Goal: Use online tool/utility: Utilize a website feature to perform a specific function

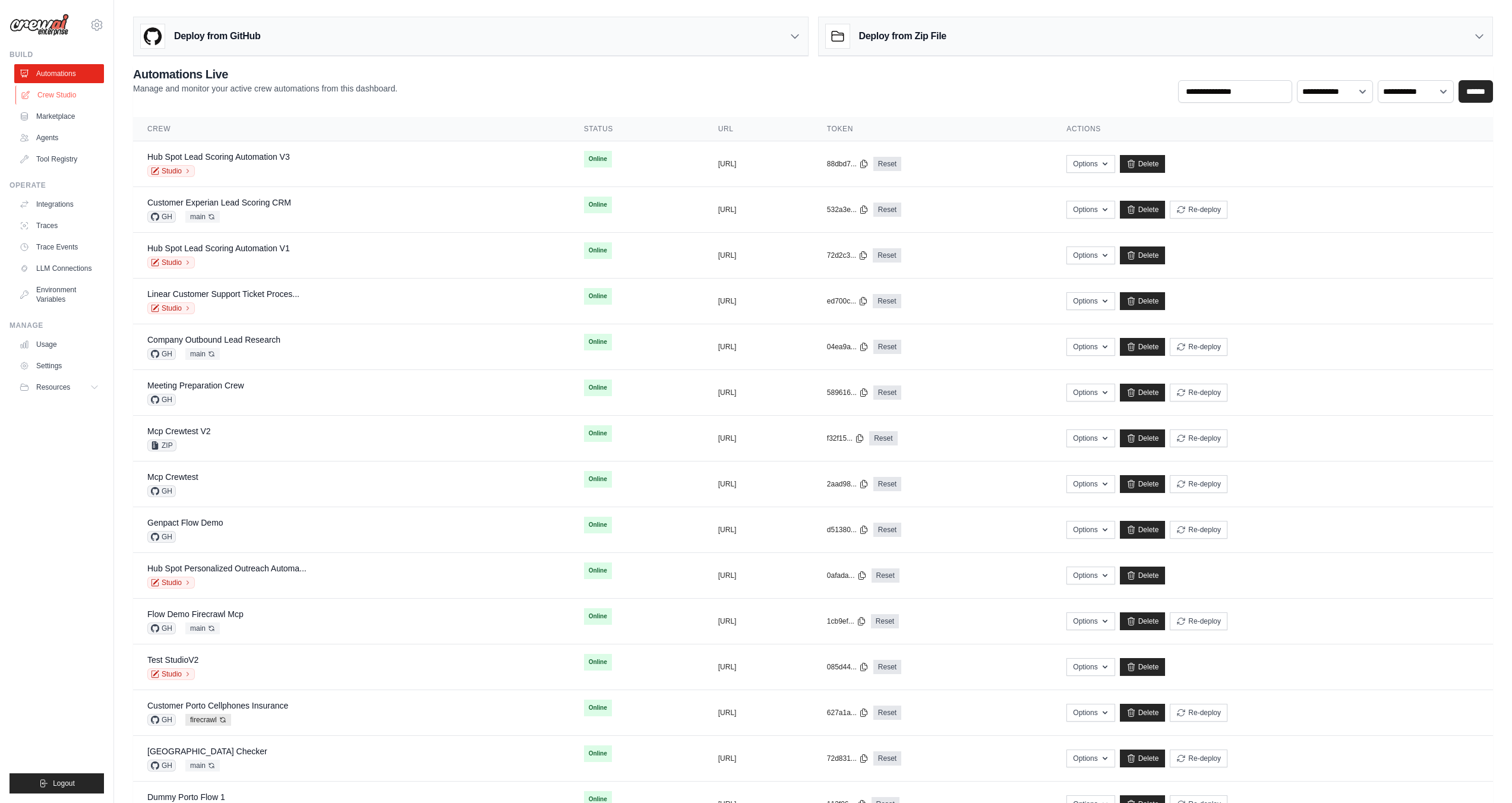
click at [52, 99] on link "Crew Studio" at bounding box center [60, 95] width 90 height 19
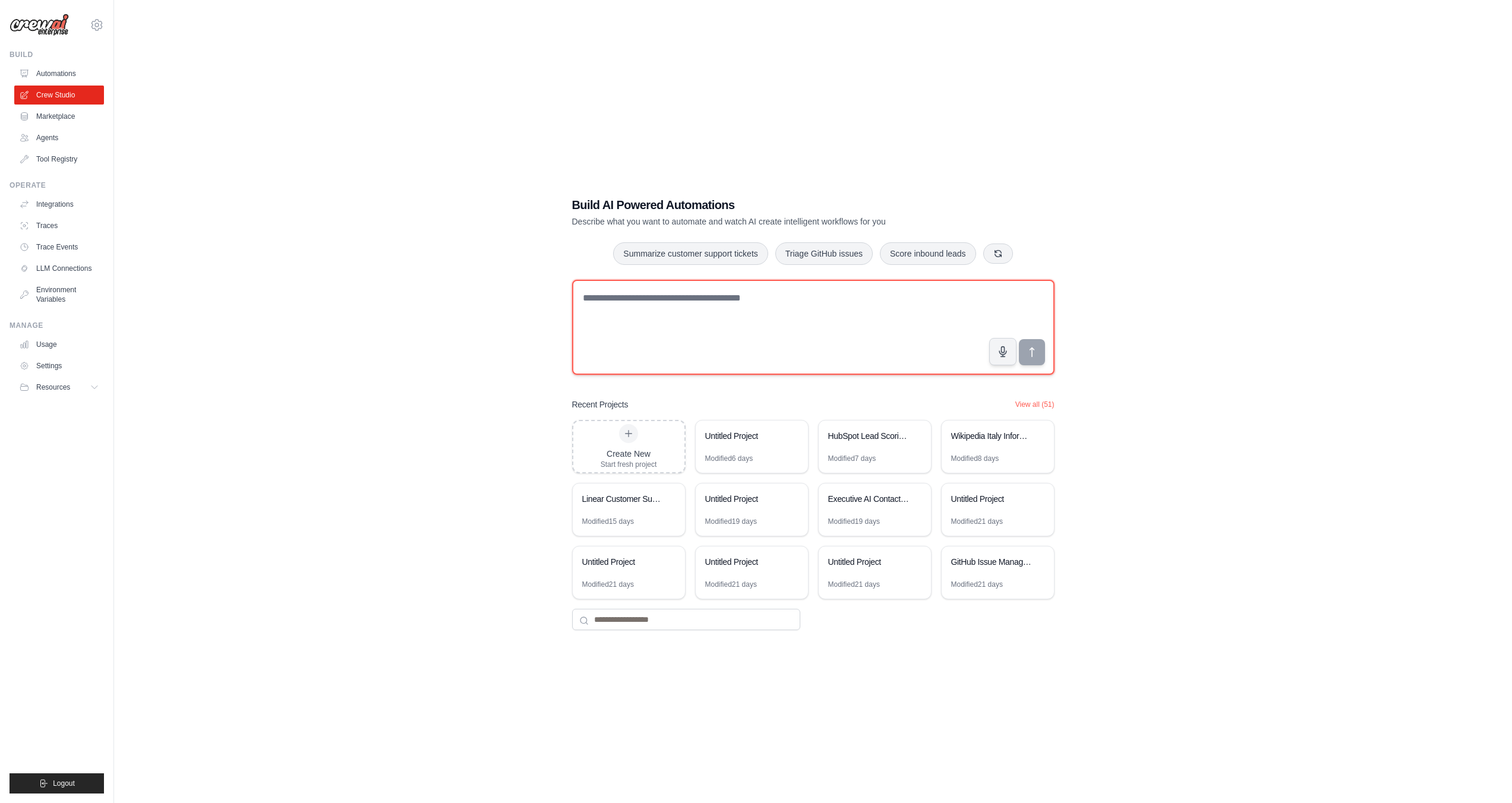
click at [776, 299] on textarea at bounding box center [813, 327] width 482 height 95
type textarea "**********"
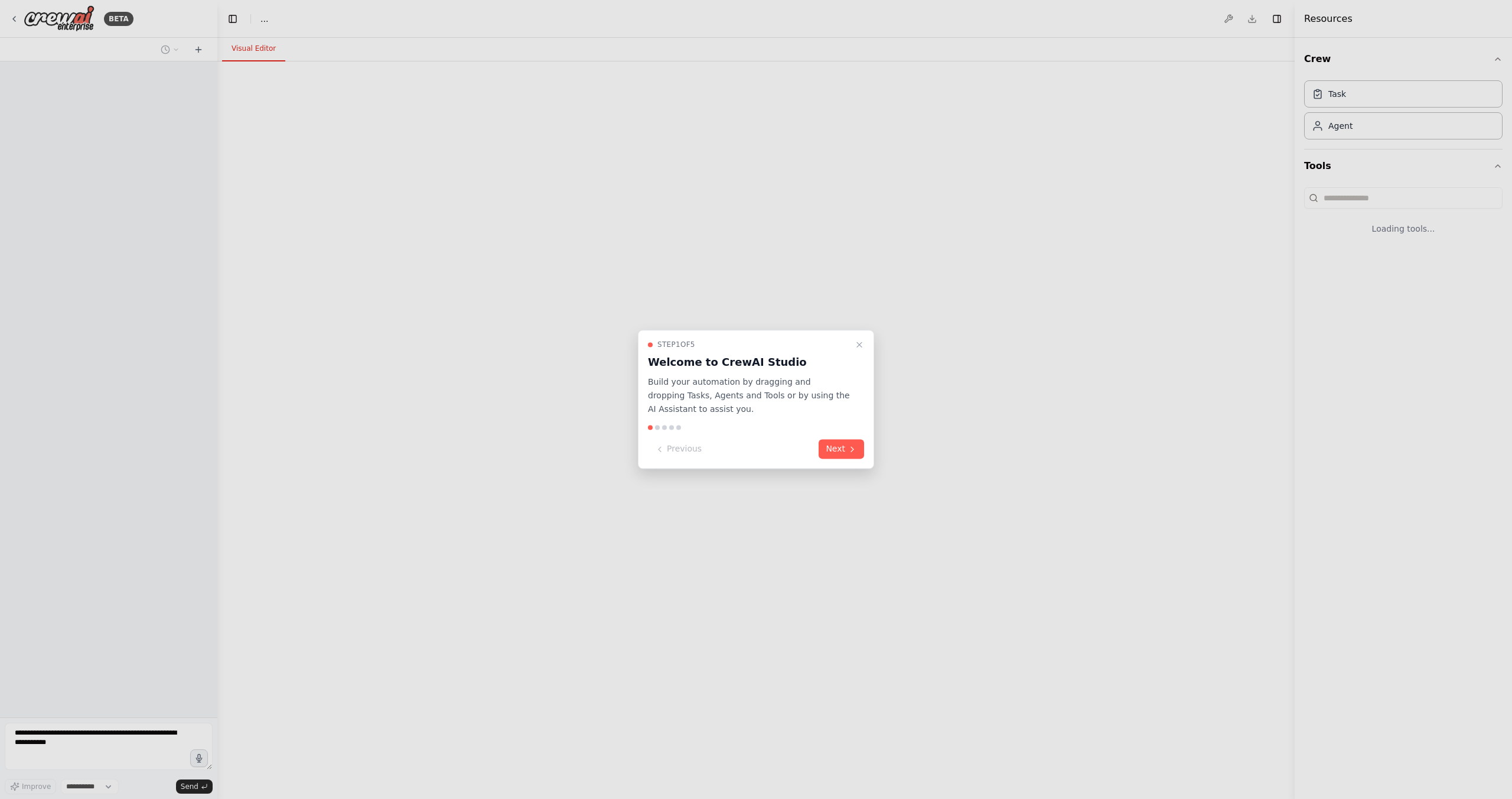
select select "****"
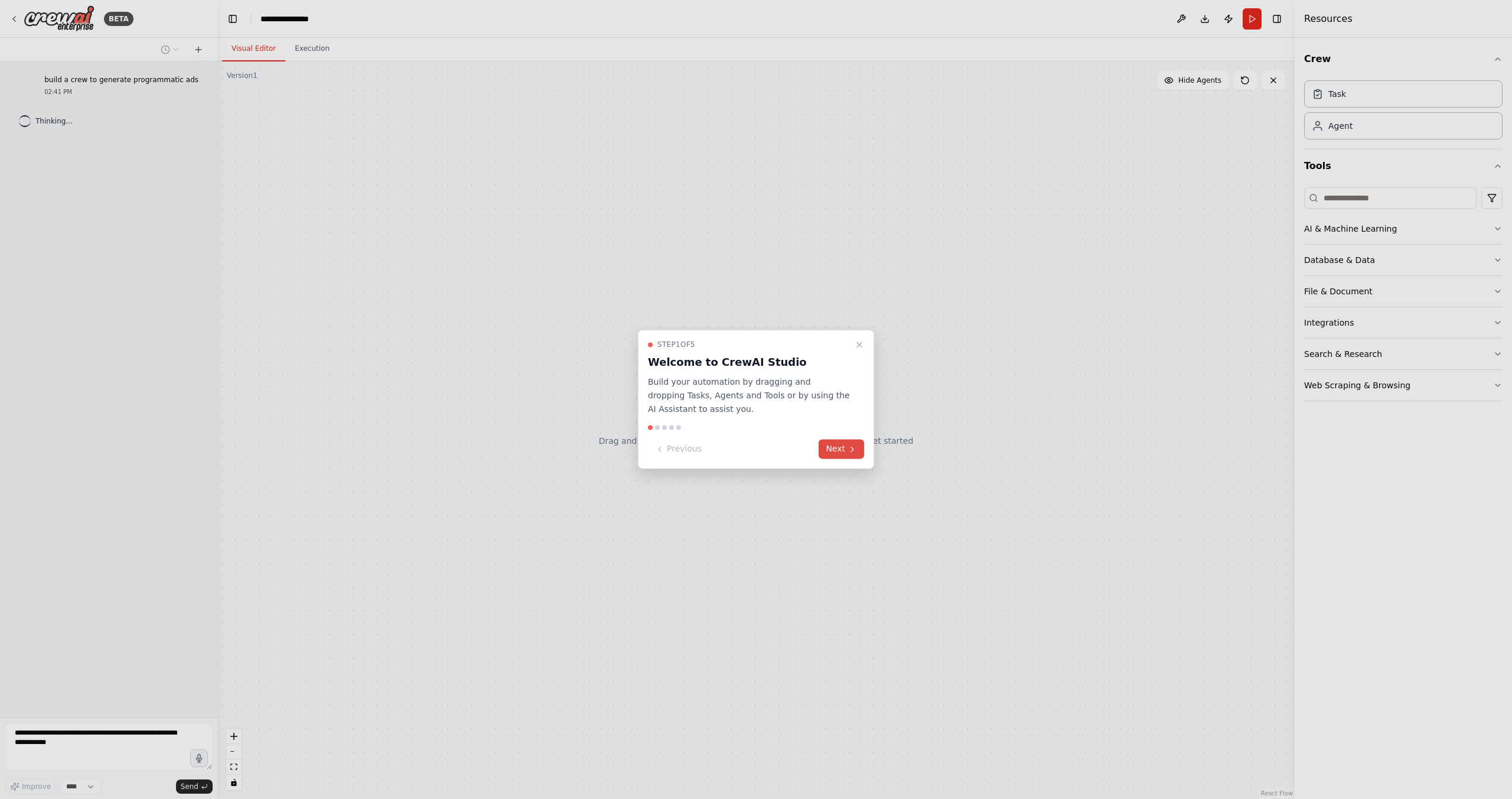
click at [837, 450] on button "Next" at bounding box center [841, 449] width 45 height 19
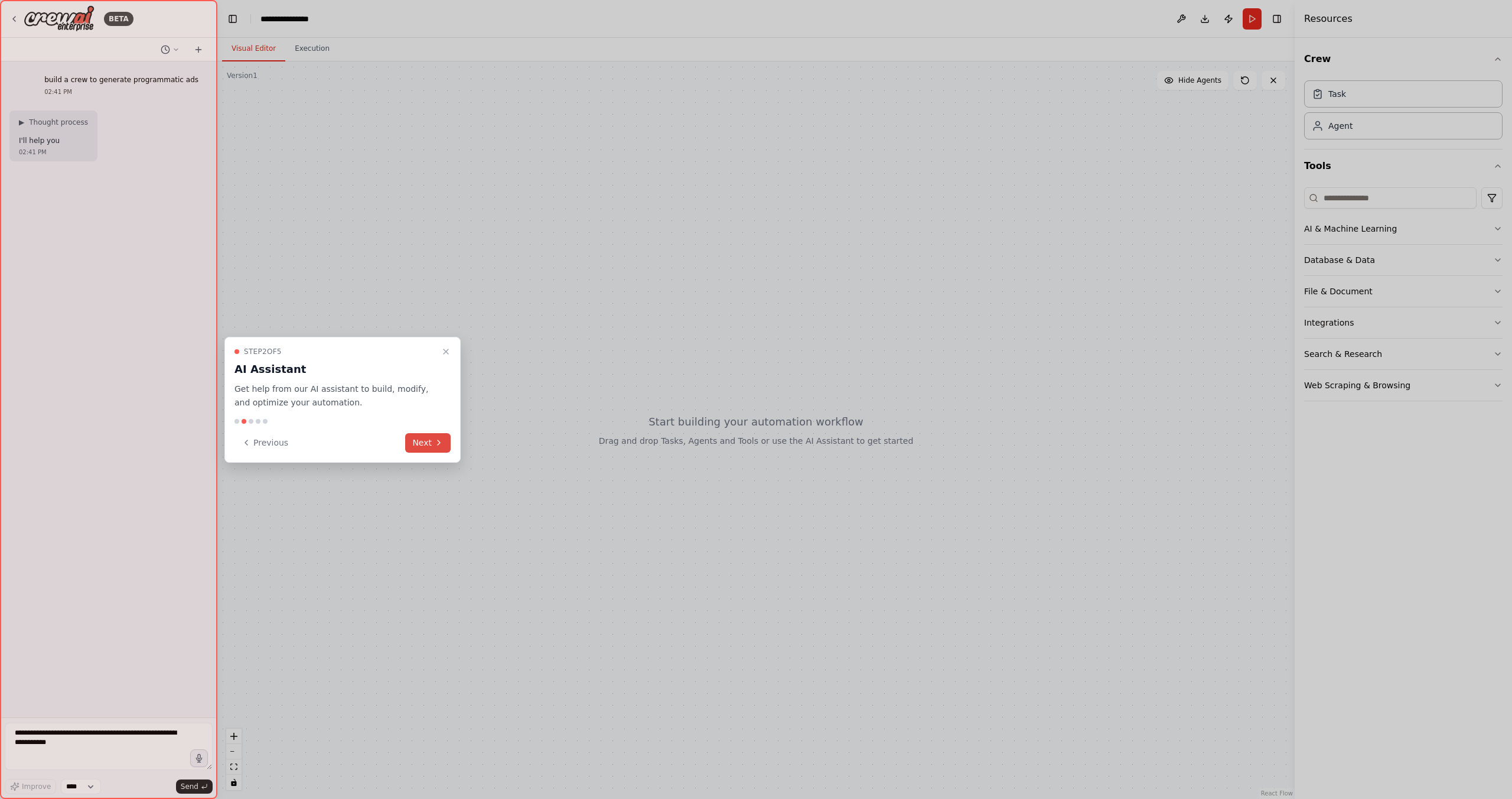
click at [437, 448] on button "Next" at bounding box center [428, 443] width 45 height 19
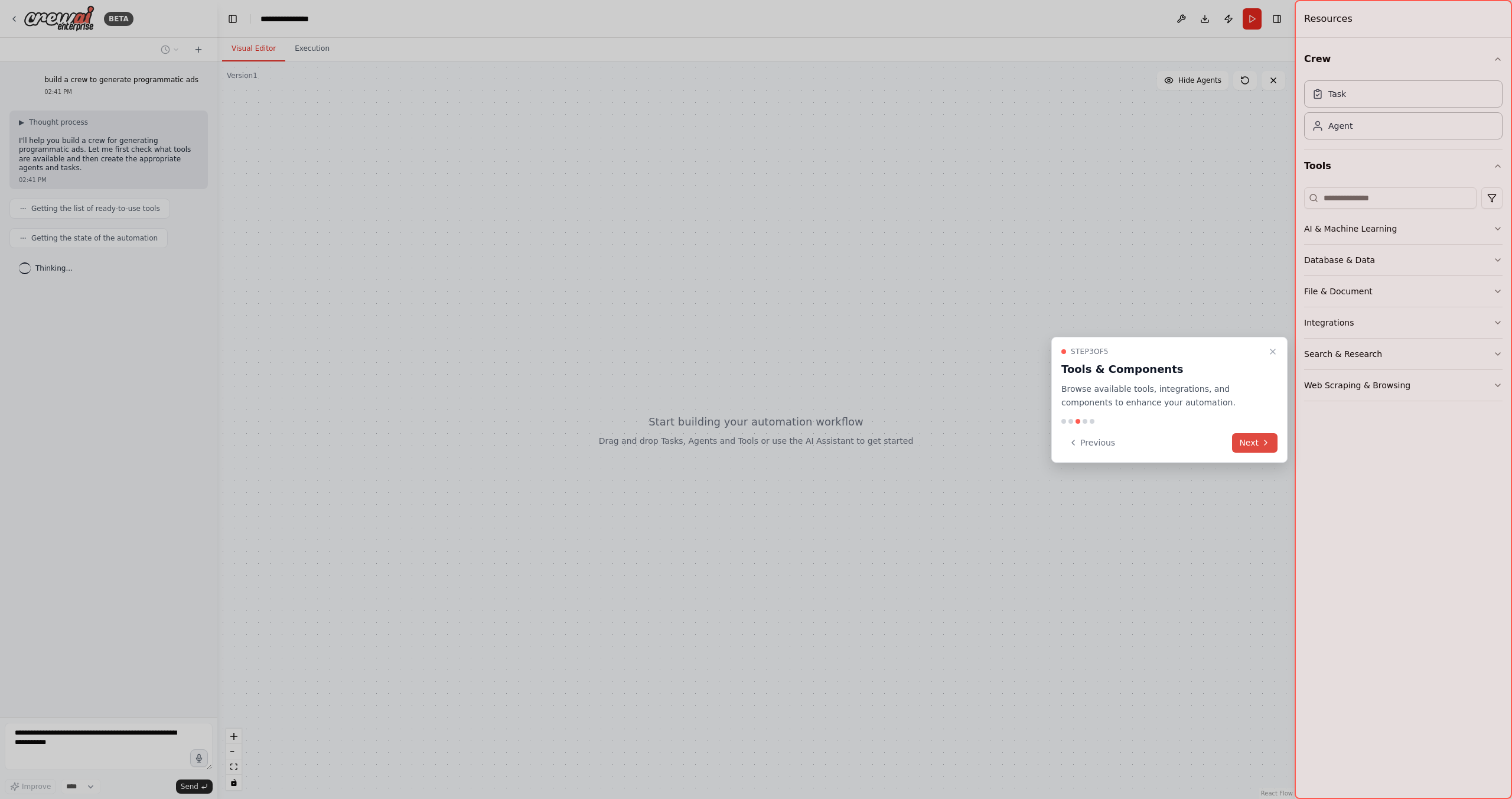
click at [1260, 446] on button "Next" at bounding box center [1254, 443] width 45 height 19
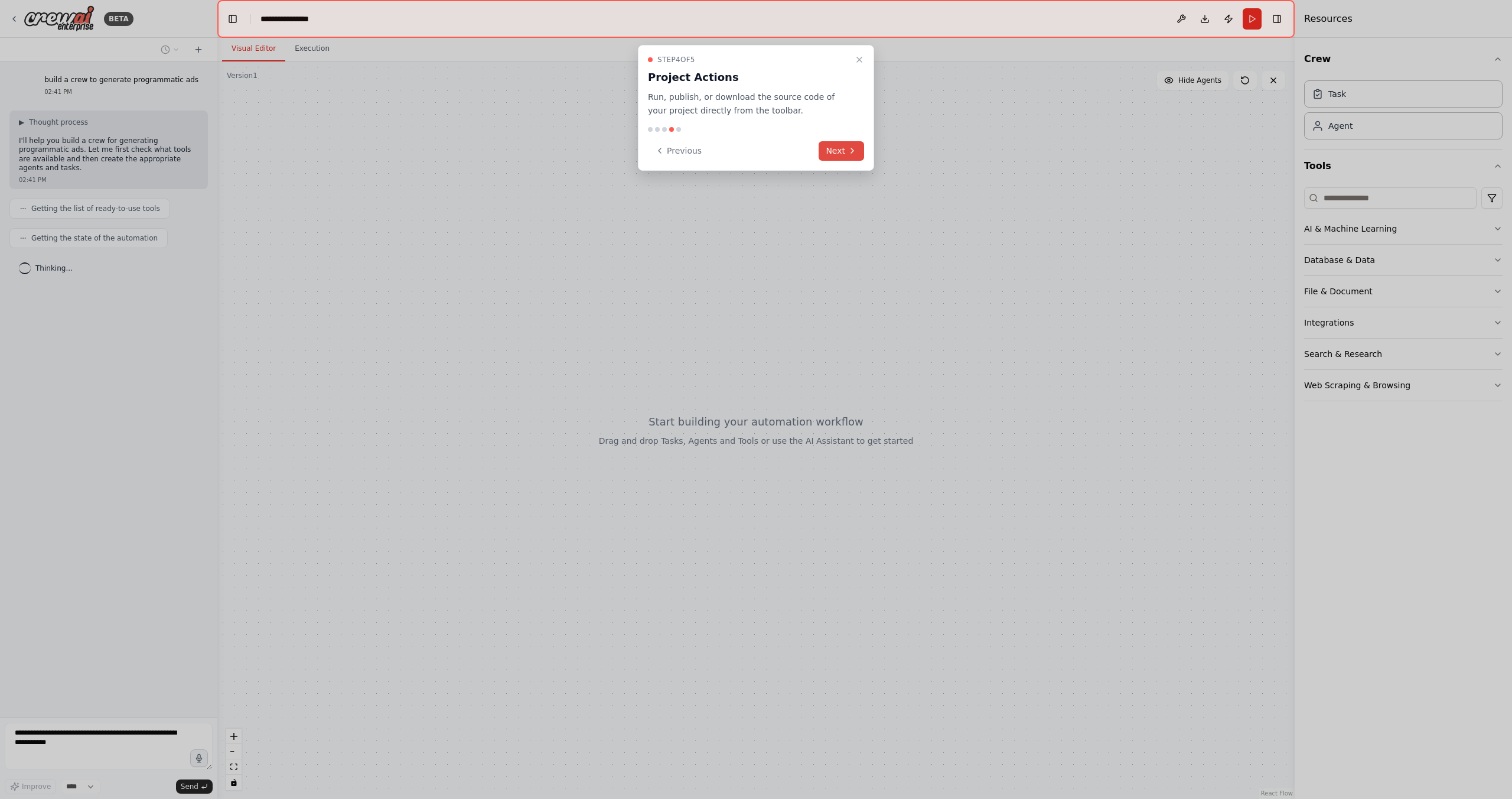
click at [839, 150] on button "Next" at bounding box center [841, 151] width 45 height 19
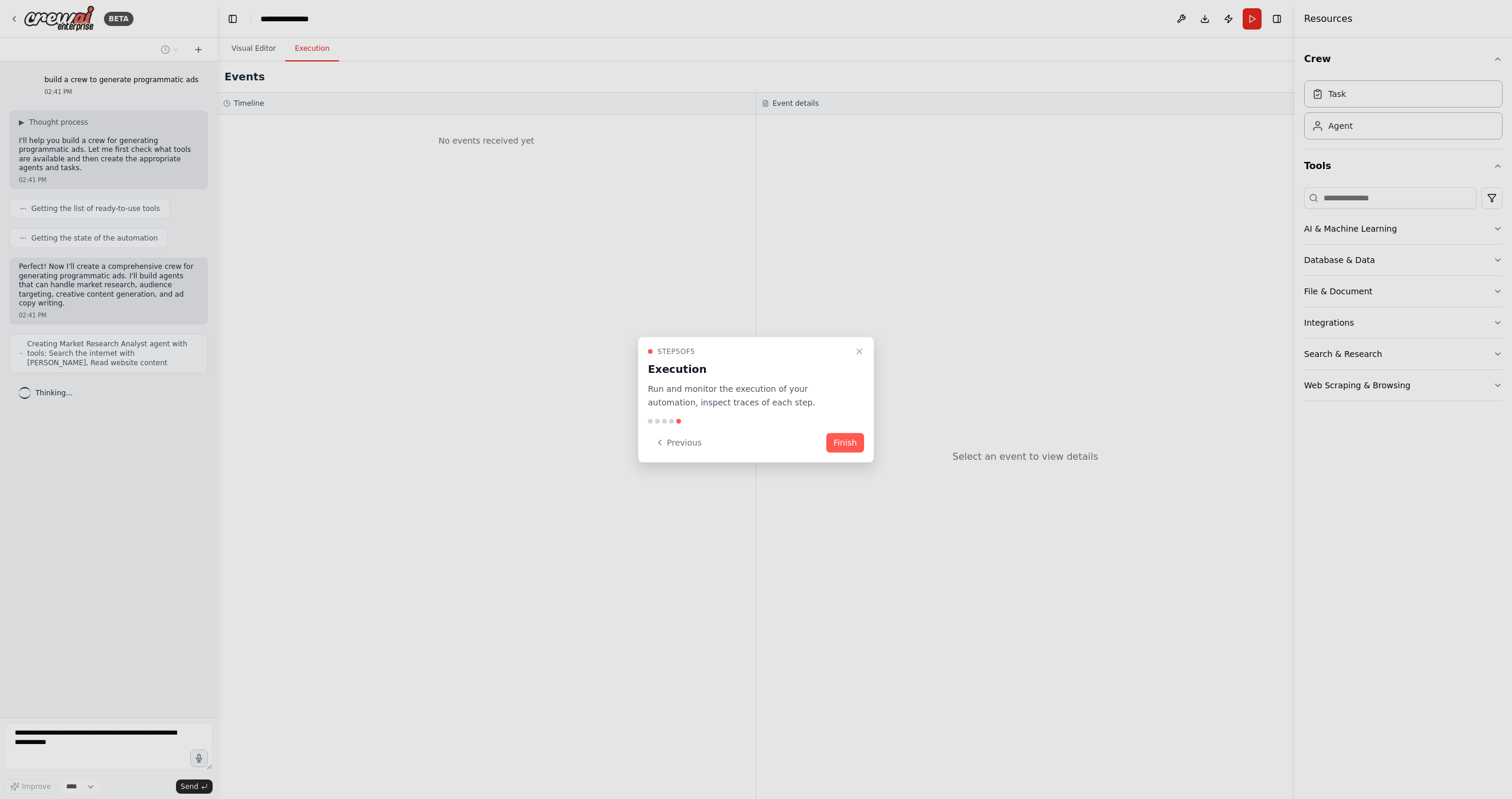
drag, startPoint x: 791, startPoint y: 344, endPoint x: 999, endPoint y: 325, distance: 208.9
click at [999, 325] on div "**********" at bounding box center [756, 400] width 1512 height 799
click at [842, 441] on button "Finish" at bounding box center [845, 442] width 38 height 19
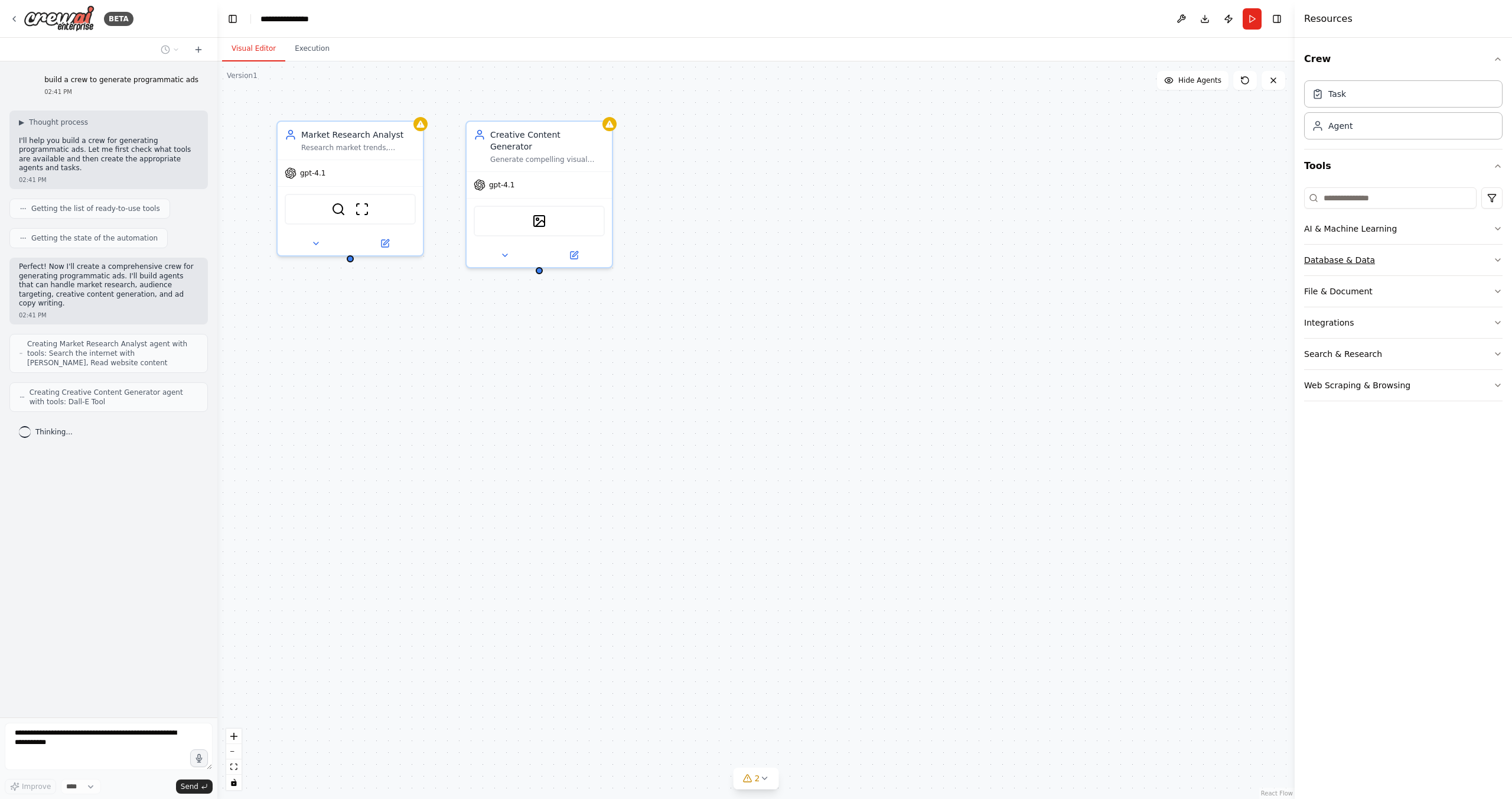
click at [1397, 258] on button "Database & Data" at bounding box center [1403, 259] width 198 height 30
click at [1396, 259] on button "Database & Data" at bounding box center [1403, 259] width 198 height 30
click at [1390, 291] on button "File & Document" at bounding box center [1403, 291] width 198 height 30
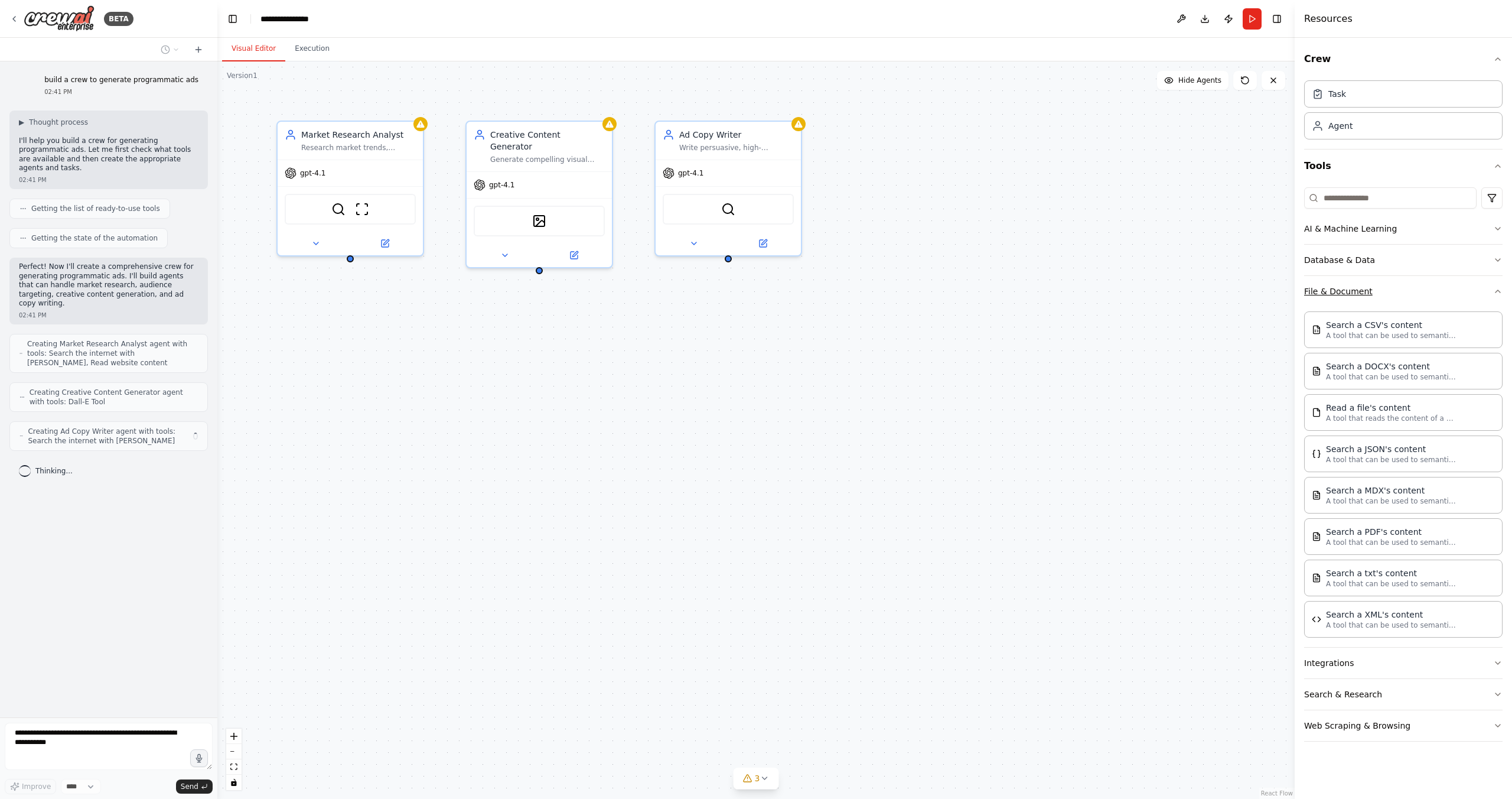
click at [1390, 291] on button "File & Document" at bounding box center [1403, 291] width 198 height 30
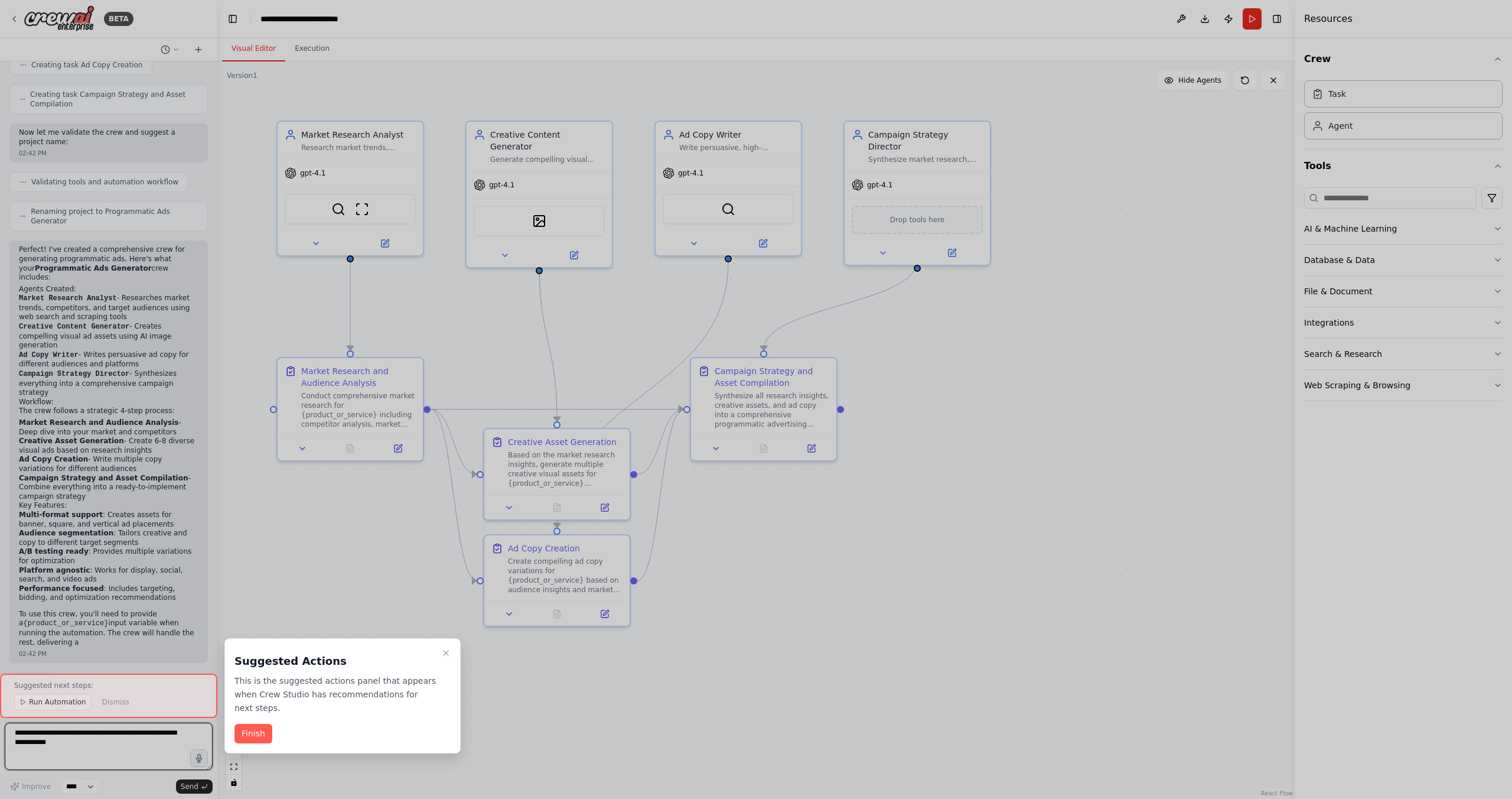
scroll to position [570, 0]
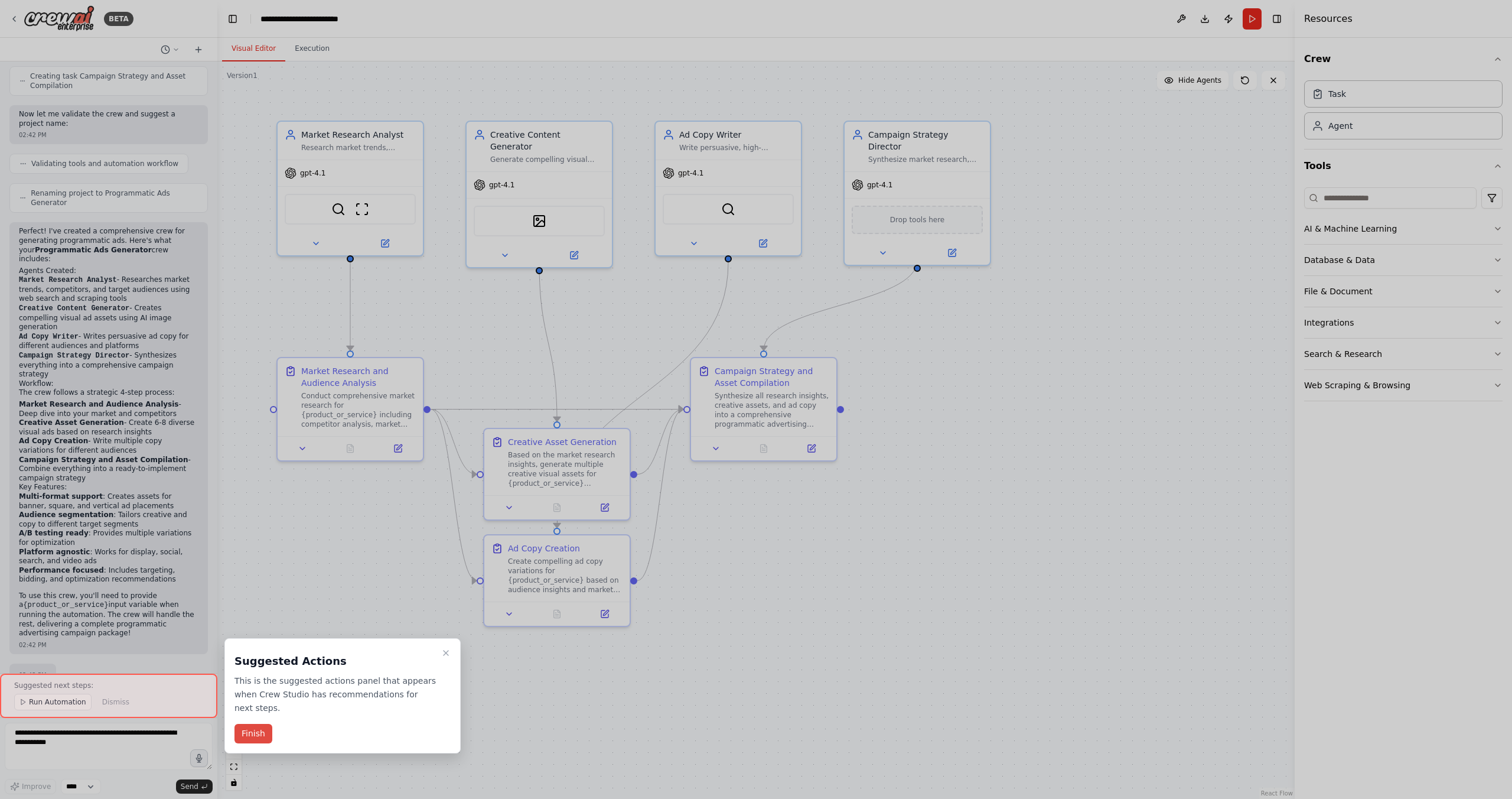
click at [256, 736] on button "Finish" at bounding box center [253, 734] width 38 height 19
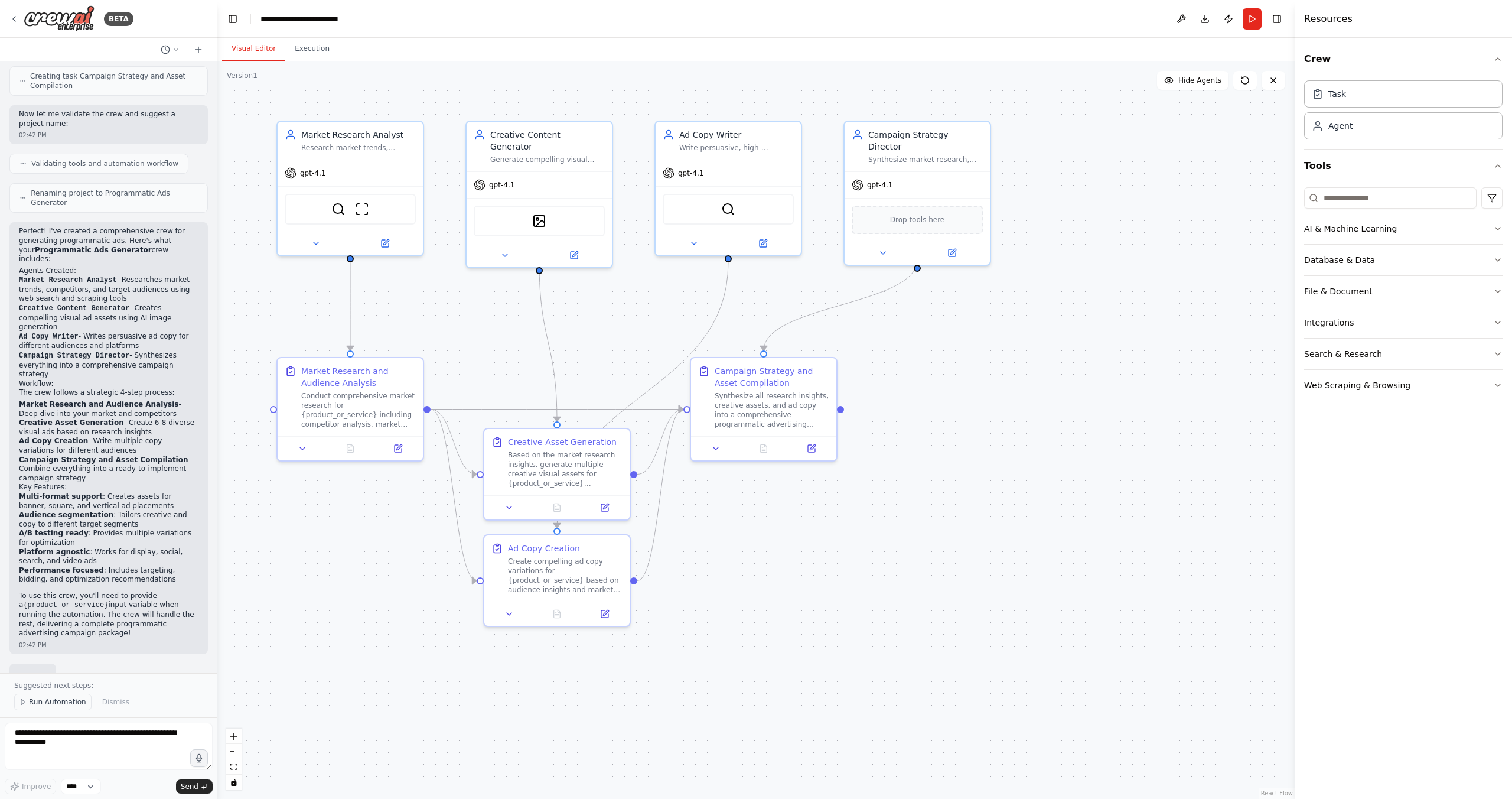
click at [63, 705] on span "Run Automation" at bounding box center [57, 702] width 57 height 10
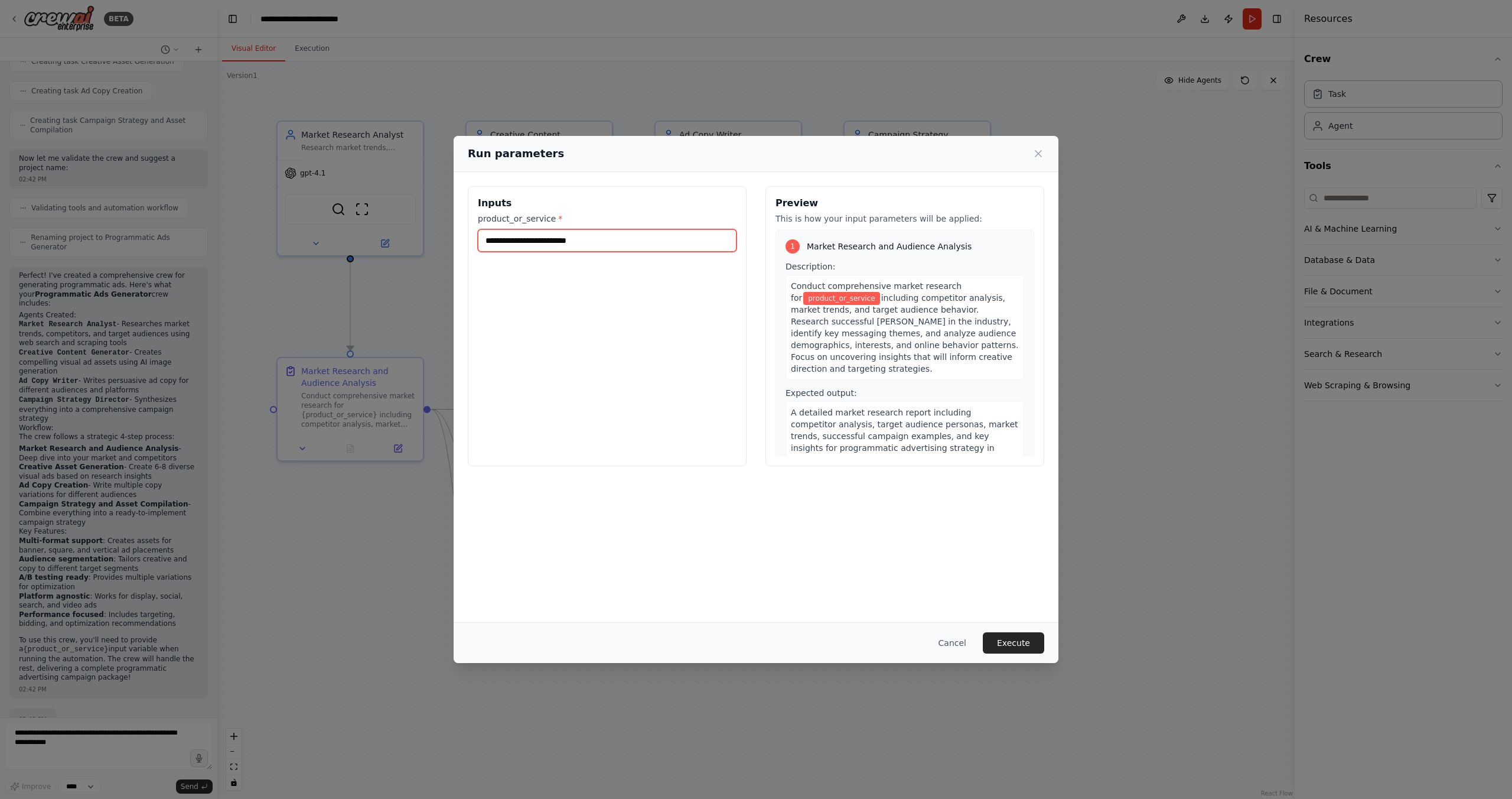
click at [588, 249] on input "product_or_service *" at bounding box center [607, 241] width 258 height 22
type input "**********"
click at [1008, 642] on button "Execute" at bounding box center [1013, 642] width 62 height 22
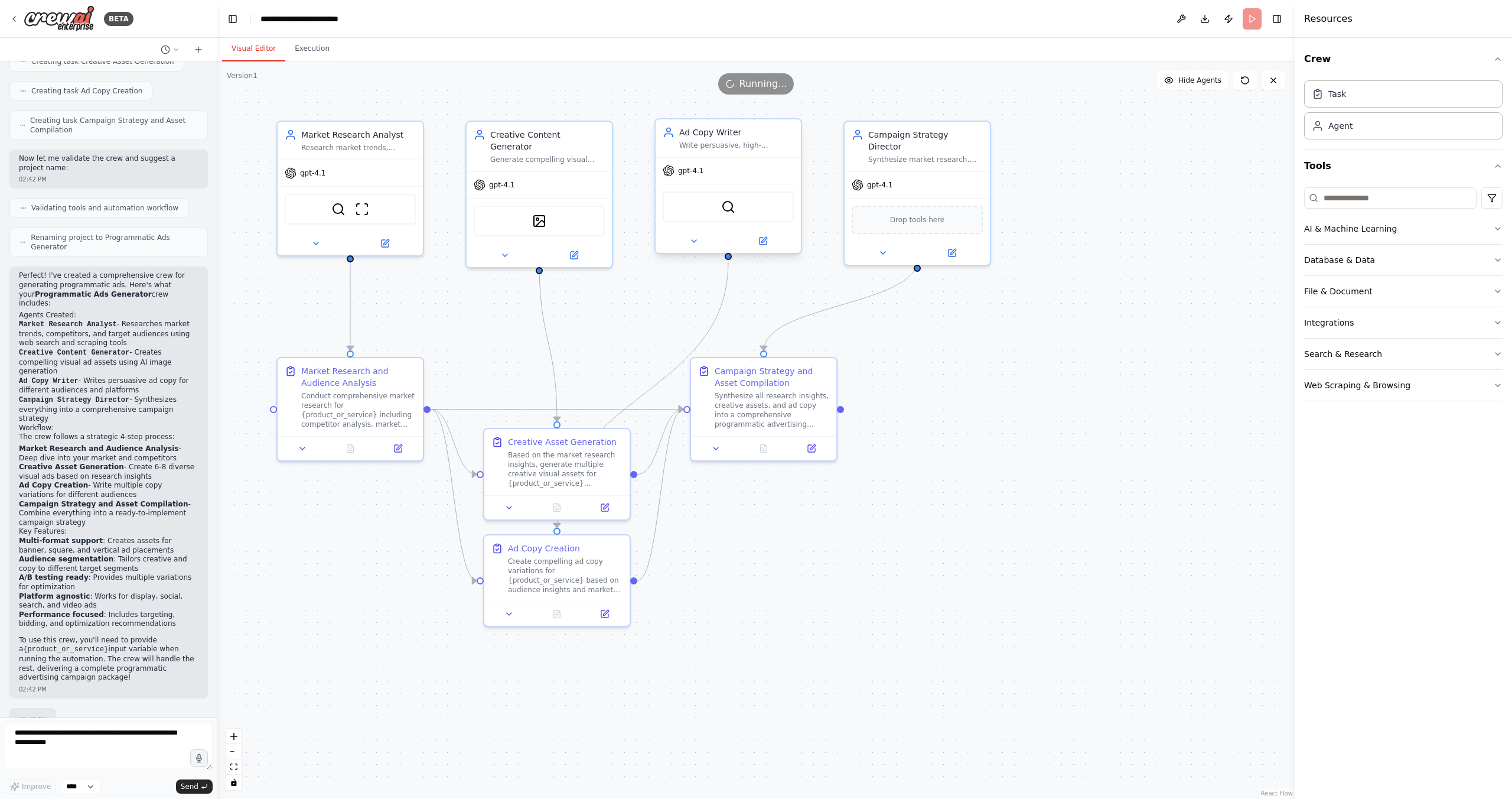
click at [675, 173] on div "gpt-4.1" at bounding box center [683, 171] width 41 height 12
click at [345, 151] on div "Market Research Analyst Research market trends, competitor strategies, and targ…" at bounding box center [350, 138] width 145 height 38
click at [312, 244] on icon at bounding box center [315, 241] width 10 height 10
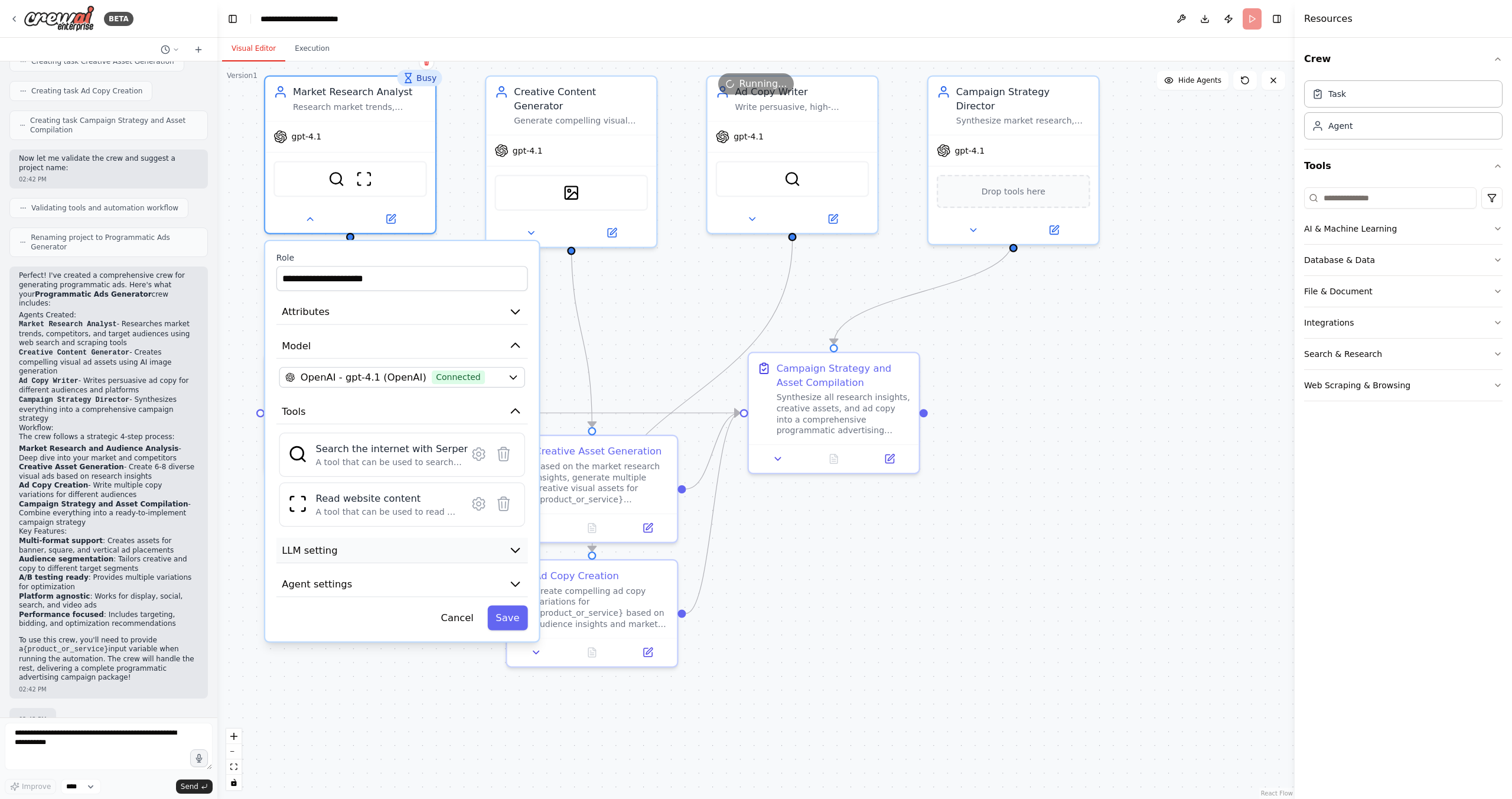
click at [357, 547] on button "LLM setting" at bounding box center [402, 550] width 252 height 25
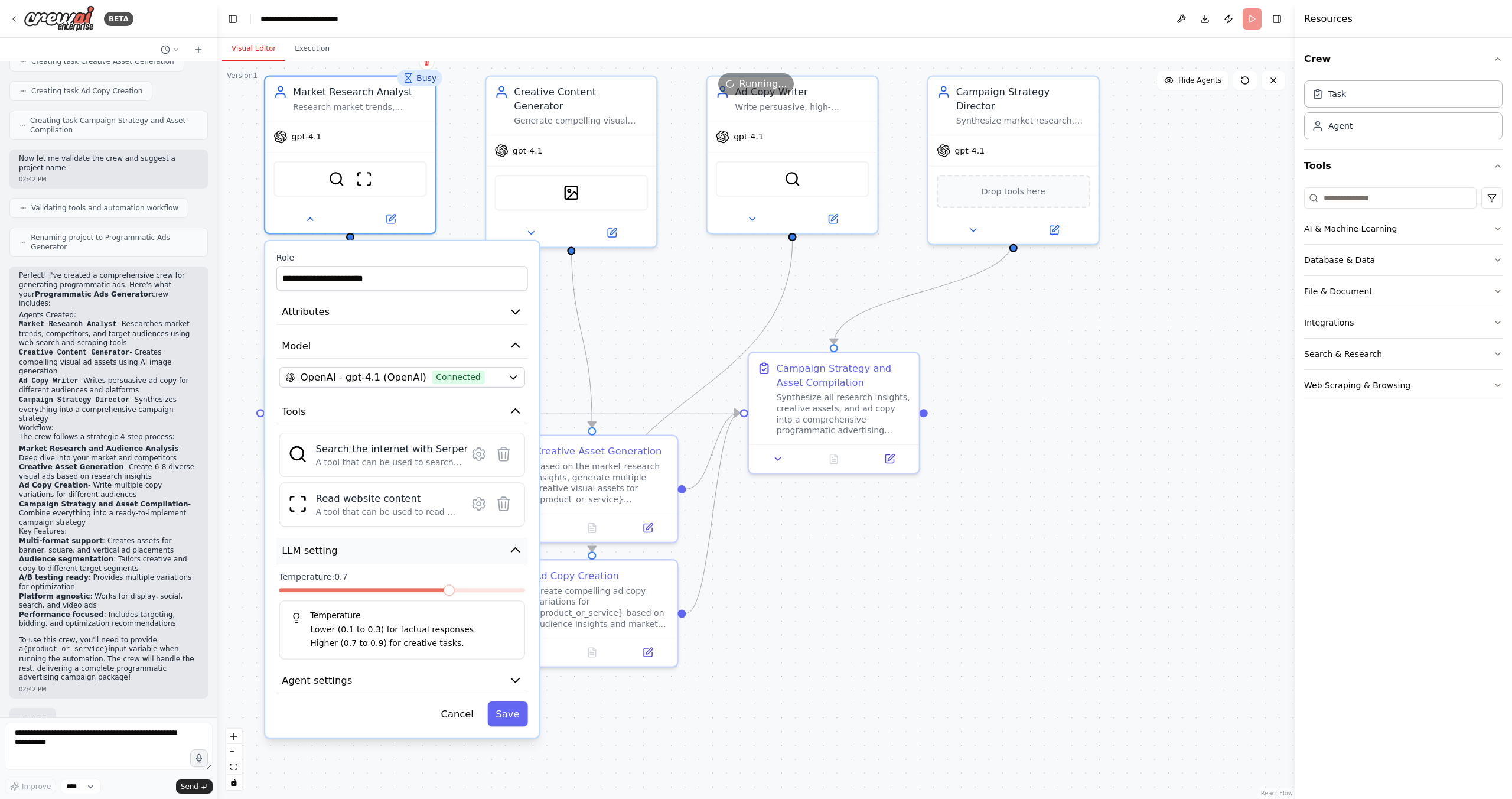
click at [357, 547] on button "LLM setting" at bounding box center [402, 550] width 252 height 25
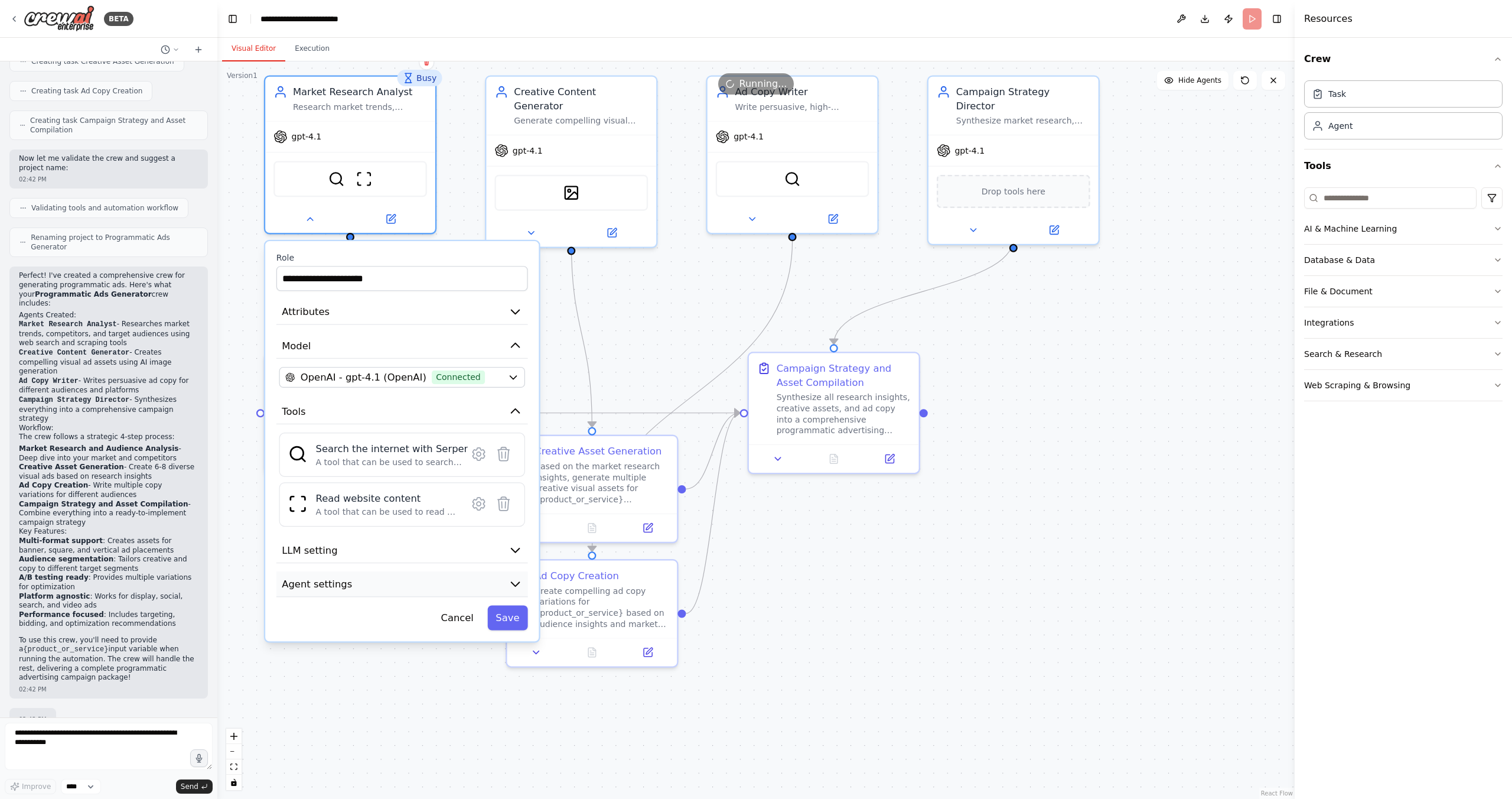
click at [357, 593] on button "Agent settings" at bounding box center [402, 584] width 252 height 25
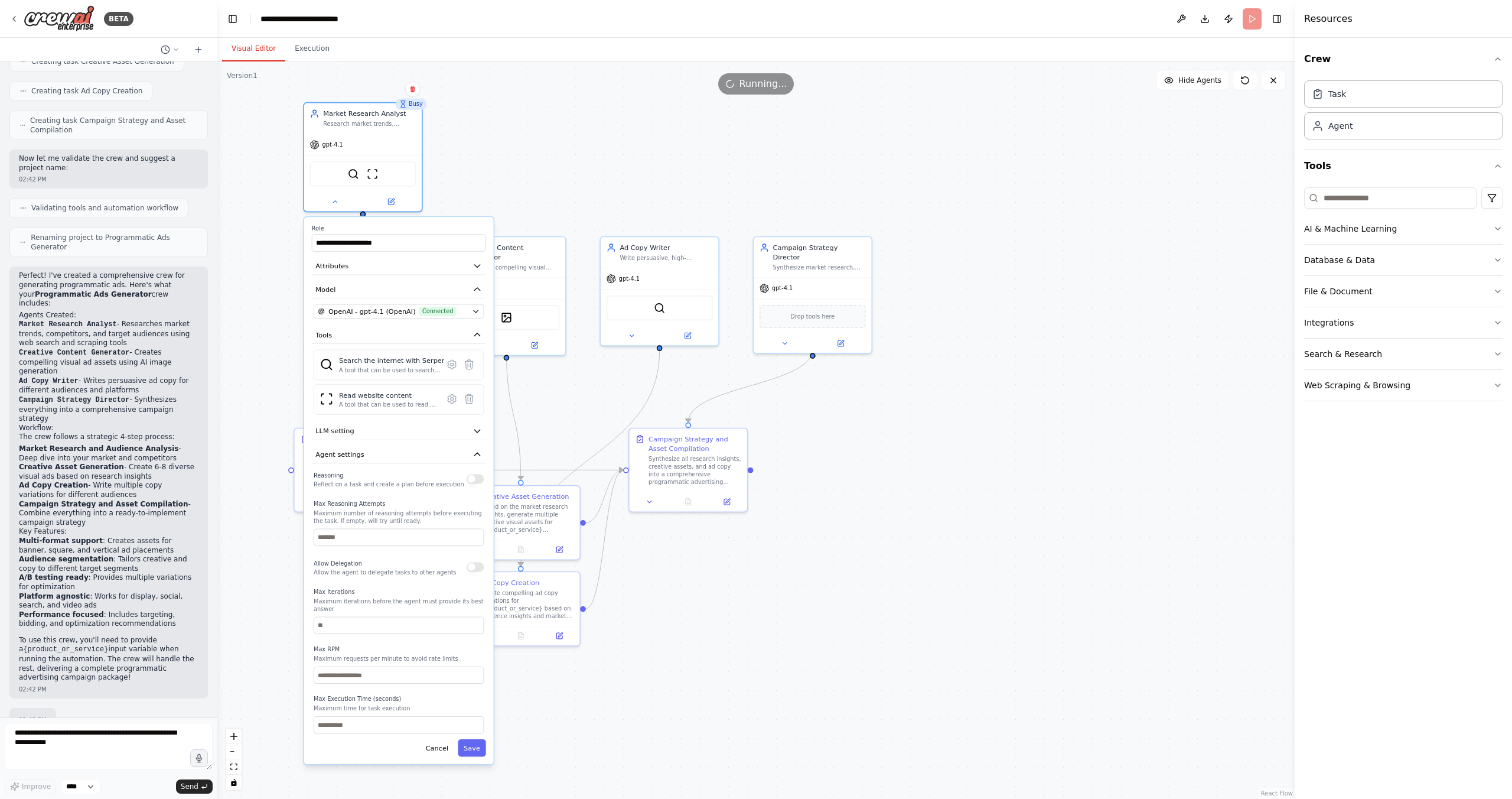
drag, startPoint x: 391, startPoint y: 624, endPoint x: 406, endPoint y: 493, distance: 131.9
click at [406, 493] on div "Reasoning Reflect on a task and create a plan before execution Max Reasoning At…" at bounding box center [398, 601] width 170 height 264
click at [384, 454] on button "Agent settings" at bounding box center [399, 454] width 174 height 18
click at [333, 196] on icon at bounding box center [335, 200] width 7 height 7
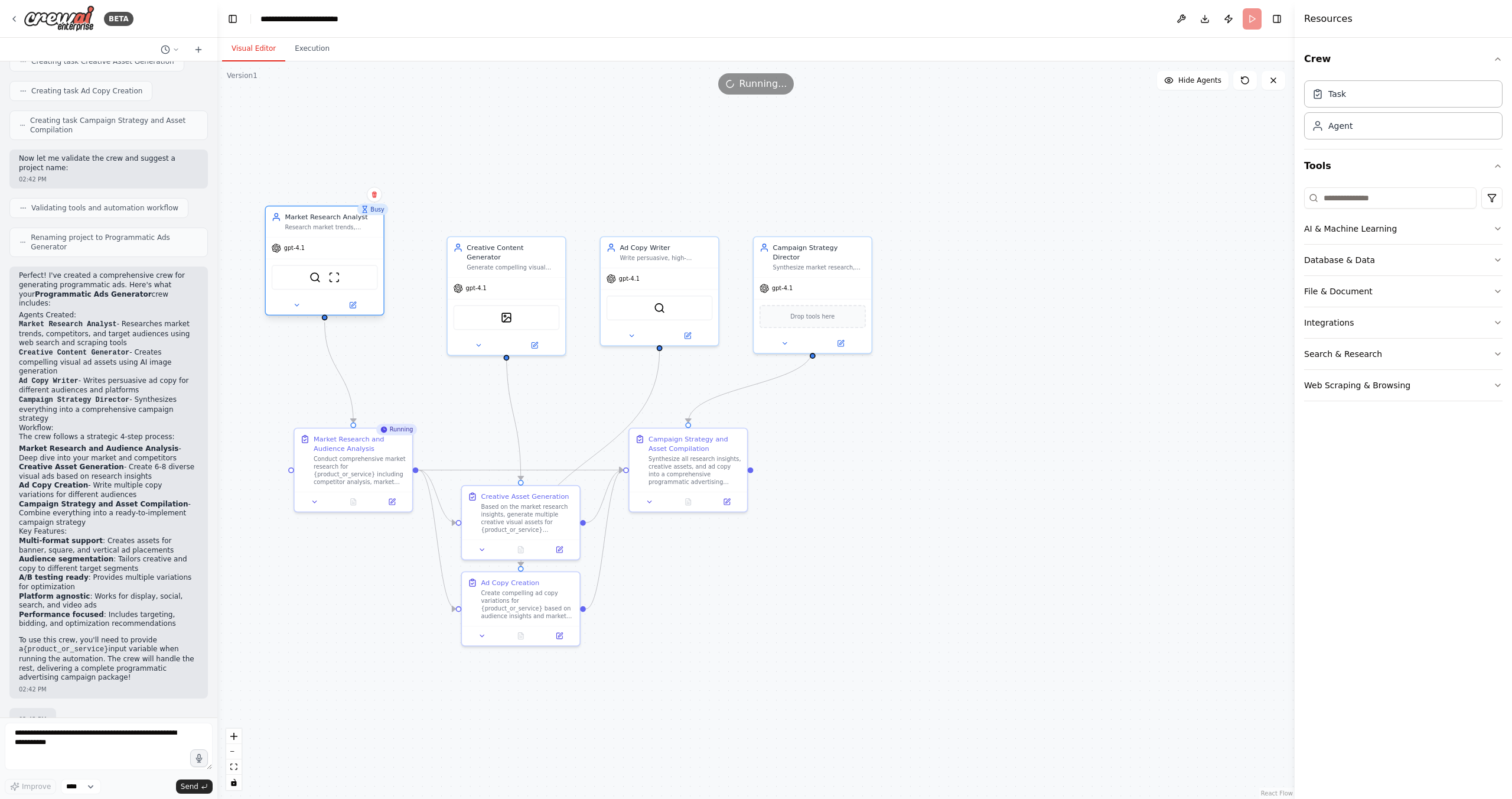
drag, startPoint x: 385, startPoint y: 143, endPoint x: 351, endPoint y: 250, distance: 112.3
click at [351, 250] on div "gpt-4.1" at bounding box center [324, 248] width 117 height 22
drag, startPoint x: 543, startPoint y: 509, endPoint x: 540, endPoint y: 486, distance: 23.2
click at [540, 486] on div "Based on the market research insights, generate multiple creative visual assets…" at bounding box center [522, 497] width 93 height 30
drag, startPoint x: 673, startPoint y: 466, endPoint x: 886, endPoint y: 432, distance: 215.7
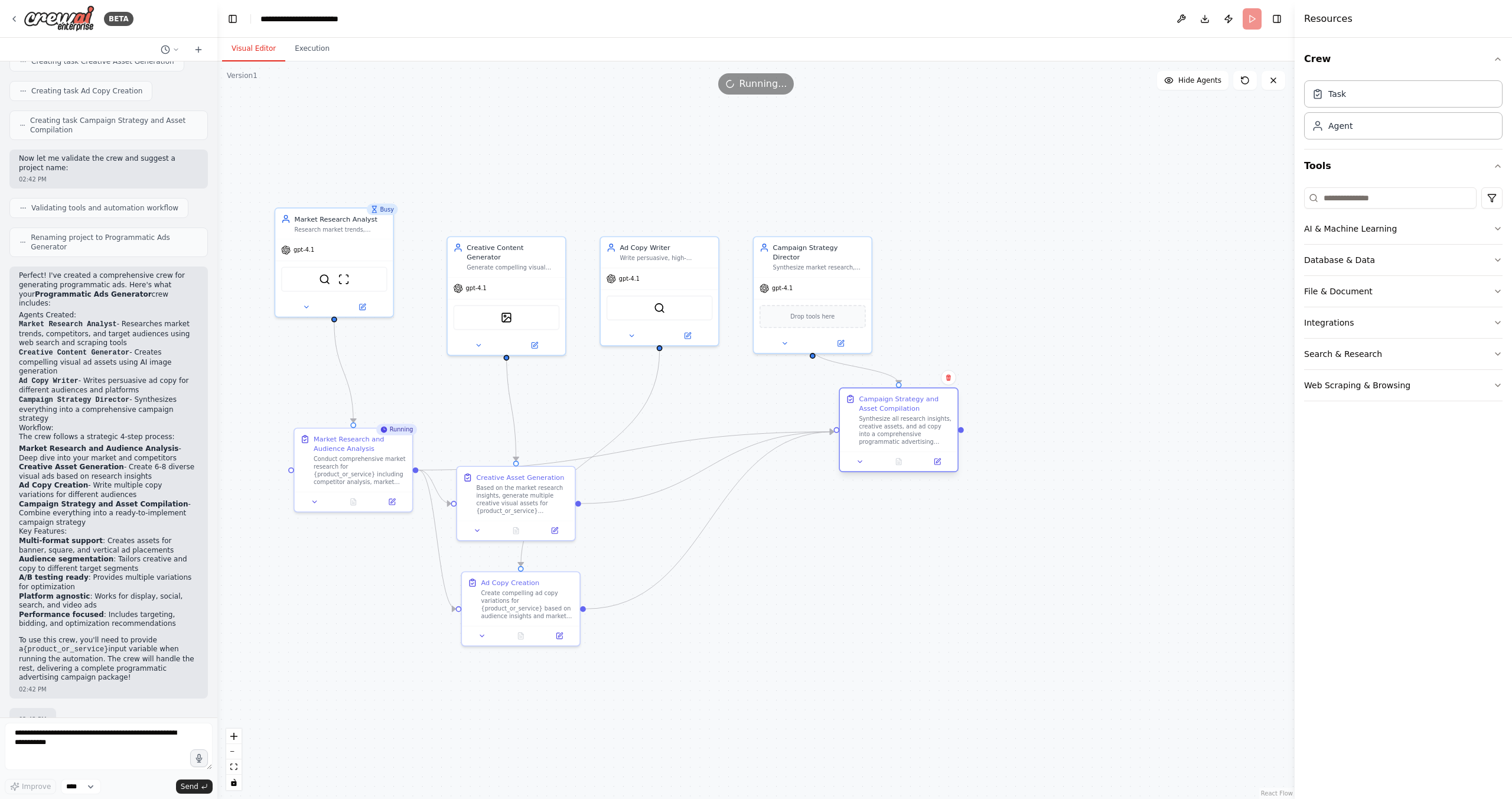
click at [886, 432] on div "Synthesize all research insights, creative assets, and ad copy into a comprehen…" at bounding box center [905, 430] width 93 height 30
drag, startPoint x: 524, startPoint y: 493, endPoint x: 529, endPoint y: 485, distance: 9.4
click at [529, 485] on div "Based on the market research insights, generate multiple creative visual assets…" at bounding box center [522, 487] width 93 height 30
drag, startPoint x: 528, startPoint y: 605, endPoint x: 679, endPoint y: 599, distance: 151.1
click at [679, 599] on div "Create compelling ad copy variations for {product_or_service} based on audience…" at bounding box center [675, 593] width 93 height 30
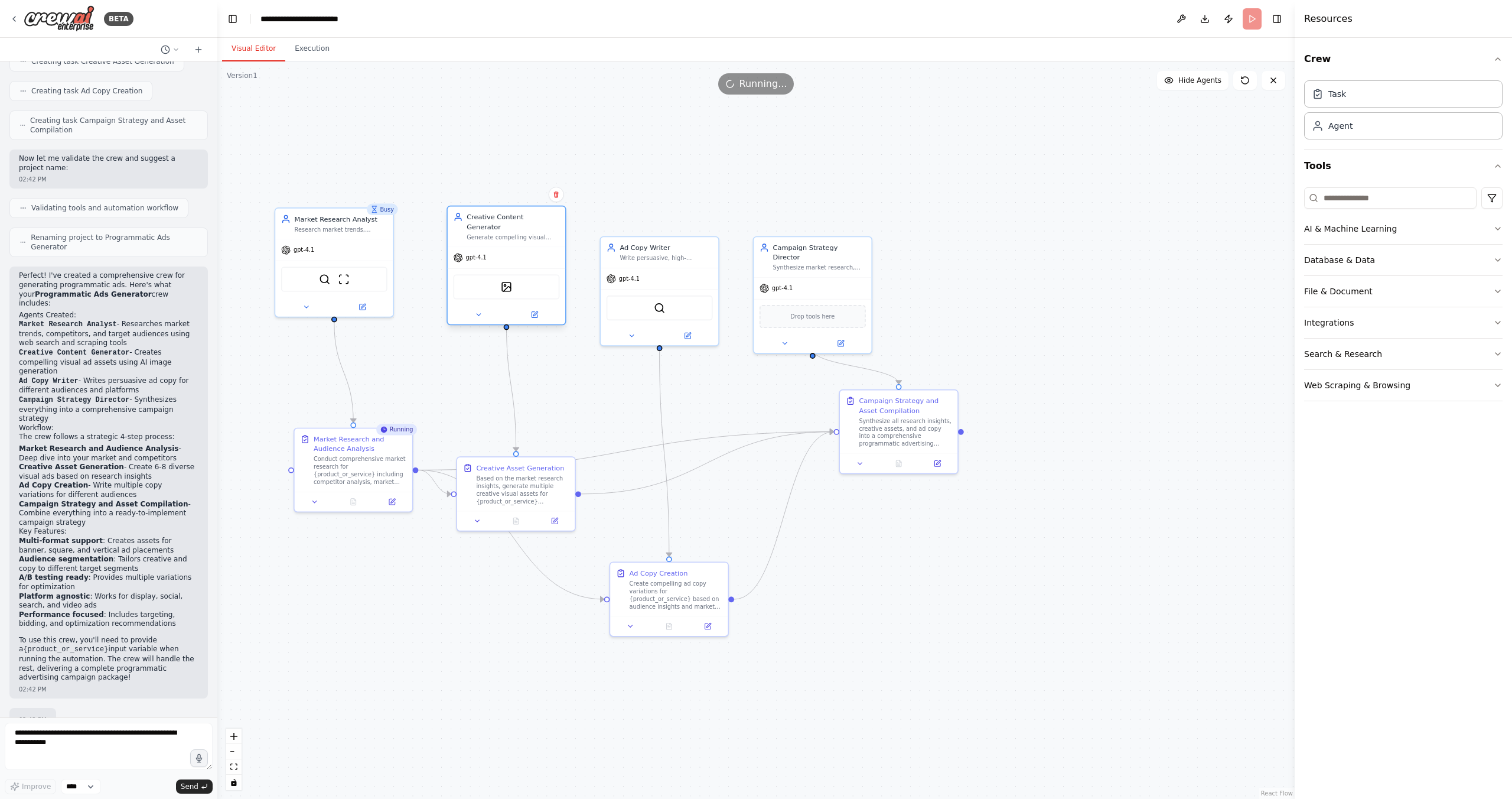
drag, startPoint x: 485, startPoint y: 251, endPoint x: 484, endPoint y: 224, distance: 27.0
click at [484, 224] on div "Creative Content Generator Generate compelling visual content and creative asse…" at bounding box center [512, 226] width 93 height 29
drag, startPoint x: 639, startPoint y: 251, endPoint x: 652, endPoint y: 219, distance: 34.5
click at [652, 219] on div "Ad Copy Writer Write persuasive, high-converting ad copy for {product_or_servic…" at bounding box center [675, 221] width 93 height 19
drag, startPoint x: 831, startPoint y: 251, endPoint x: 857, endPoint y: 228, distance: 34.7
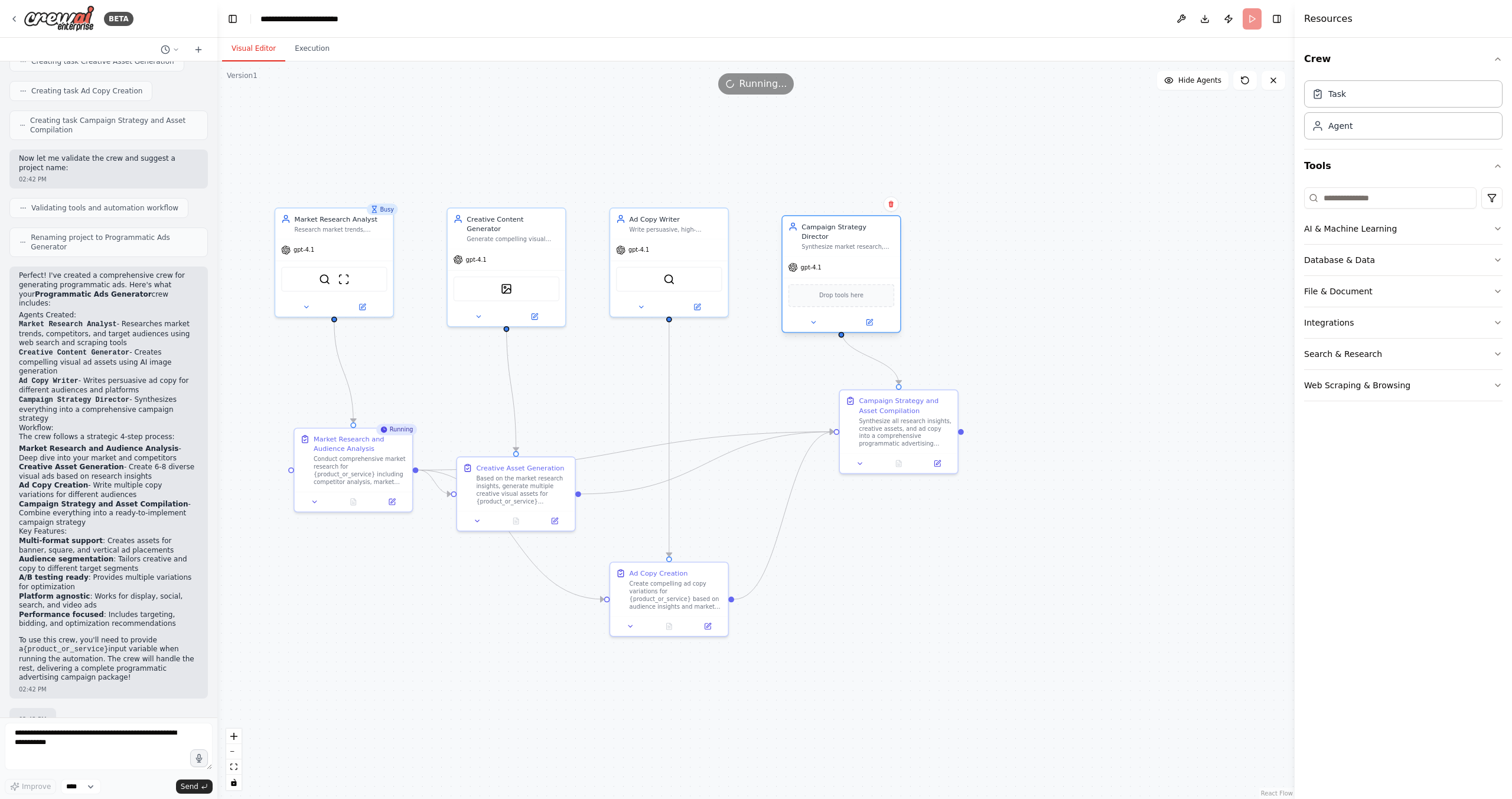
click at [857, 228] on div "Campaign Strategy Director Synthesize market research, audience insights, creat…" at bounding box center [848, 235] width 93 height 29
click at [838, 243] on div "Synthesize market research, audience insights, creative assets, and ad copy to …" at bounding box center [848, 247] width 93 height 7
click at [810, 316] on button at bounding box center [813, 322] width 54 height 11
click at [818, 316] on button at bounding box center [813, 322] width 54 height 11
click at [837, 243] on div "Synthesize market research, audience insights, creative assets, and ad copy to …" at bounding box center [848, 247] width 93 height 7
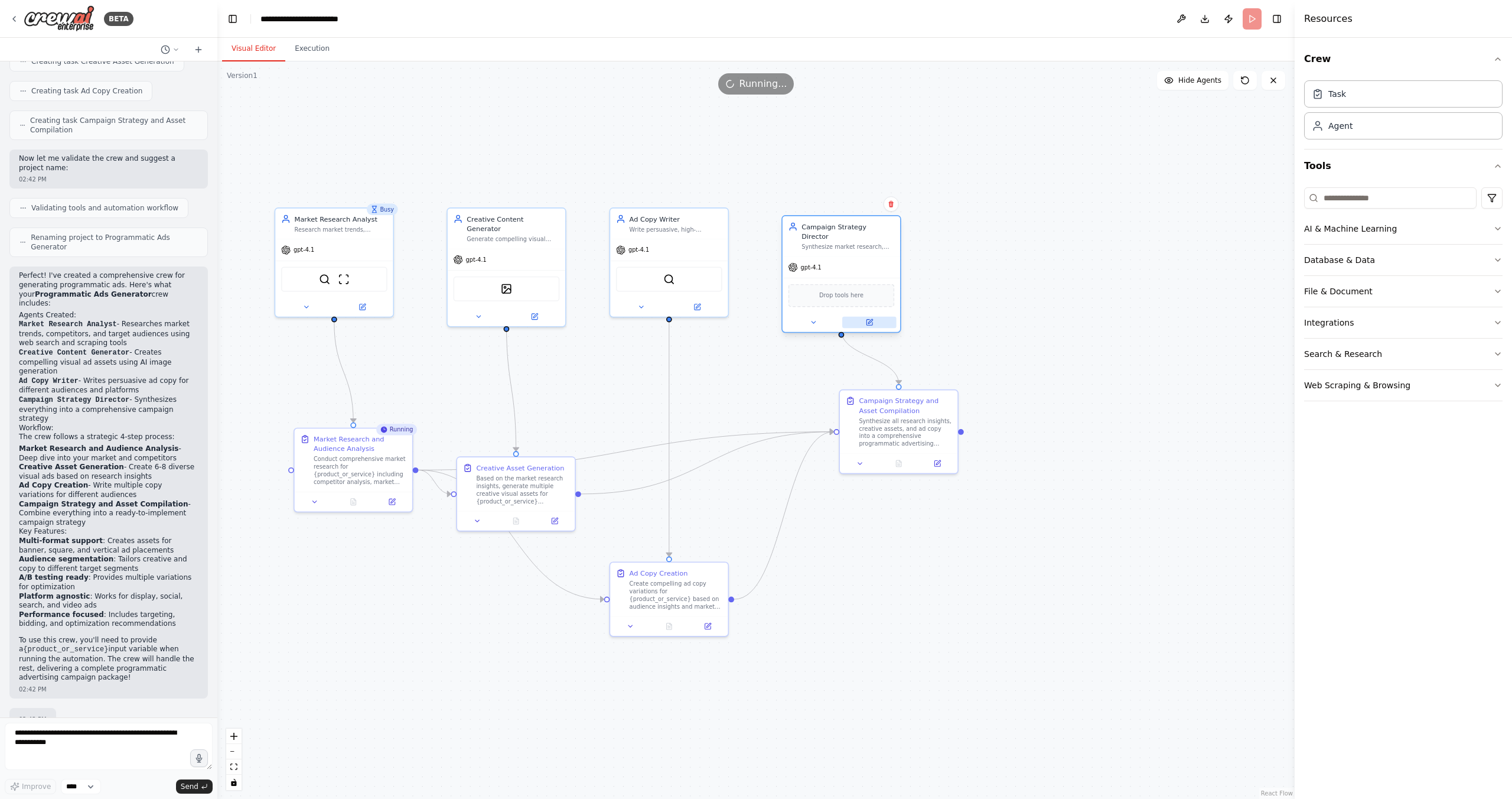
click at [869, 319] on icon at bounding box center [869, 322] width 6 height 6
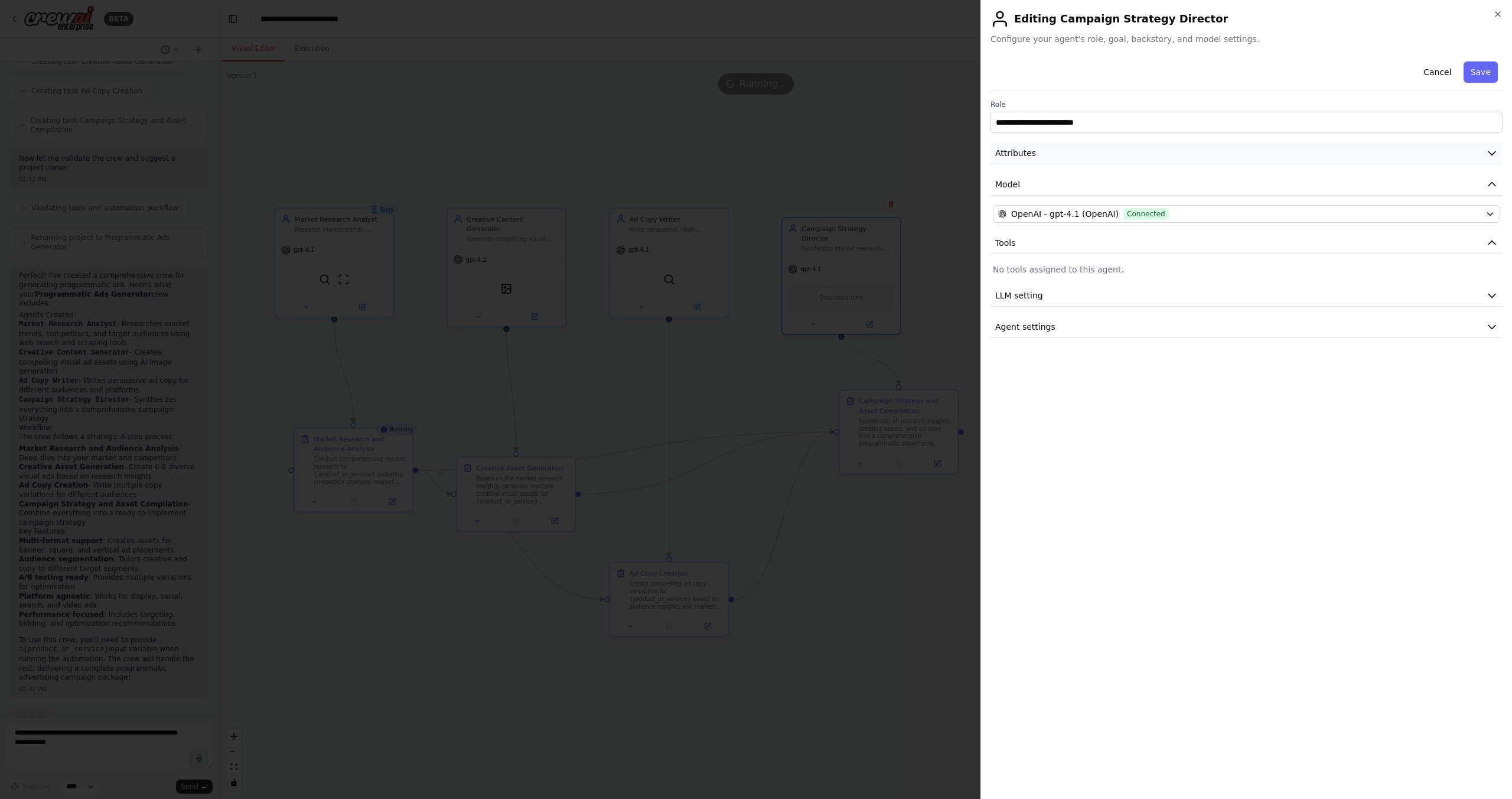
click at [1079, 160] on button "Attributes" at bounding box center [1246, 153] width 512 height 22
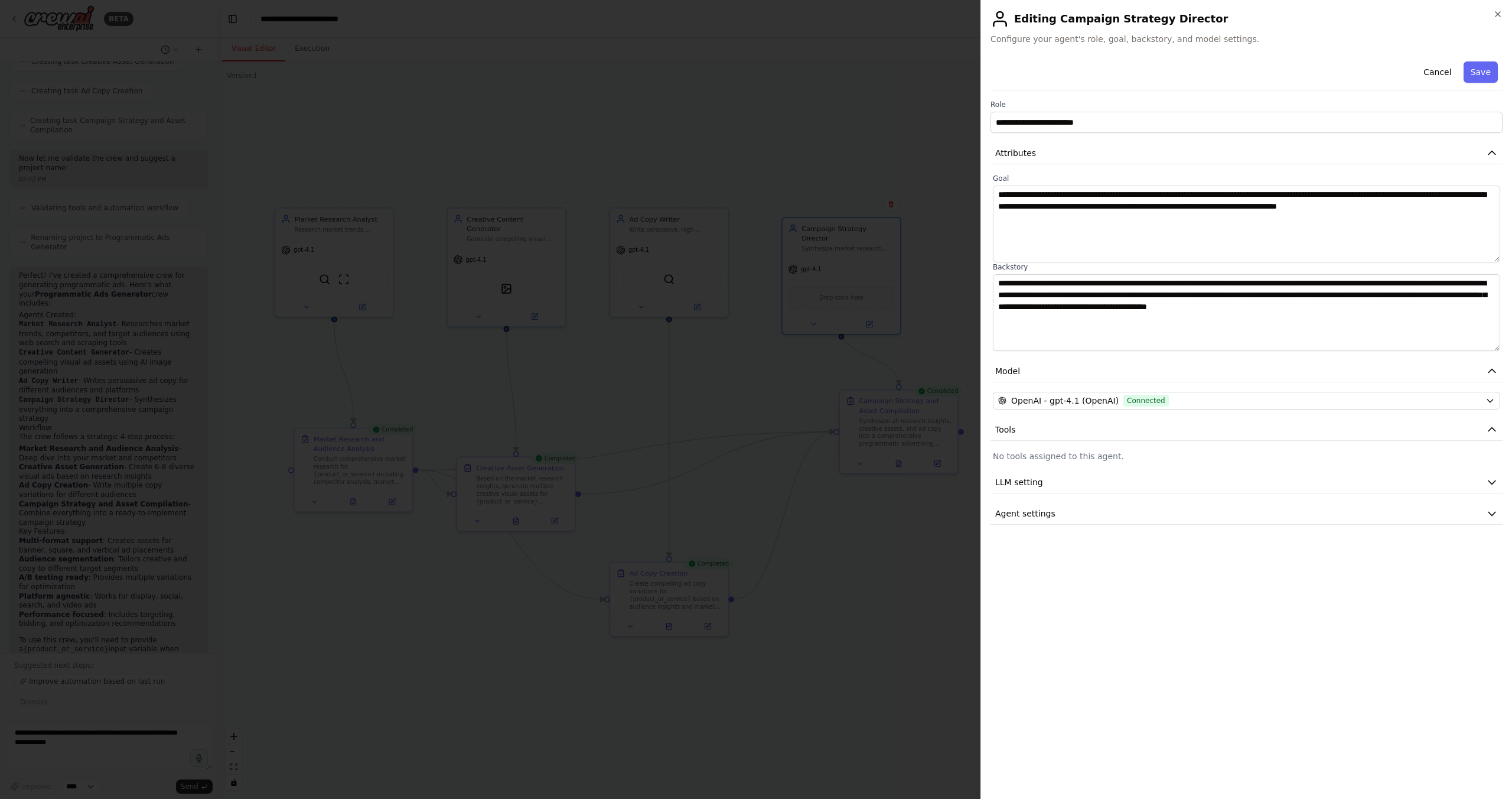
scroll to position [570, 0]
click at [1018, 513] on span "Agent settings" at bounding box center [1024, 513] width 60 height 12
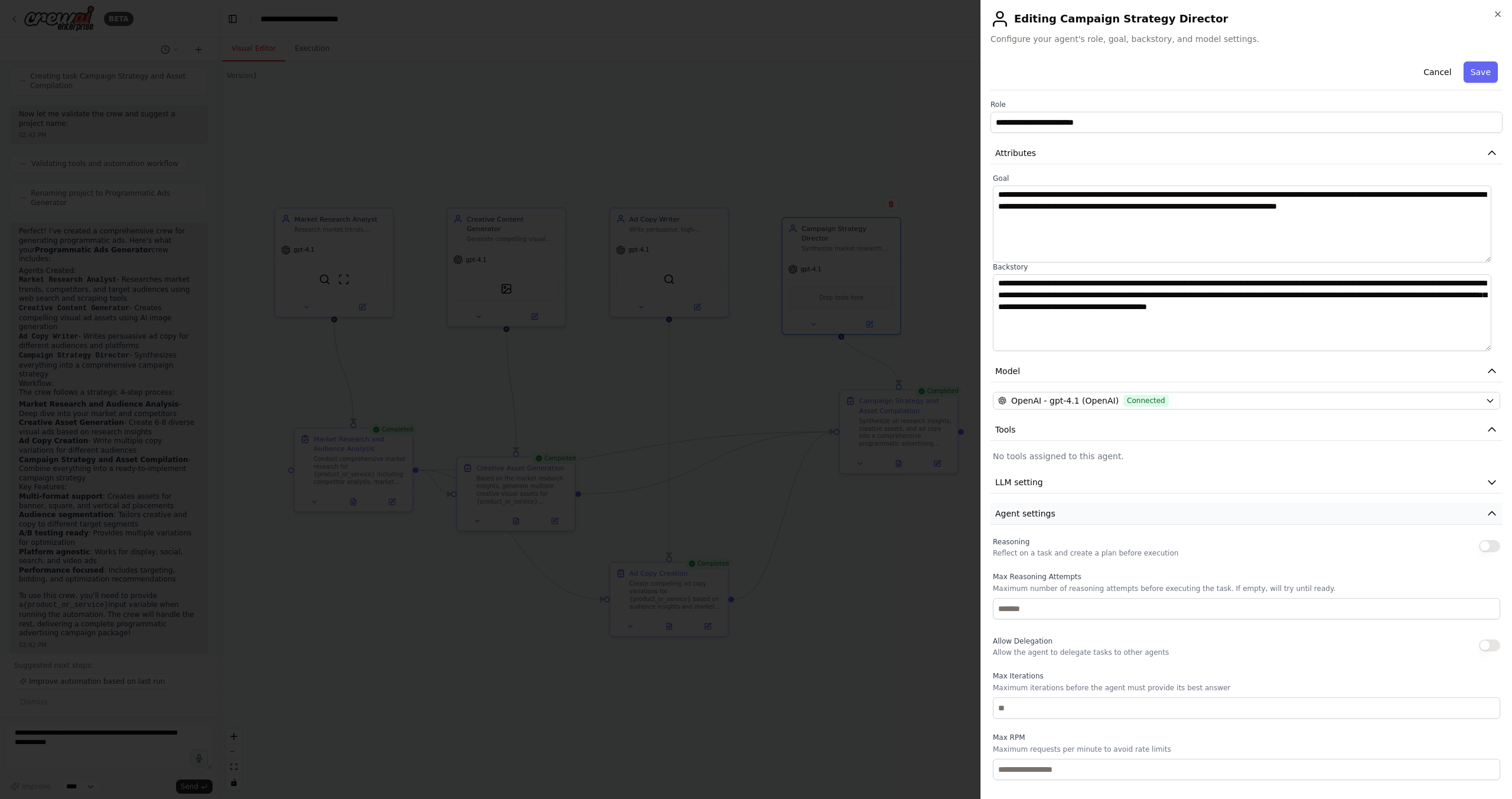
scroll to position [52, 0]
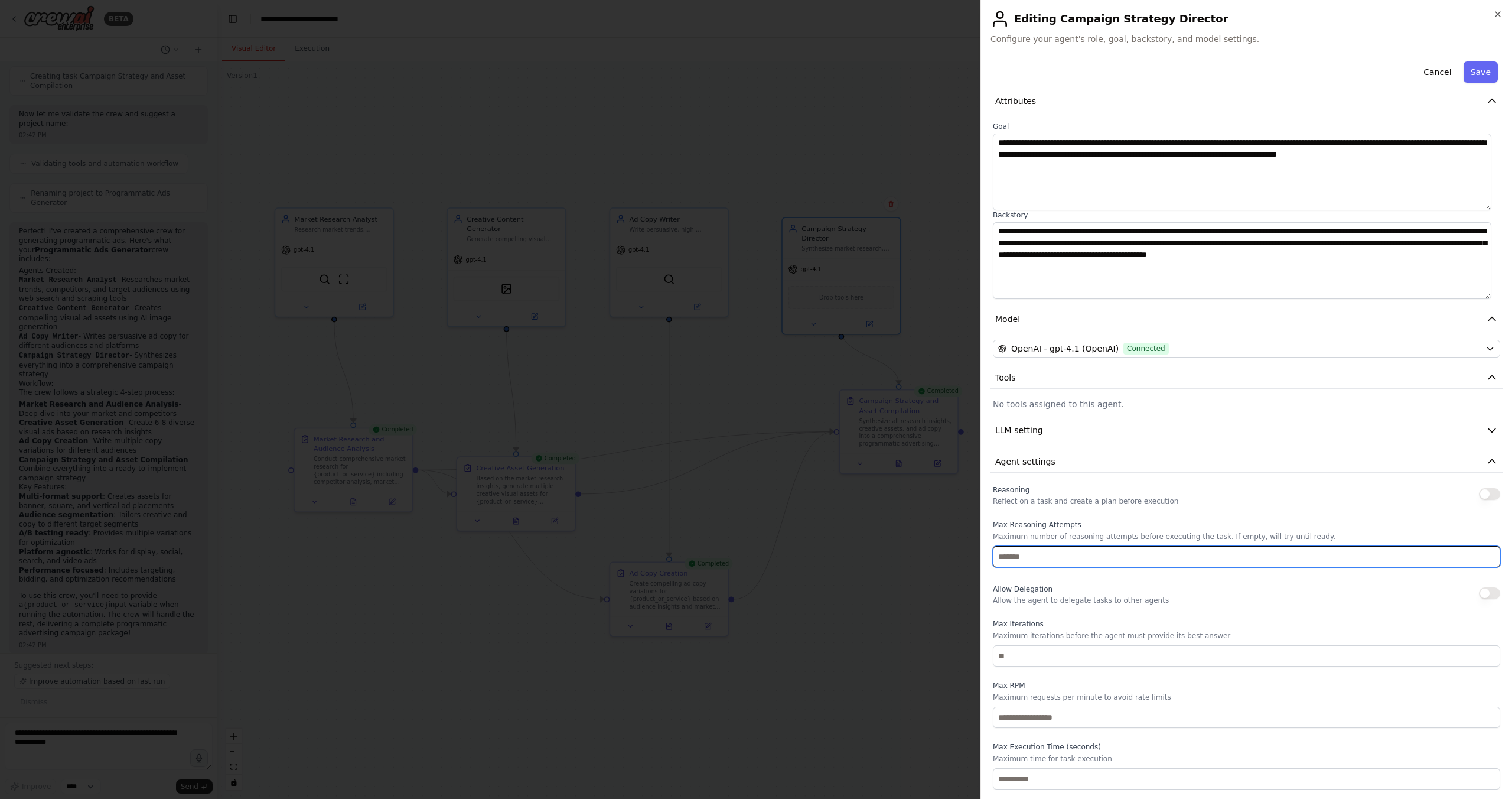
click at [1023, 549] on input "number" at bounding box center [1246, 556] width 507 height 22
click at [925, 581] on div at bounding box center [756, 400] width 1512 height 799
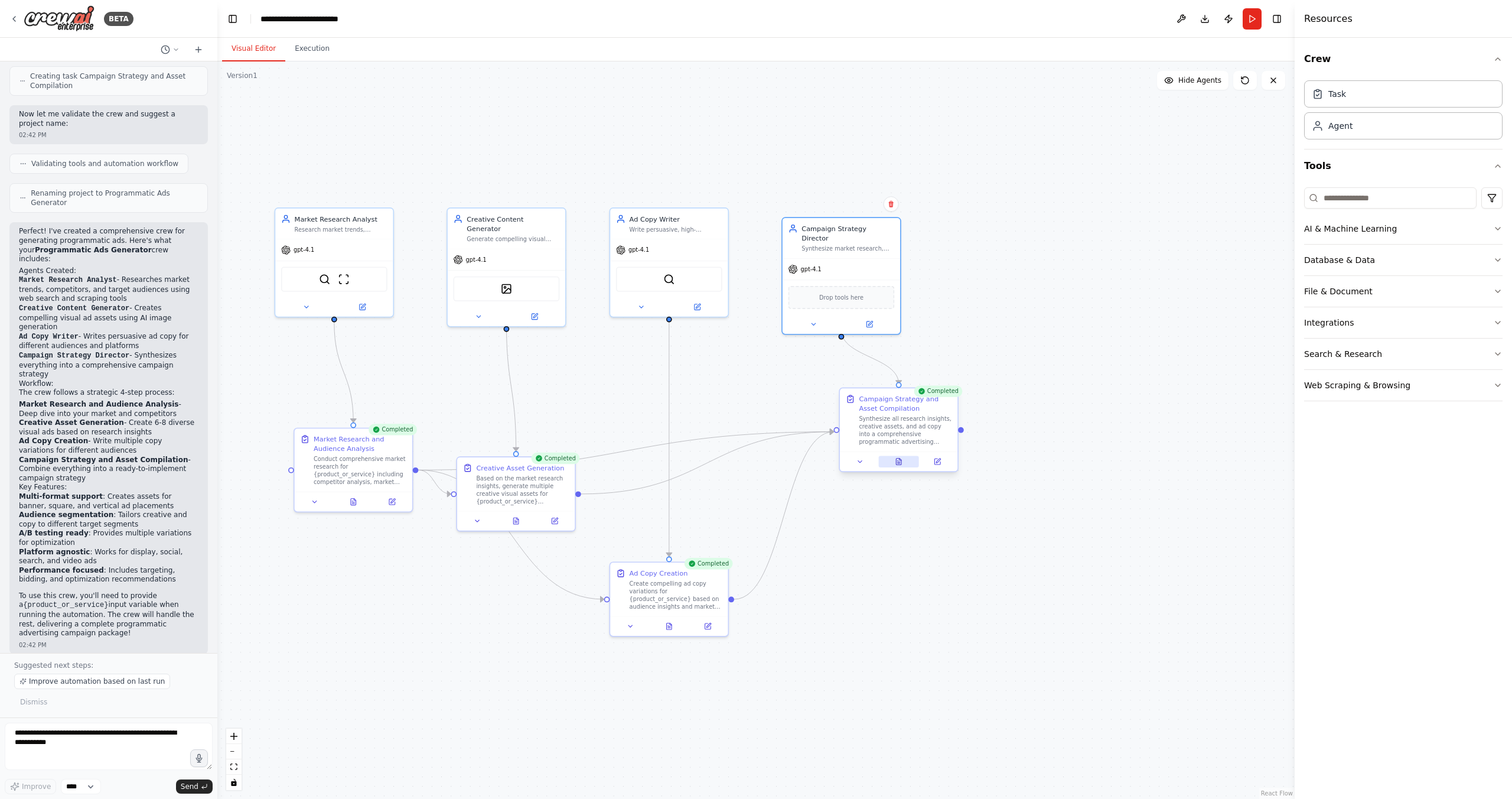
click at [897, 462] on icon at bounding box center [897, 462] width 2 height 0
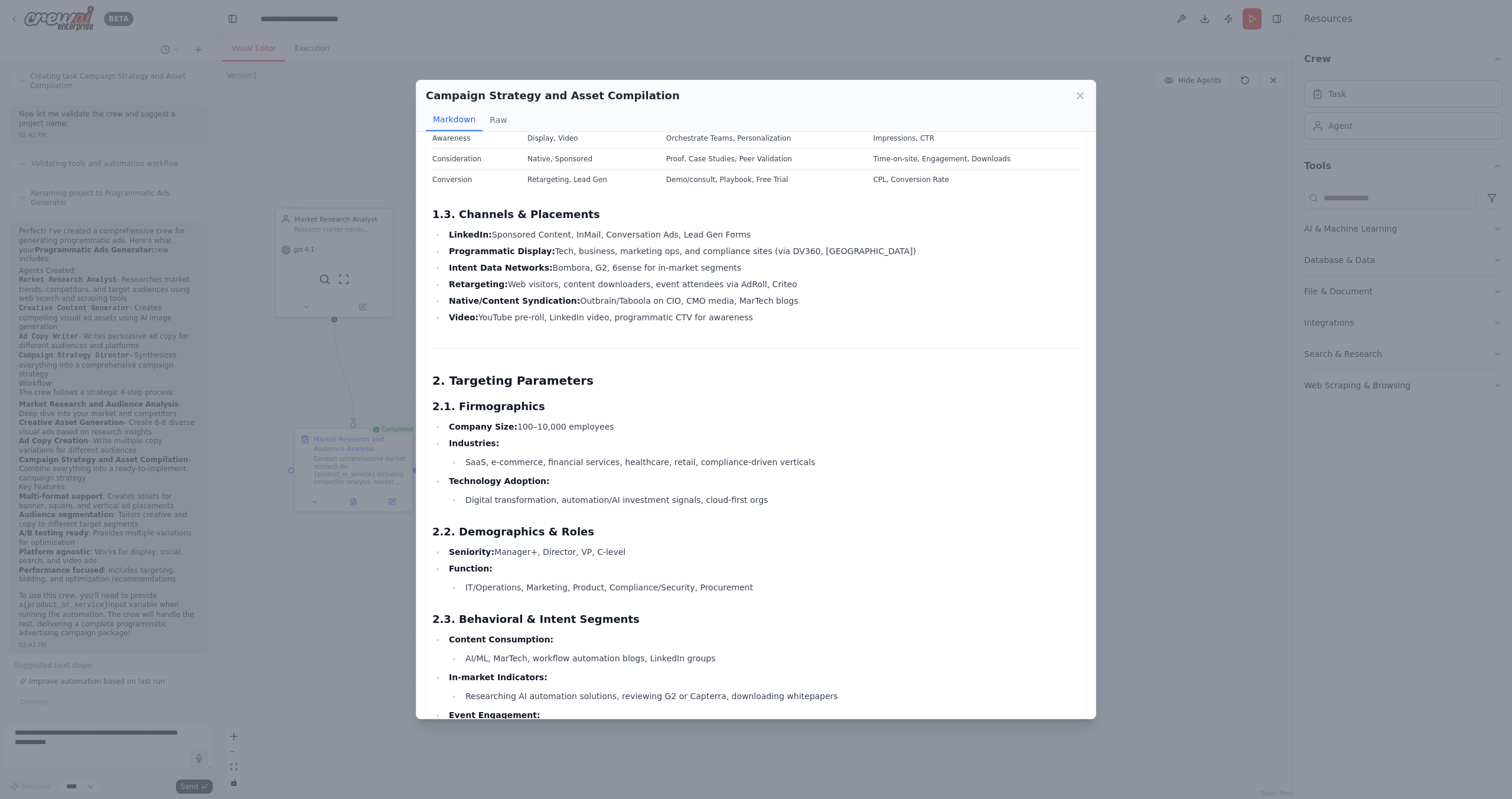
scroll to position [0, 0]
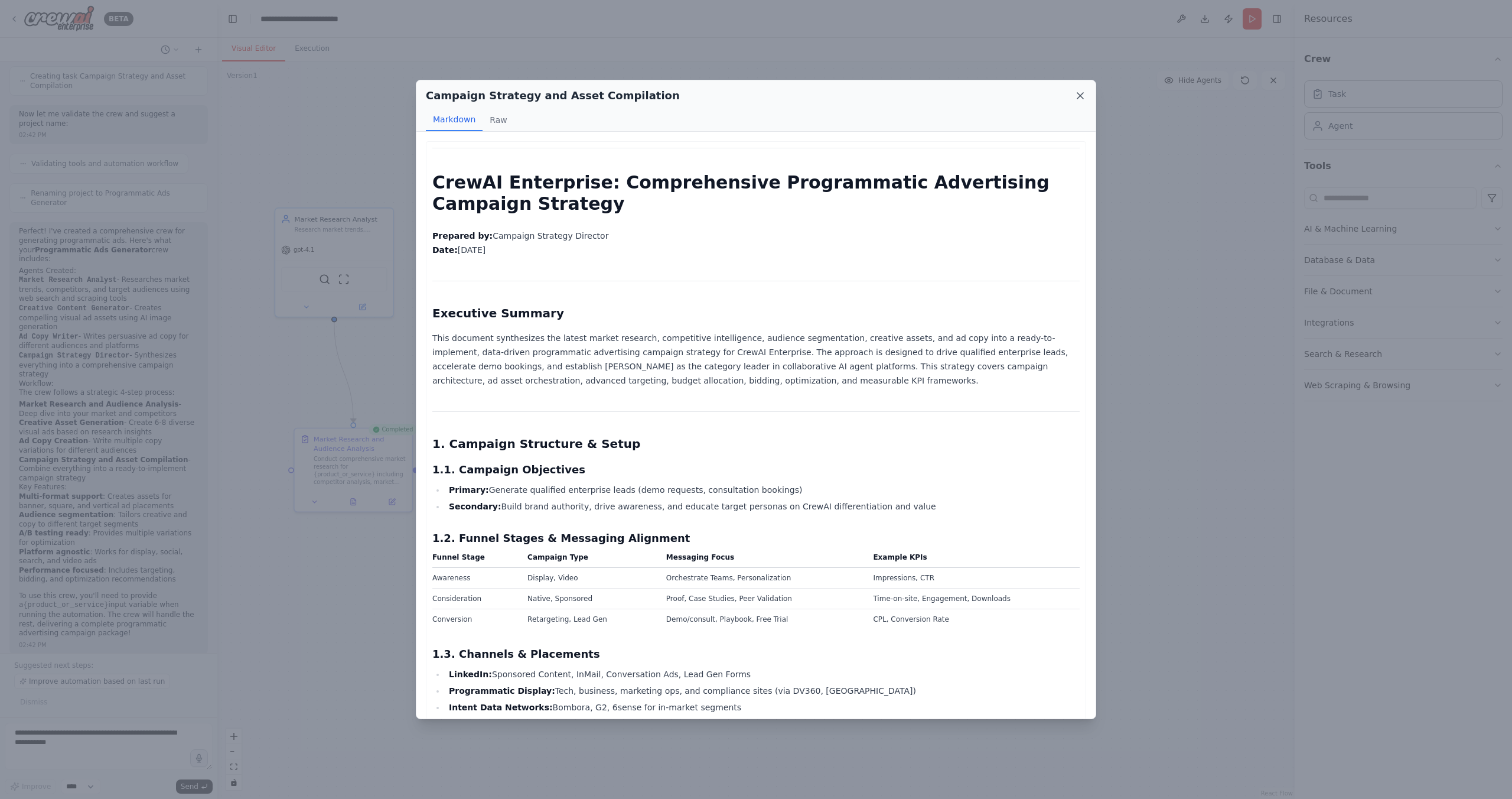
click at [1074, 97] on icon at bounding box center [1080, 96] width 12 height 12
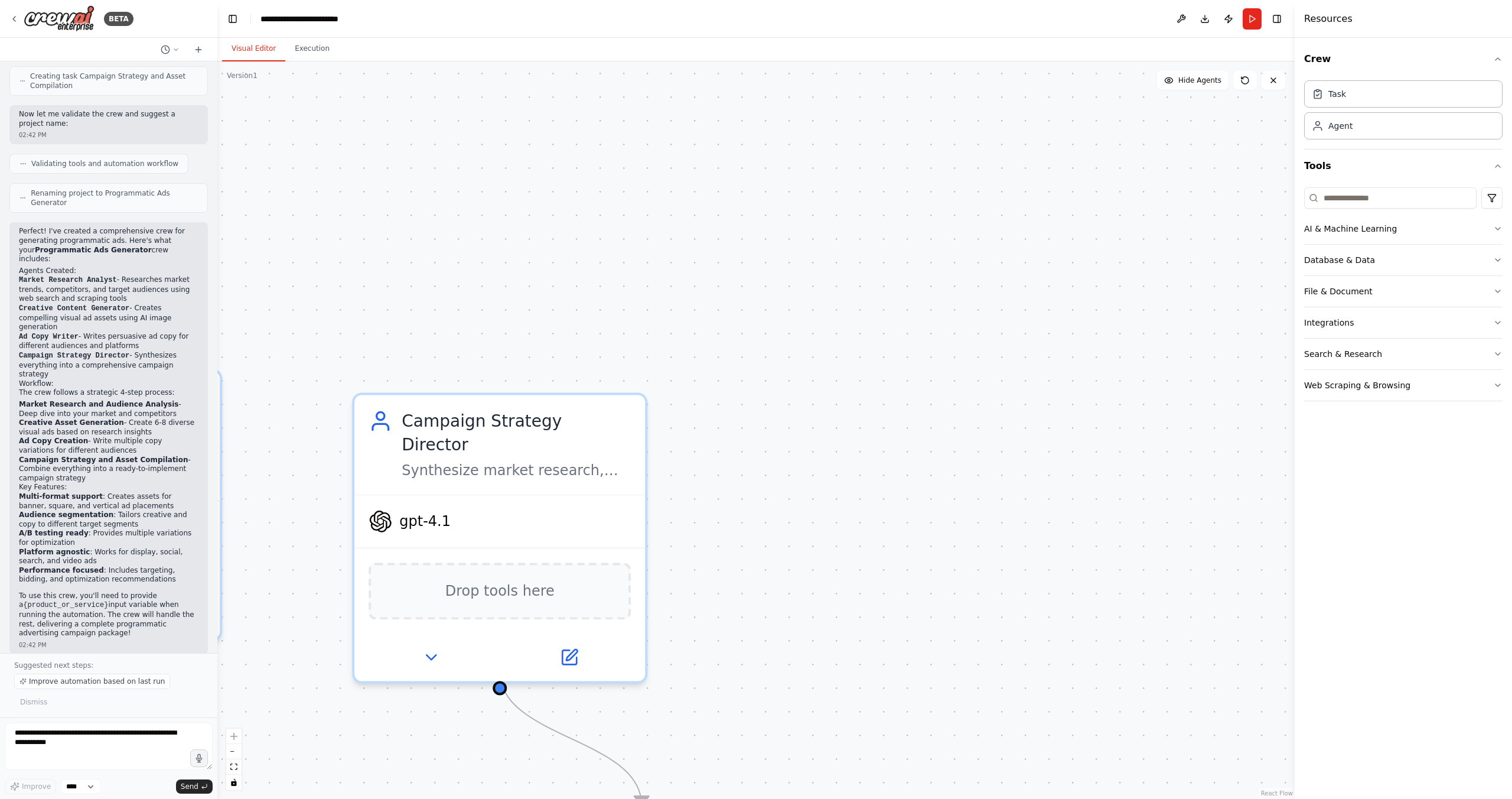
click at [797, 556] on div ".deletable-edge-delete-btn { width: 20px; height: 20px; border: 0px solid #ffff…" at bounding box center [756, 430] width 1077 height 737
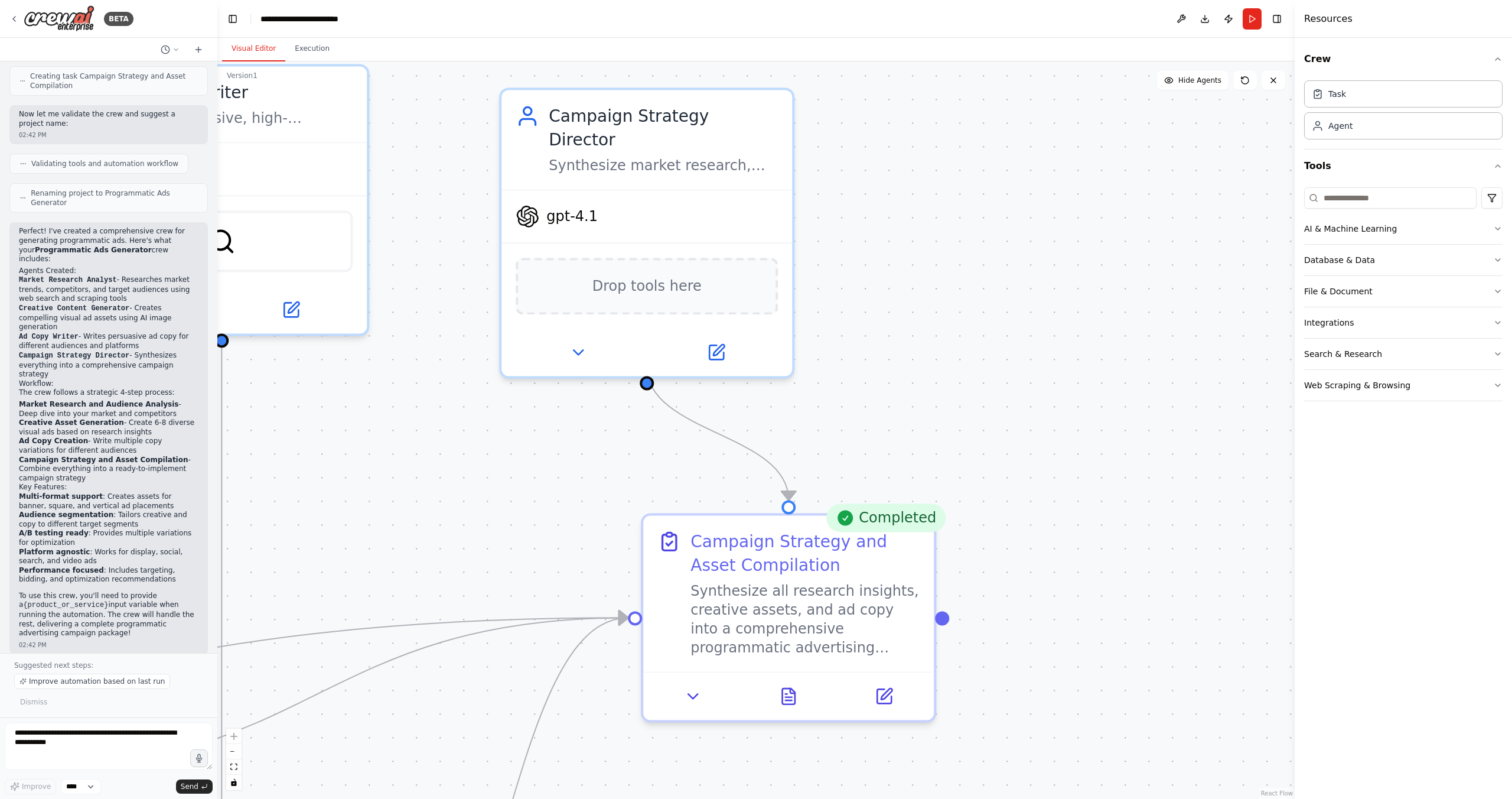
drag, startPoint x: 802, startPoint y: 556, endPoint x: 949, endPoint y: 251, distance: 338.6
click at [949, 251] on div ".deletable-edge-delete-btn { width: 20px; height: 20px; border: 0px solid #ffff…" at bounding box center [756, 430] width 1077 height 737
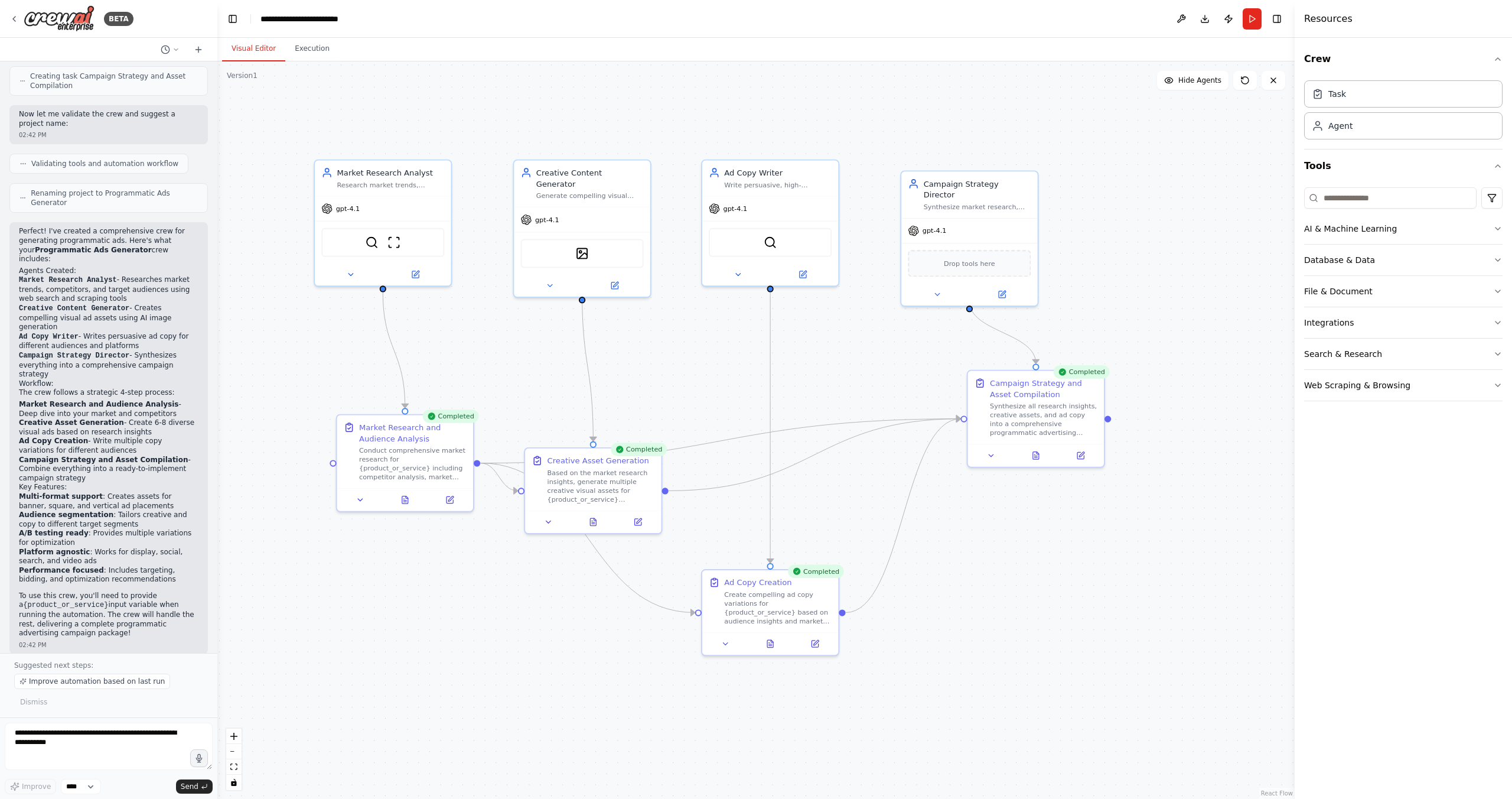
drag, startPoint x: 963, startPoint y: 337, endPoint x: 1117, endPoint y: 299, distance: 158.6
click at [1117, 299] on div ".deletable-edge-delete-btn { width: 20px; height: 20px; border: 0px solid #ffff…" at bounding box center [756, 430] width 1077 height 737
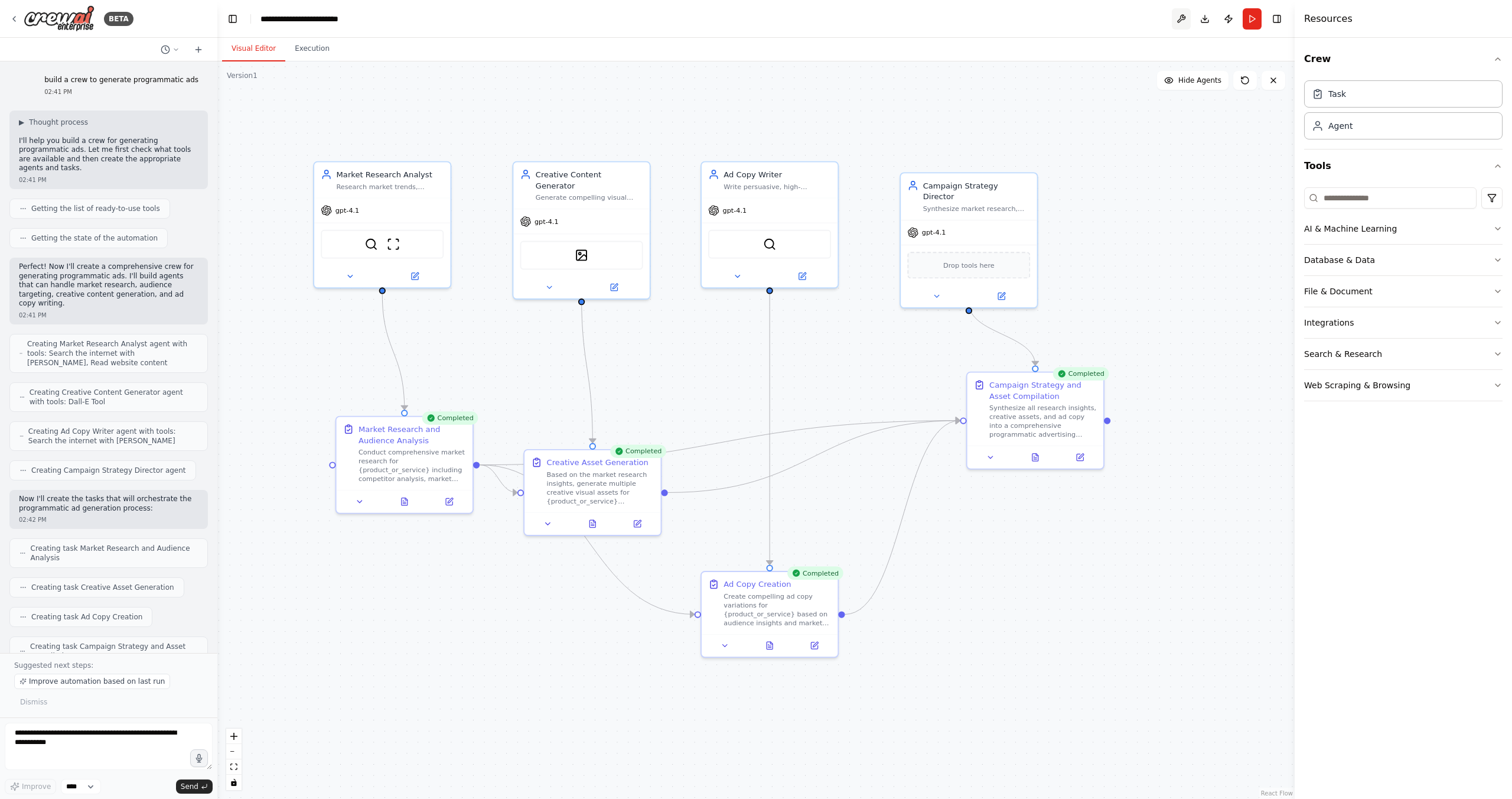
click at [1186, 17] on button at bounding box center [1180, 19] width 19 height 22
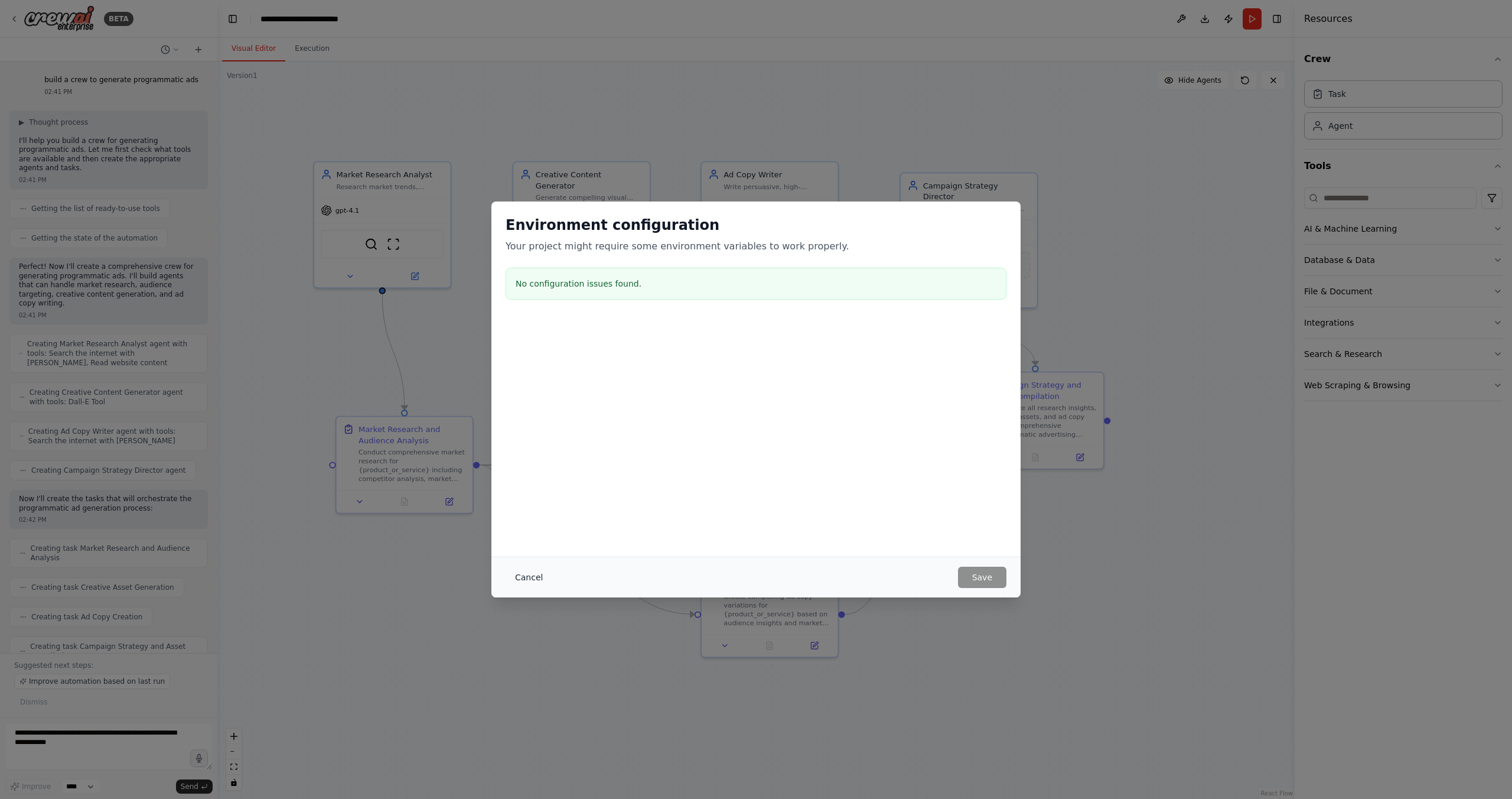
click at [527, 574] on button "Cancel" at bounding box center [528, 577] width 47 height 22
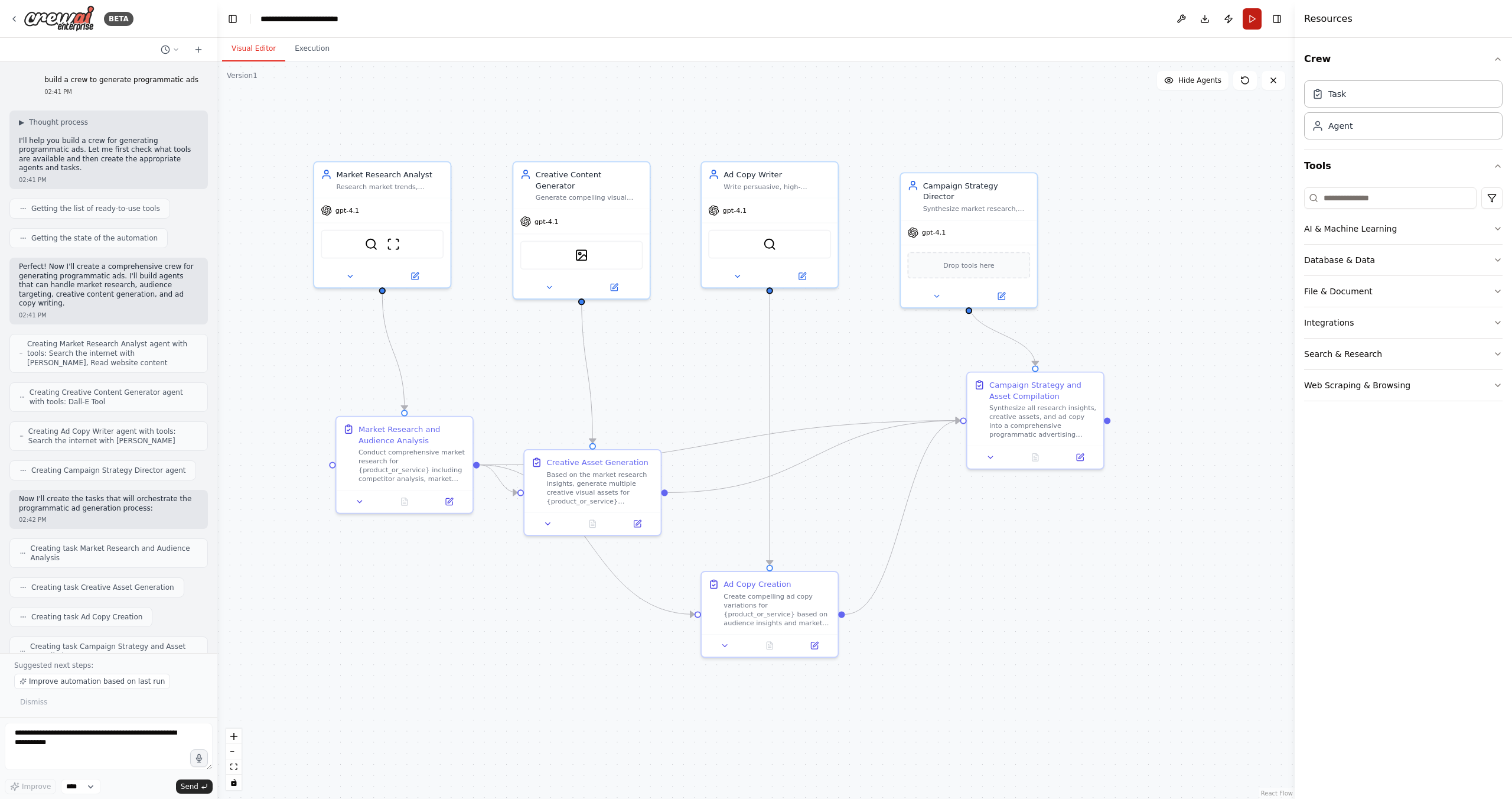
click at [1248, 22] on button "Run" at bounding box center [1251, 19] width 19 height 22
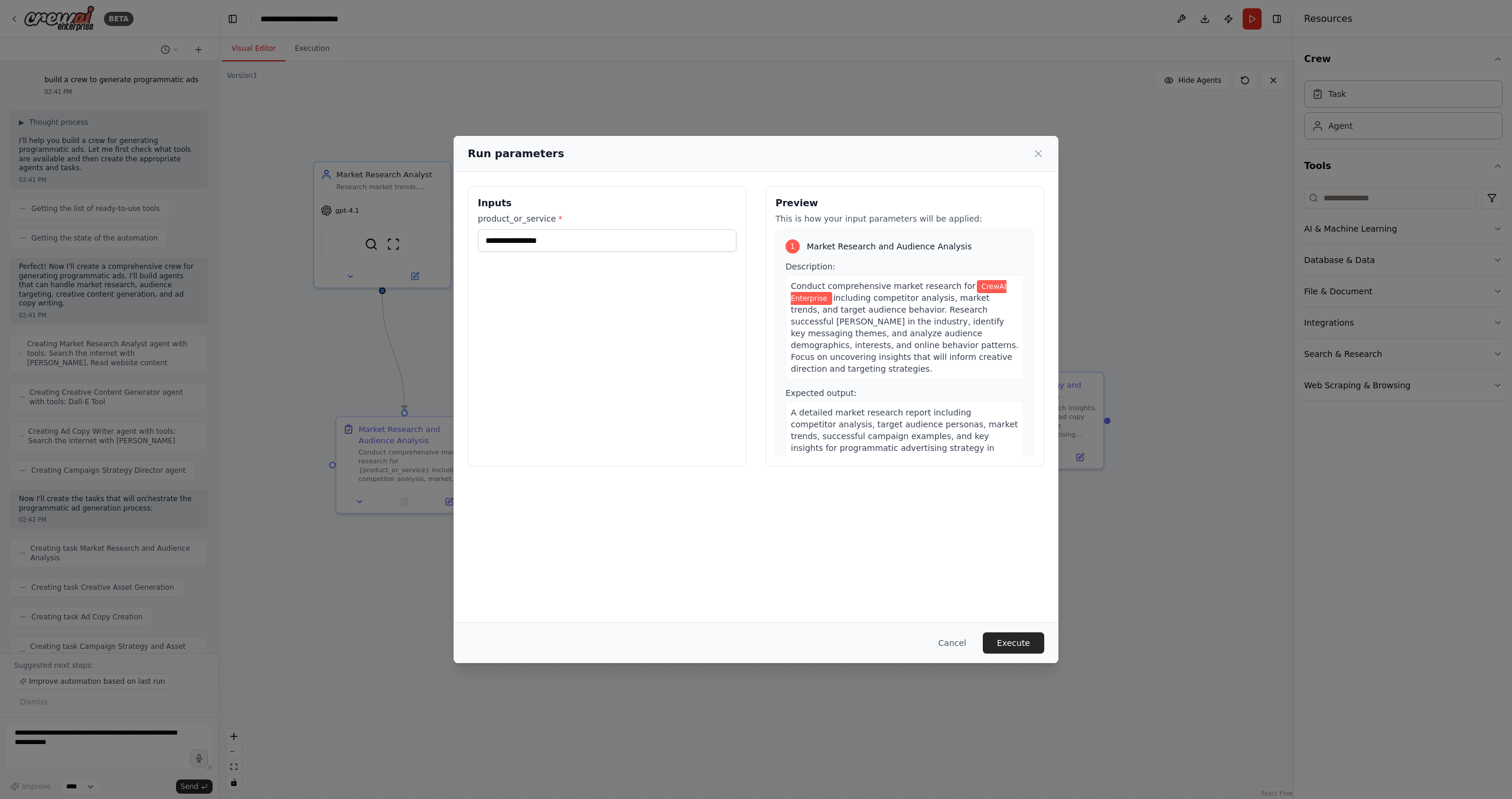
click at [584, 228] on div "**********" at bounding box center [607, 232] width 258 height 39
click at [1004, 646] on button "Execute" at bounding box center [1013, 642] width 62 height 22
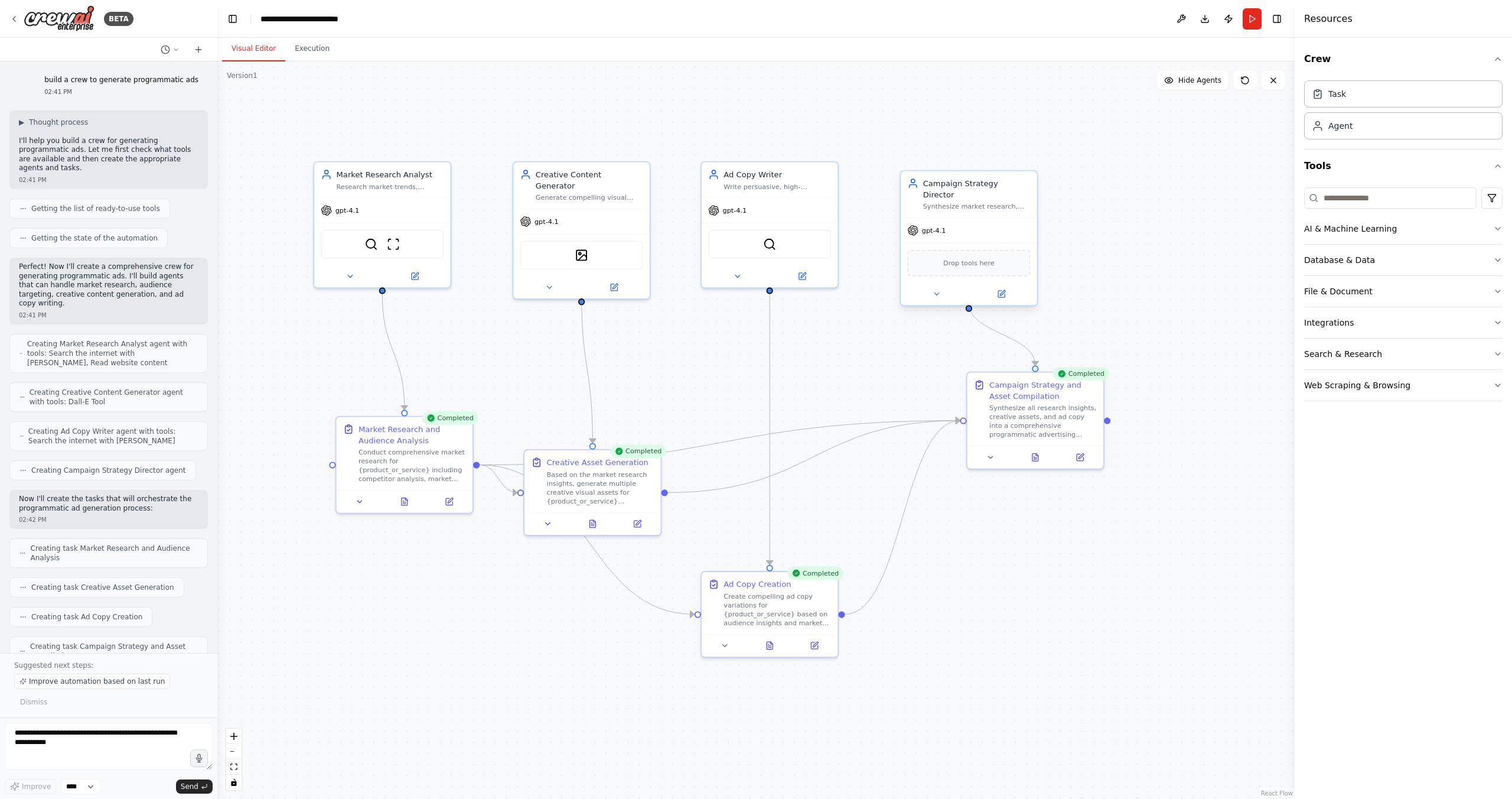
scroll to position [560, 0]
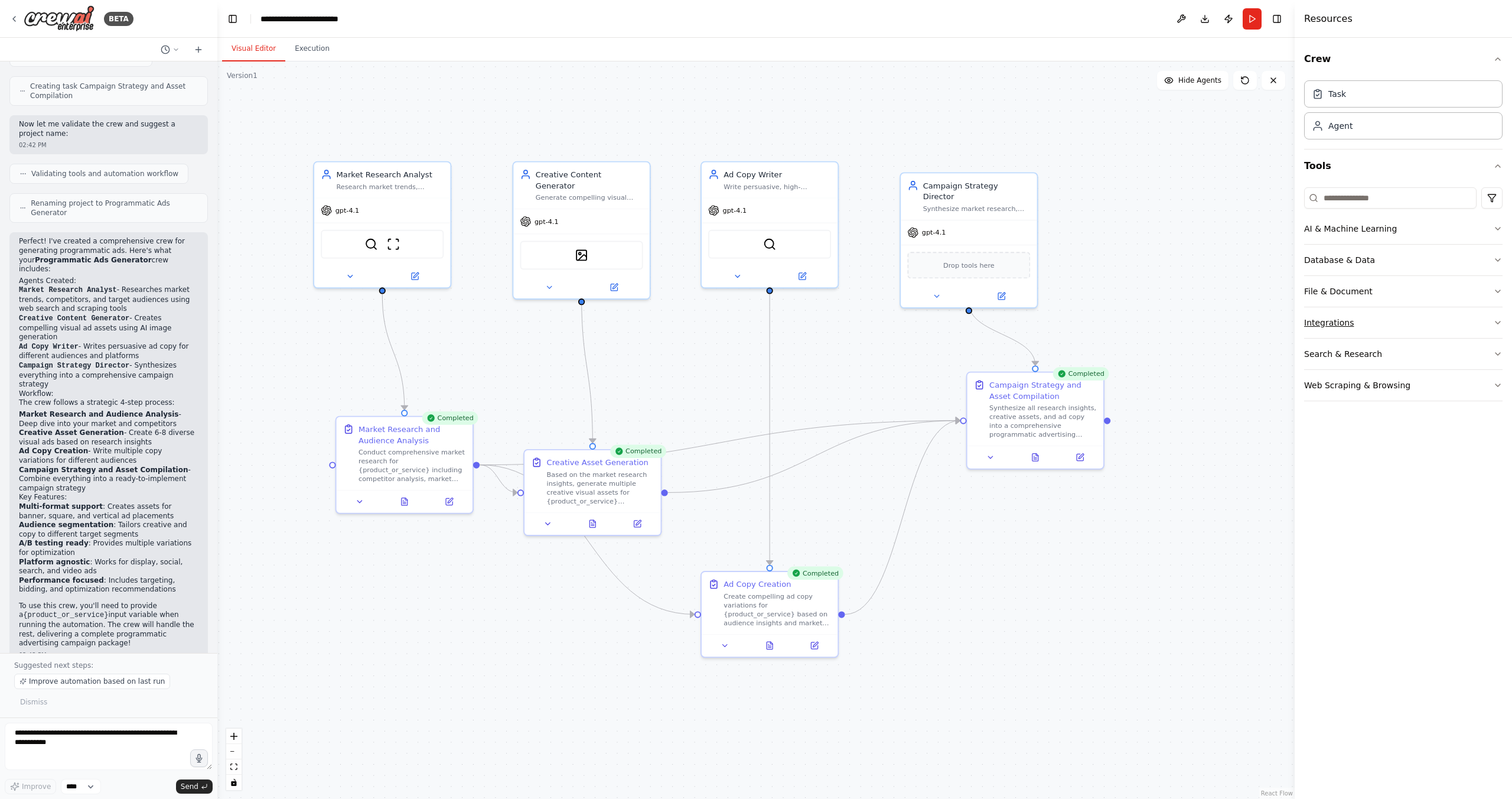
click at [1459, 319] on button "Integrations" at bounding box center [1403, 322] width 198 height 30
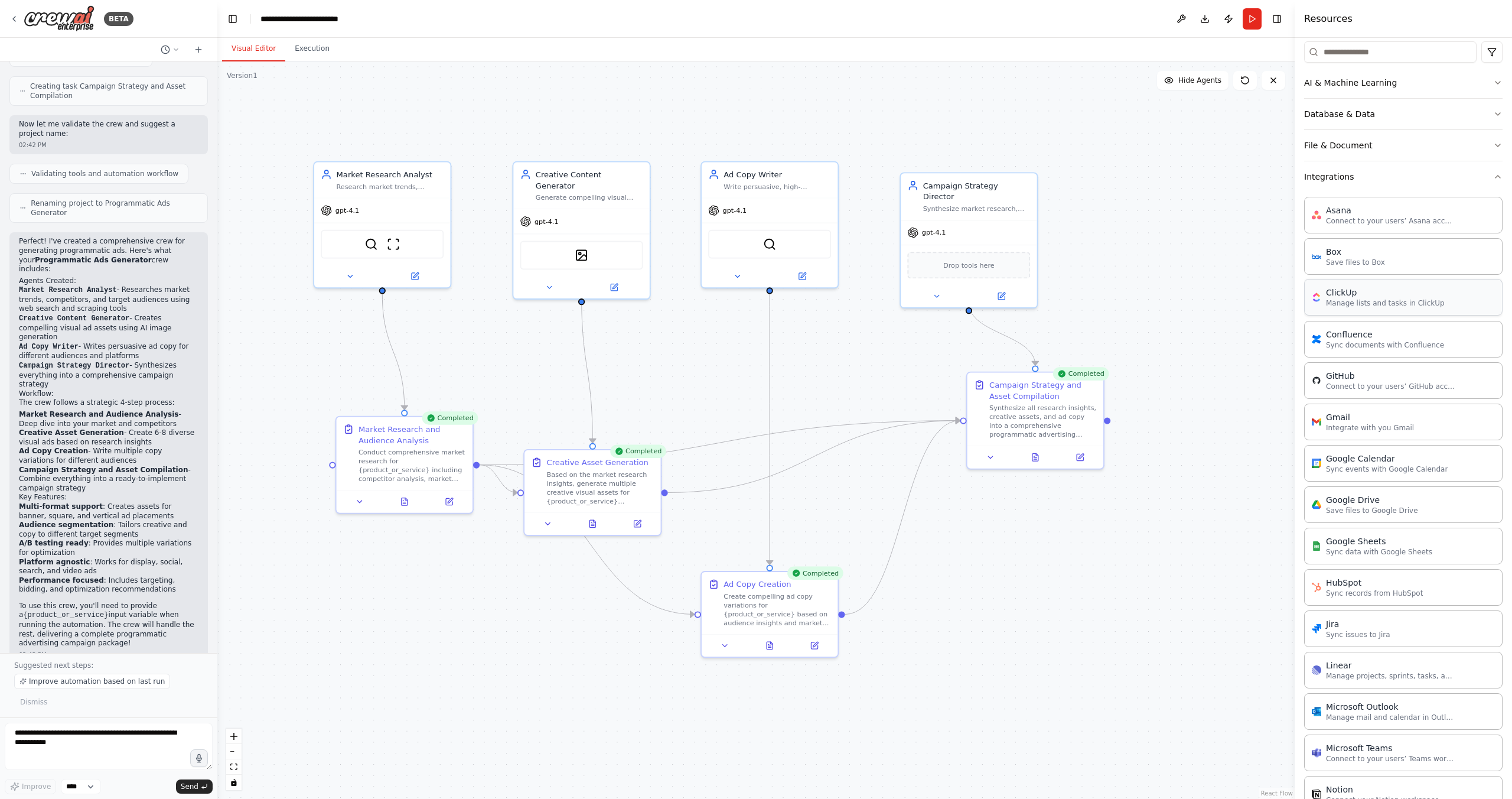
scroll to position [85, 0]
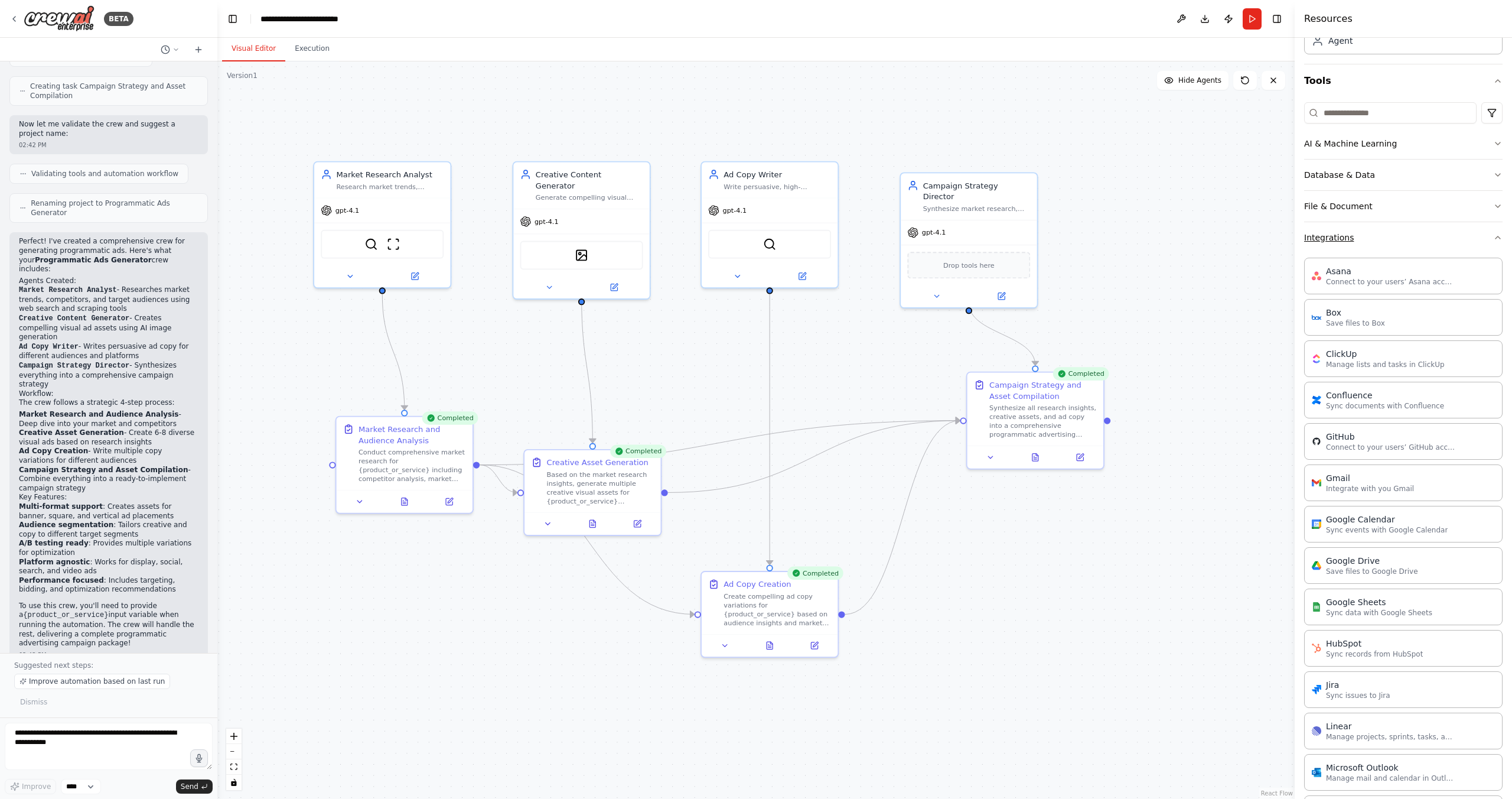
click at [1395, 233] on button "Integrations" at bounding box center [1403, 237] width 198 height 30
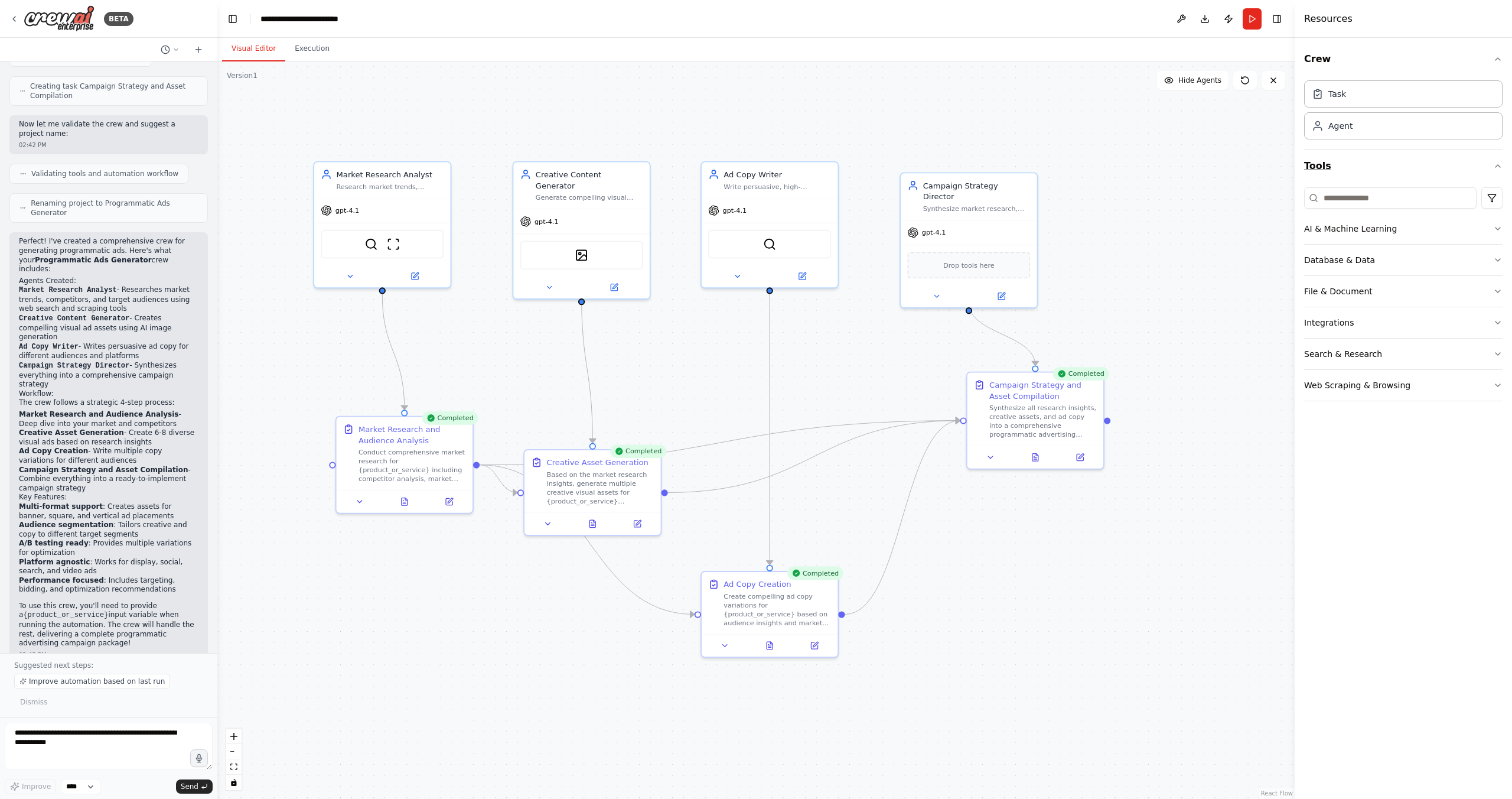
click at [1416, 173] on button "Tools" at bounding box center [1403, 166] width 198 height 33
click at [1416, 172] on button "Tools" at bounding box center [1403, 166] width 198 height 33
click at [1372, 429] on div "Crew Task Agent Tools AI & Machine Learning Database & Data File & Document Int…" at bounding box center [1403, 418] width 217 height 761
click at [198, 50] on icon at bounding box center [198, 49] width 0 height 5
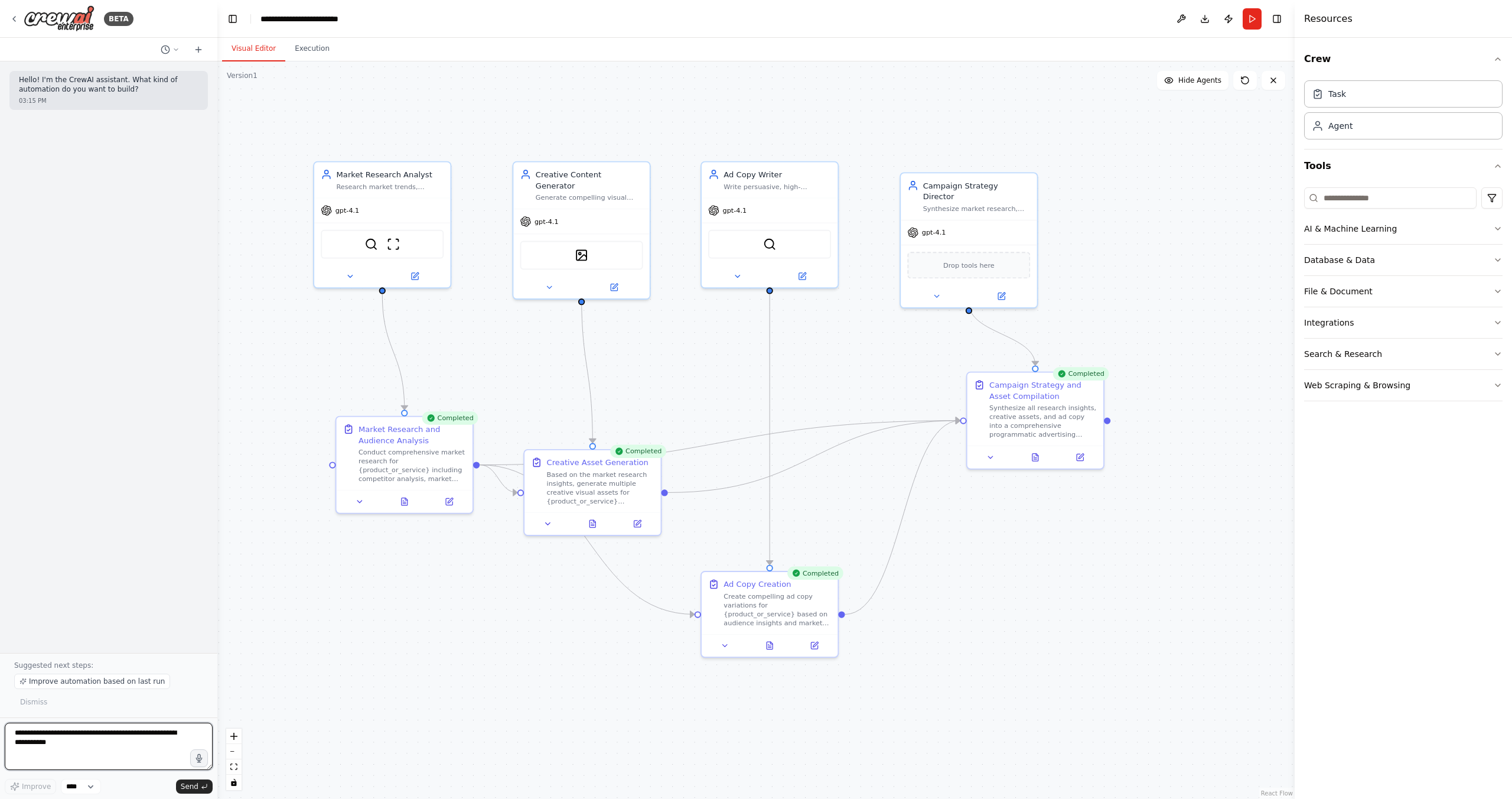
click at [62, 744] on textarea at bounding box center [108, 746] width 208 height 48
click at [1415, 291] on button "File & Document" at bounding box center [1403, 291] width 198 height 30
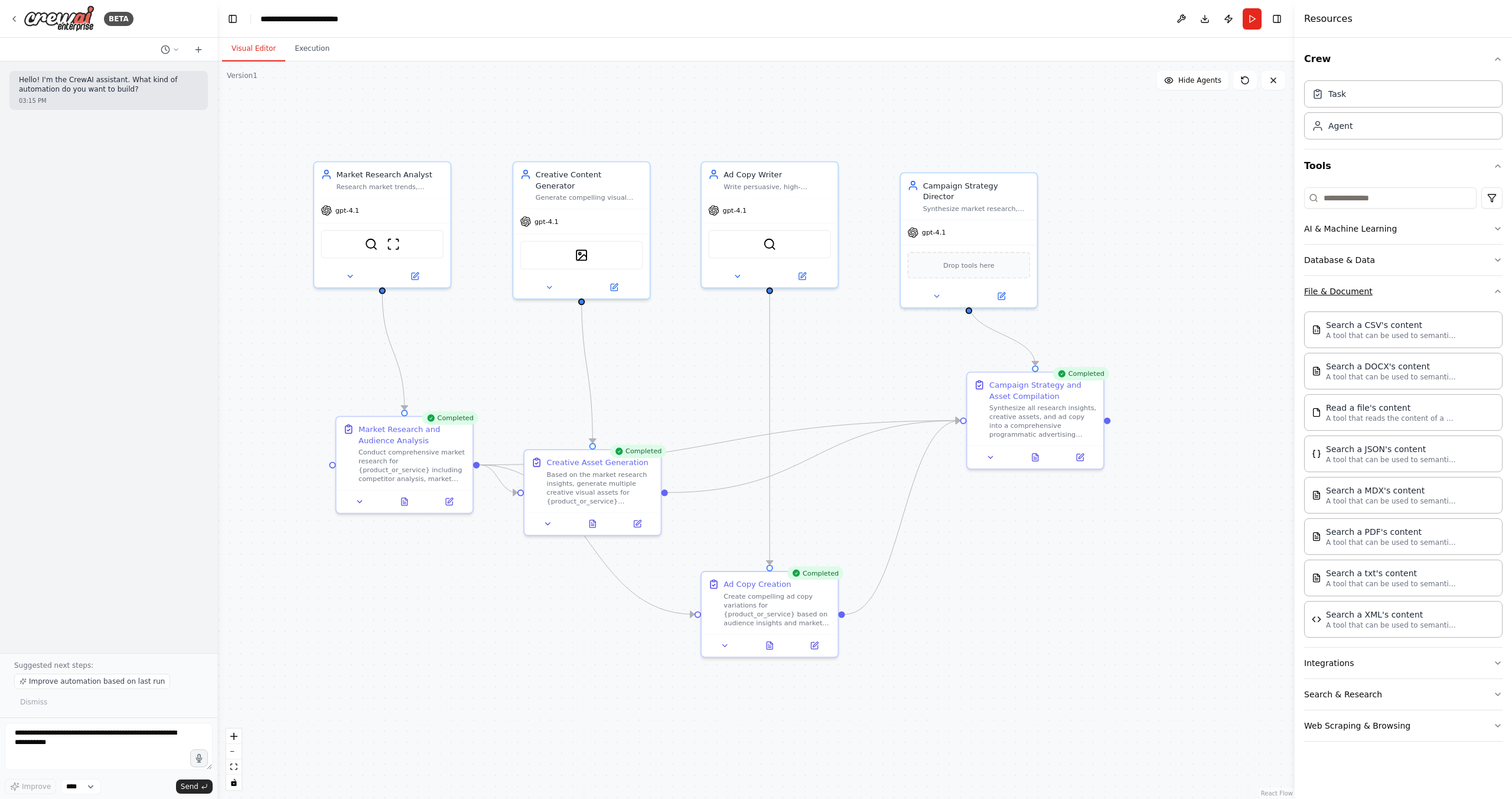
click at [1415, 291] on button "File & Document" at bounding box center [1403, 291] width 198 height 30
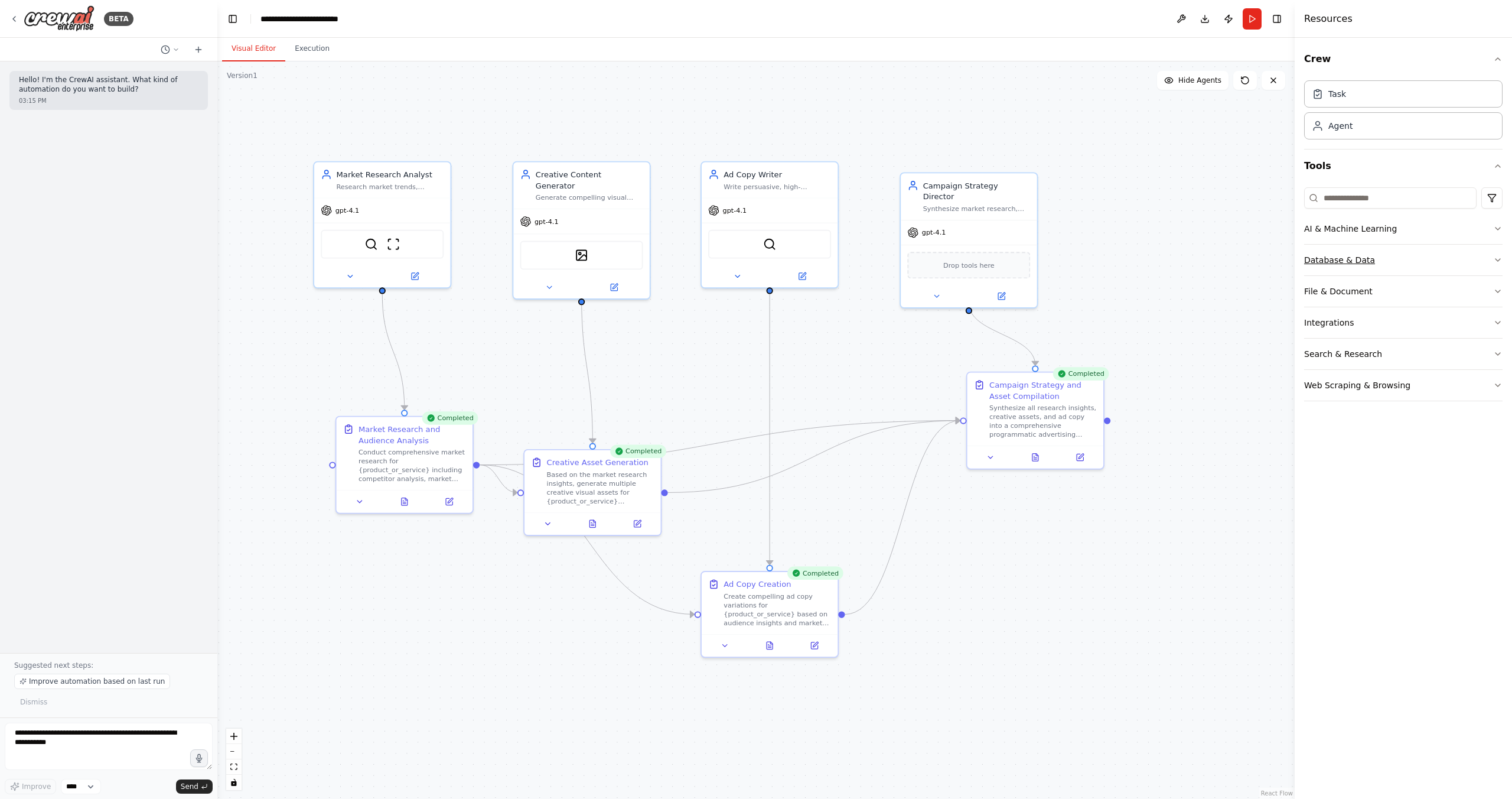
click at [1407, 267] on button "Database & Data" at bounding box center [1403, 259] width 198 height 30
click at [1392, 227] on button "AI & Machine Learning" at bounding box center [1403, 228] width 198 height 30
click at [1393, 227] on button "AI & Machine Learning" at bounding box center [1403, 228] width 198 height 30
click at [1370, 391] on button "Web Scraping & Browsing" at bounding box center [1403, 385] width 198 height 30
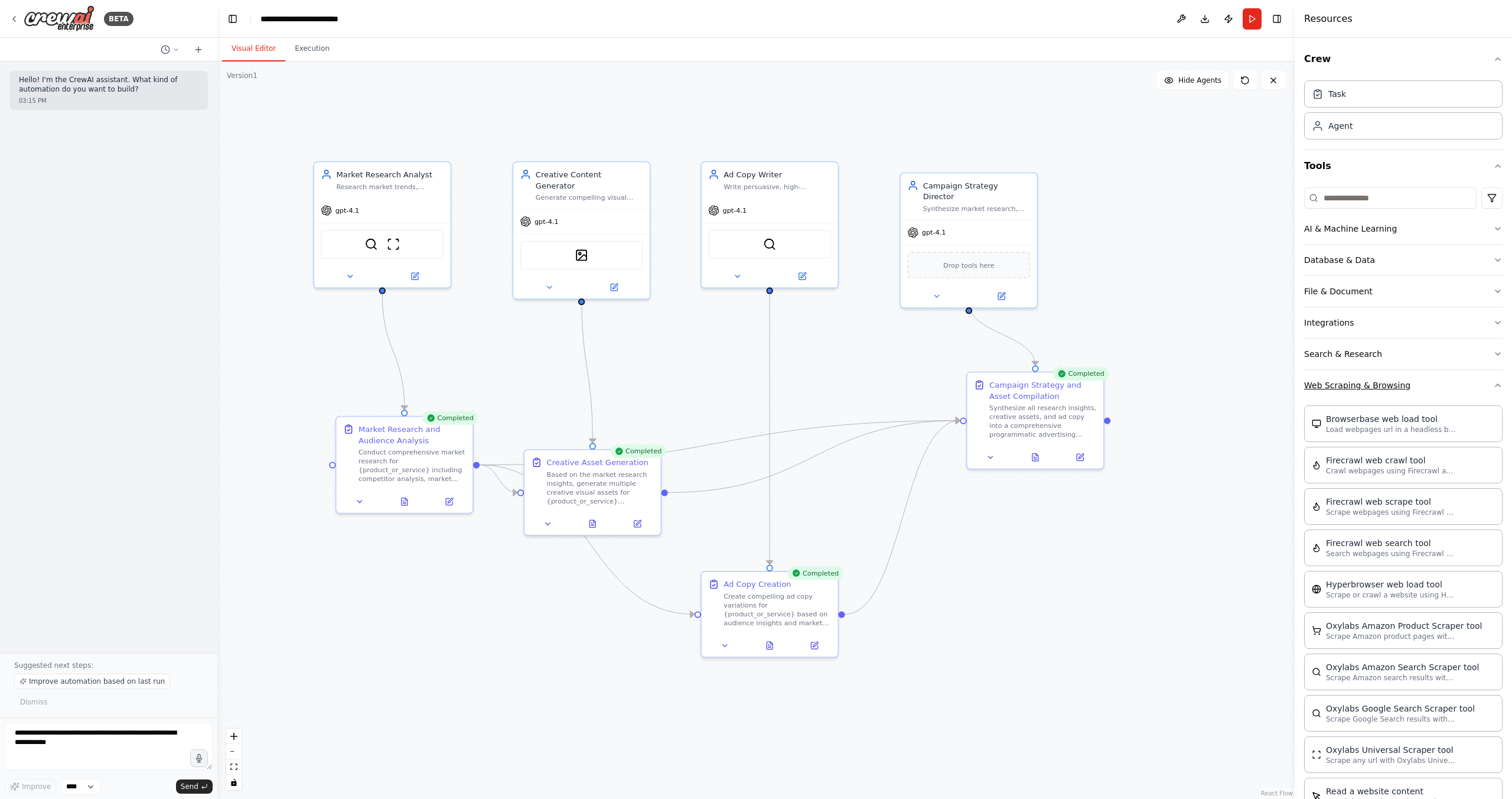
click at [1370, 391] on button "Web Scraping & Browsing" at bounding box center [1403, 385] width 198 height 30
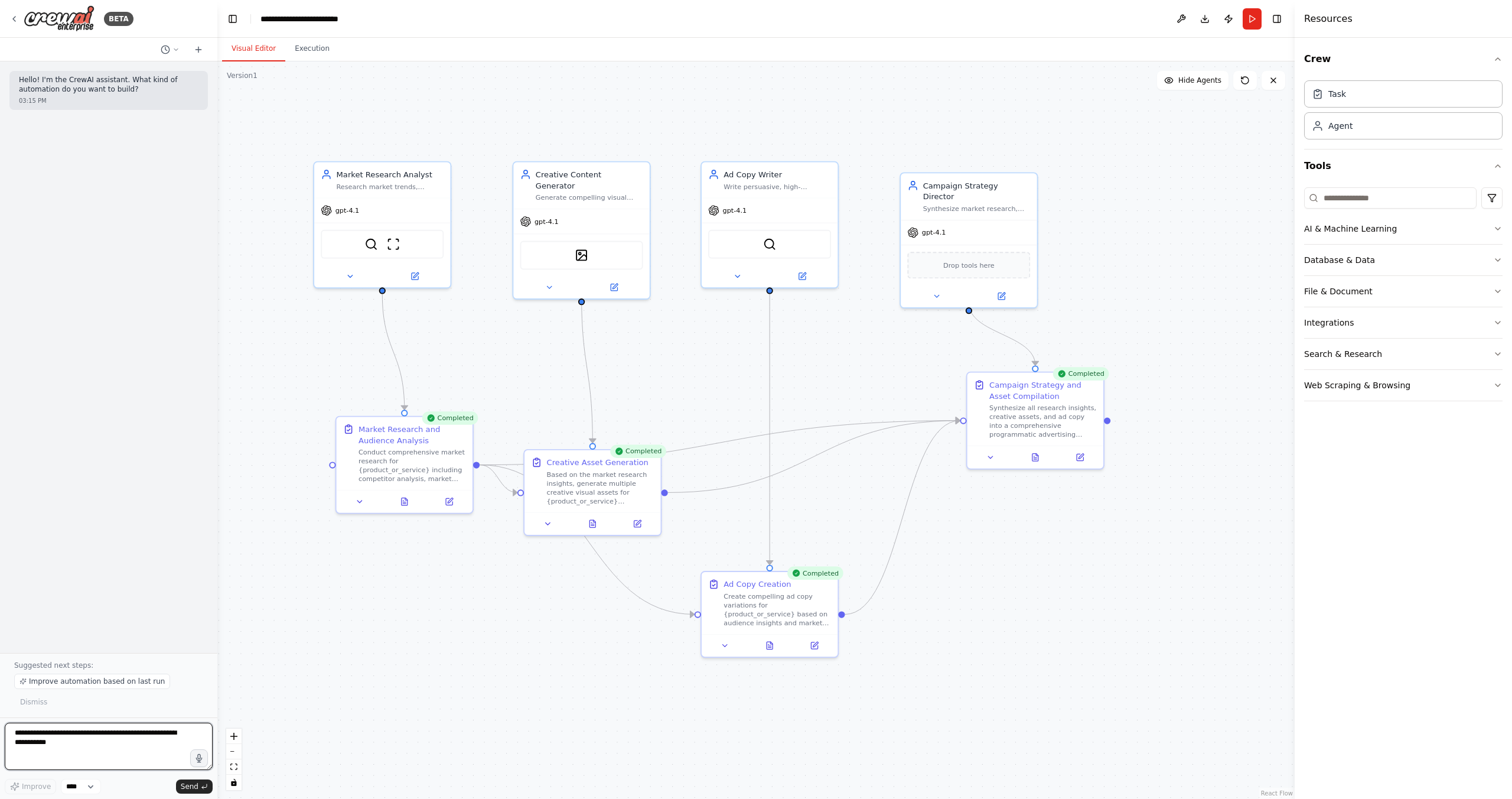
click at [96, 738] on textarea at bounding box center [108, 746] width 208 height 48
type textarea "**********"
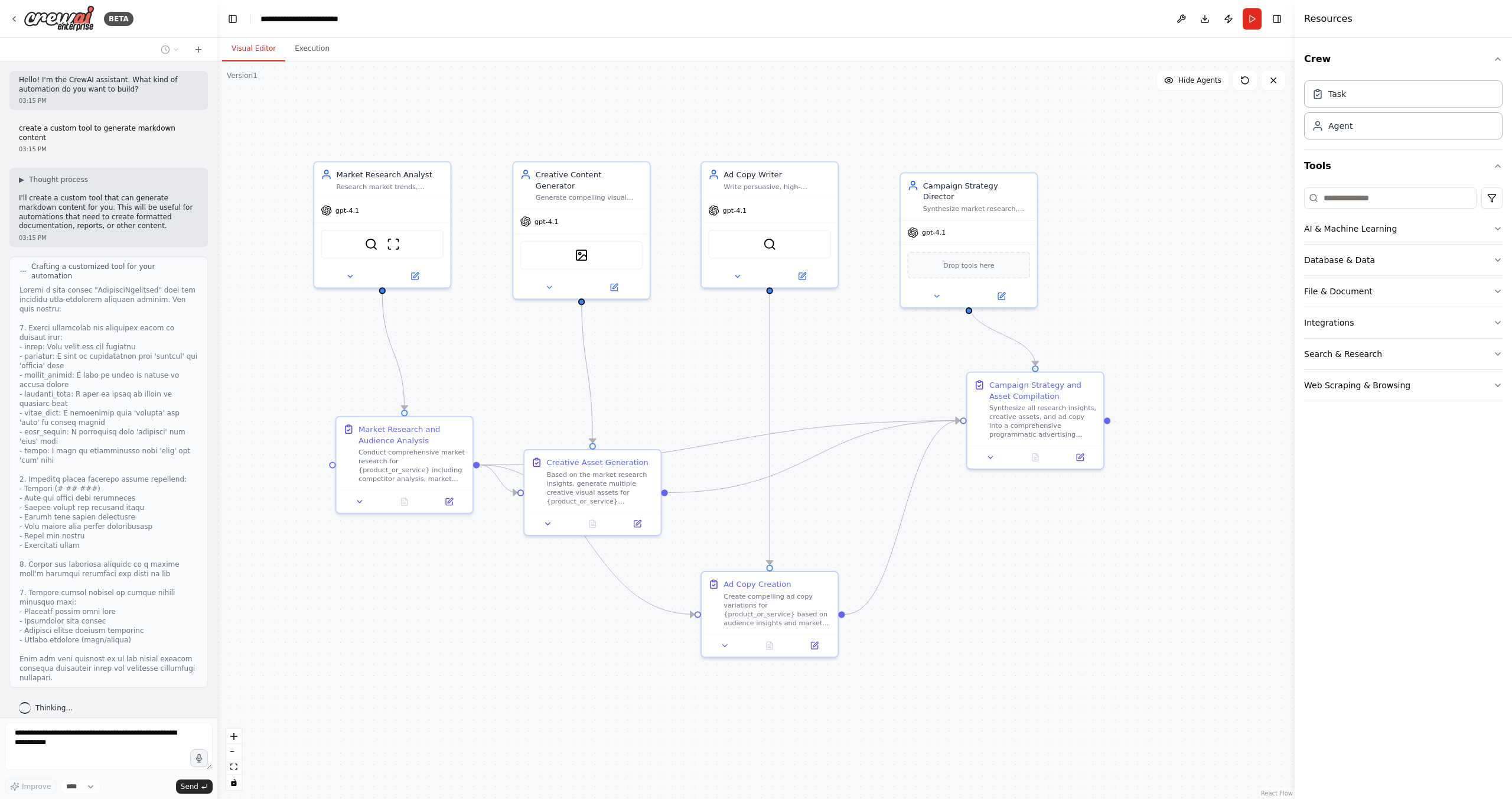
scroll to position [77, 0]
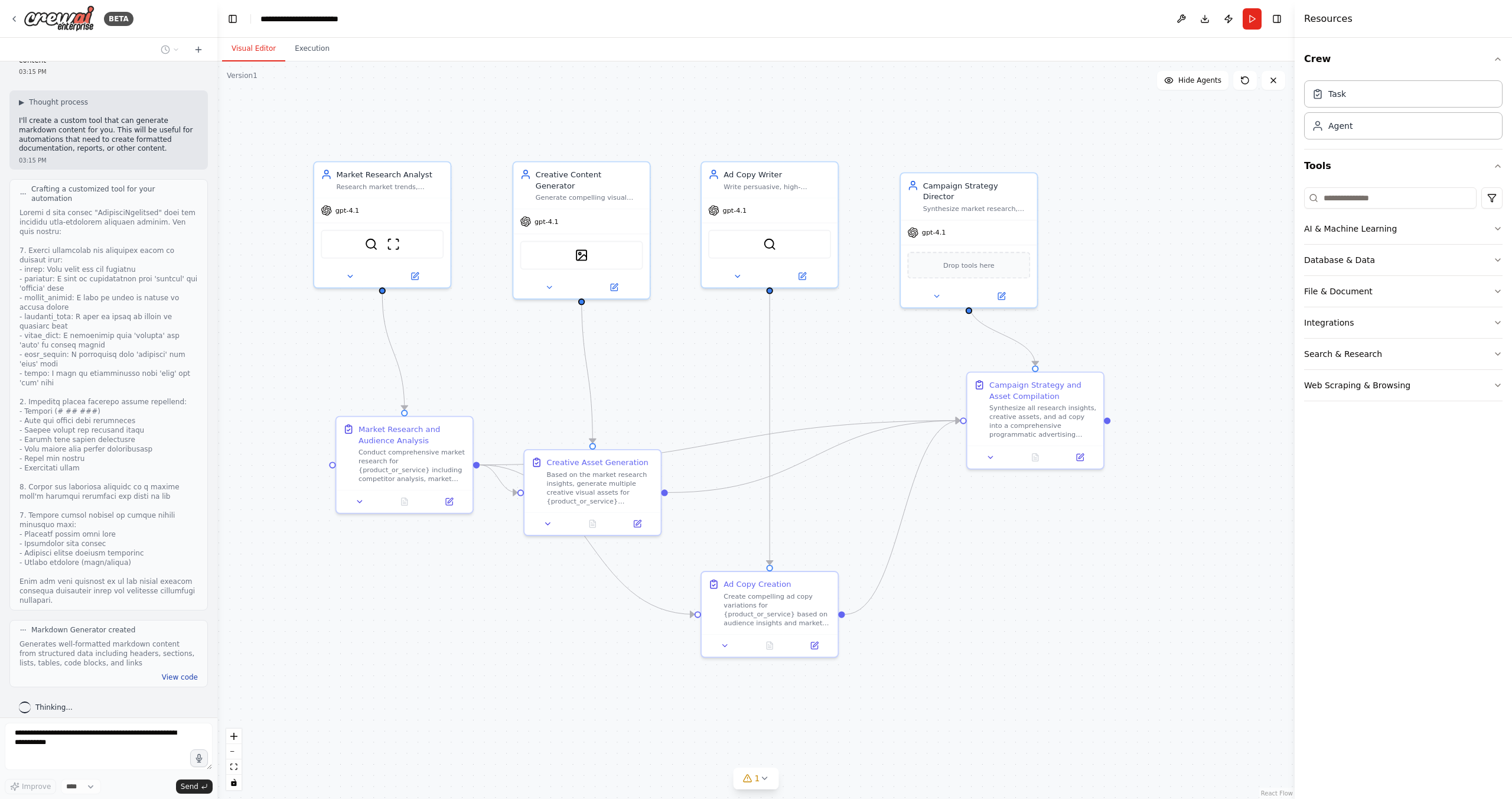
click at [173, 672] on button "View code" at bounding box center [180, 676] width 36 height 10
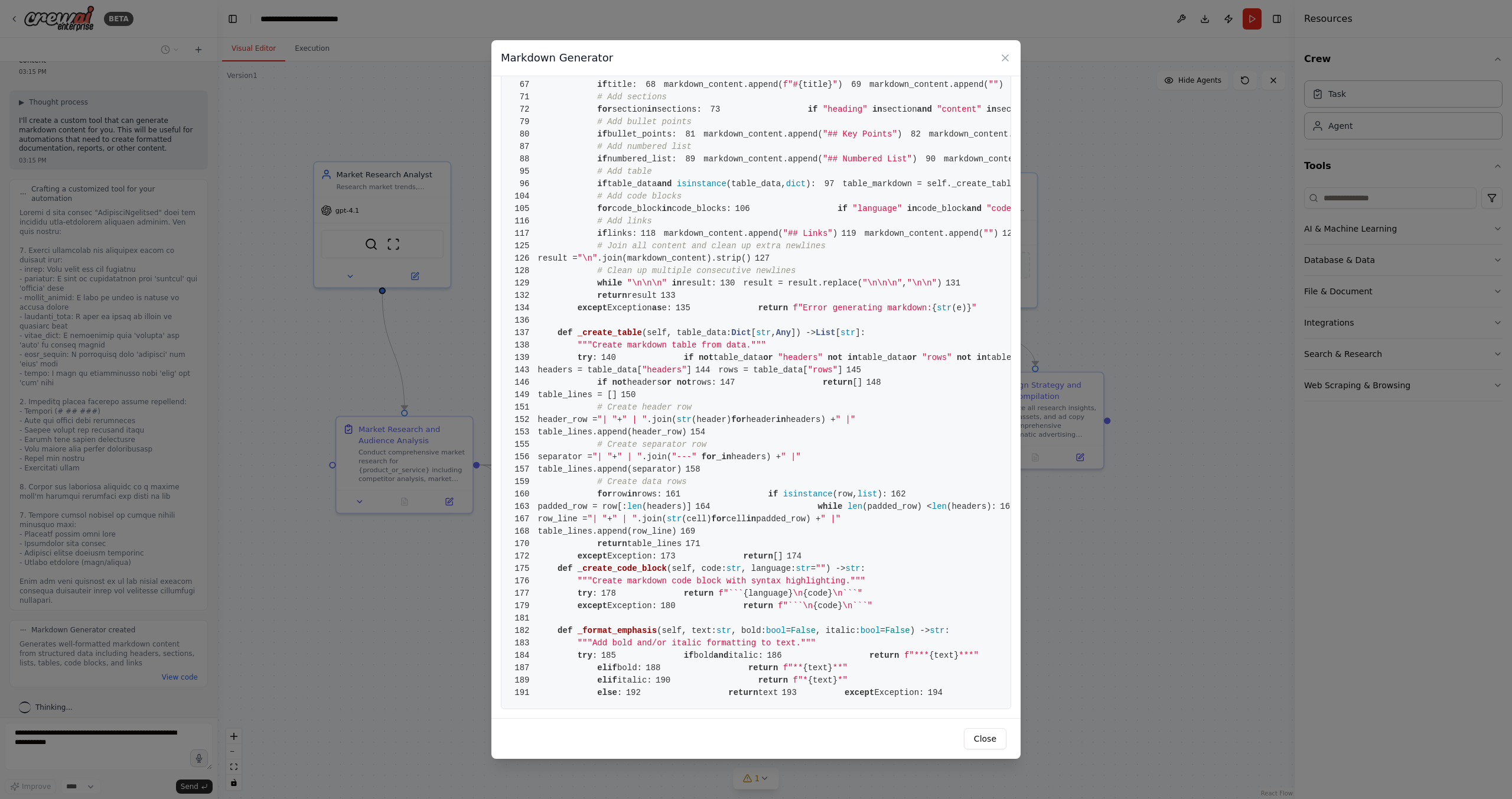
scroll to position [0, 0]
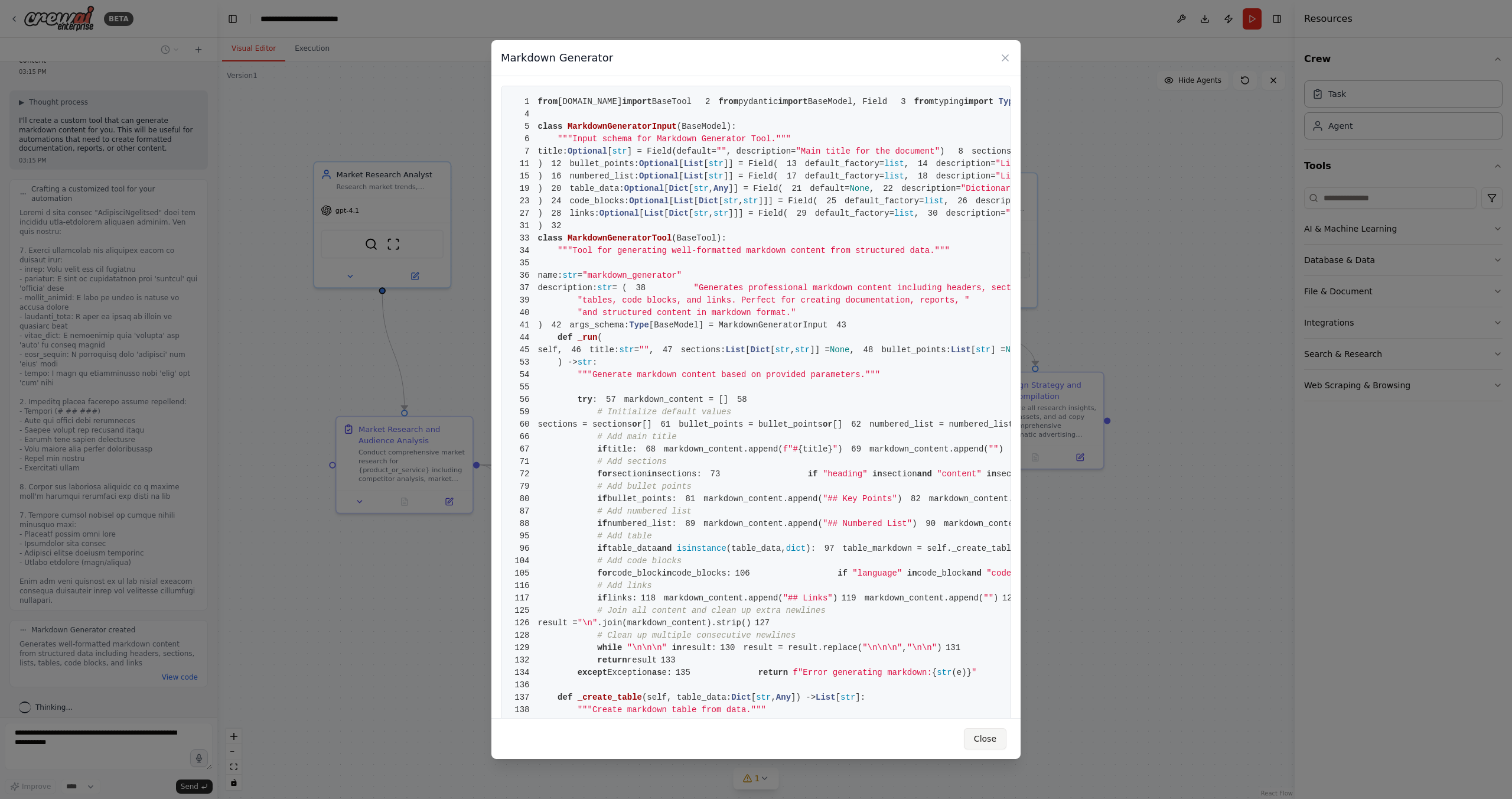
click at [988, 735] on button "Close" at bounding box center [984, 738] width 42 height 22
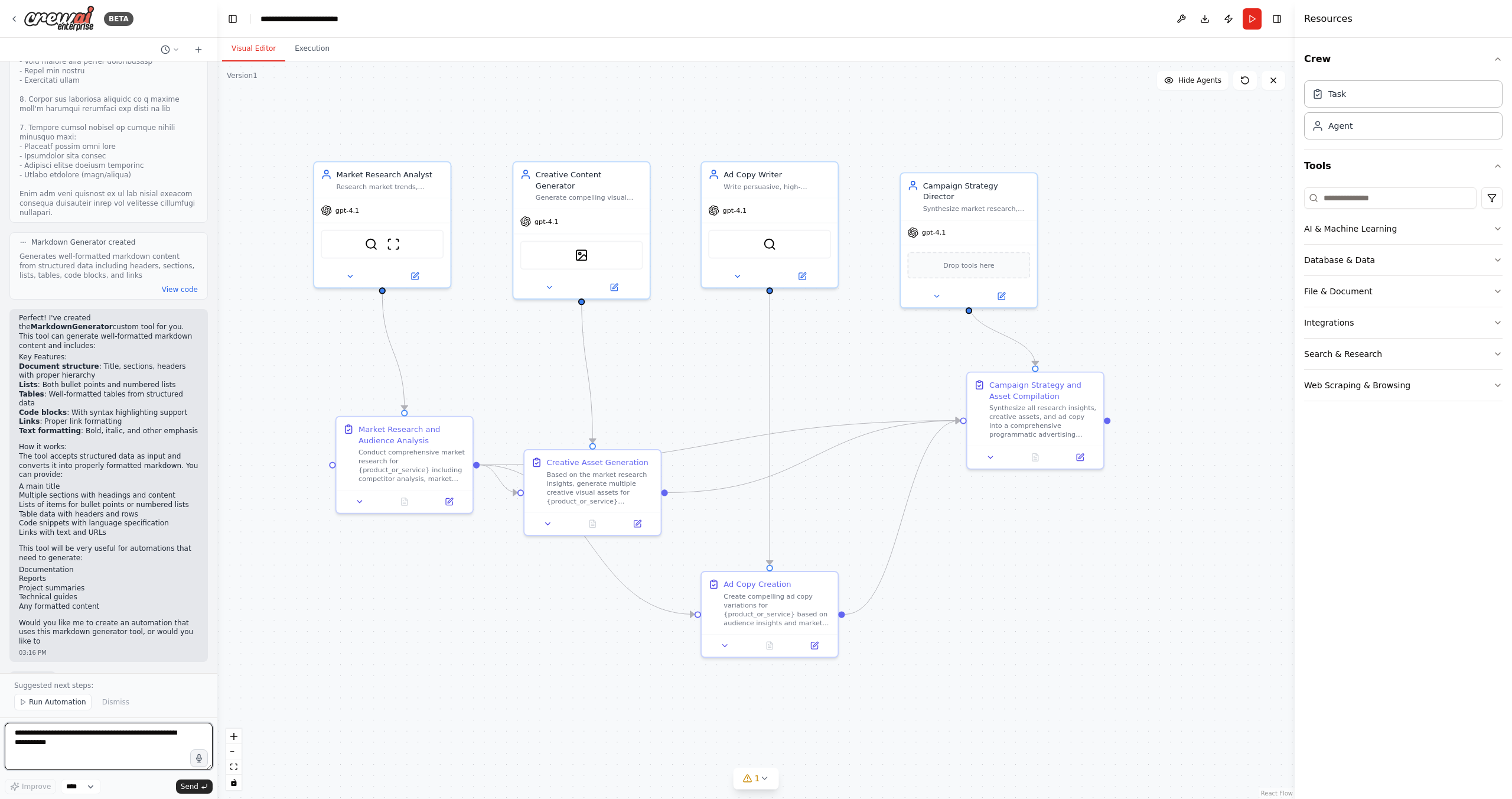
scroll to position [474, 0]
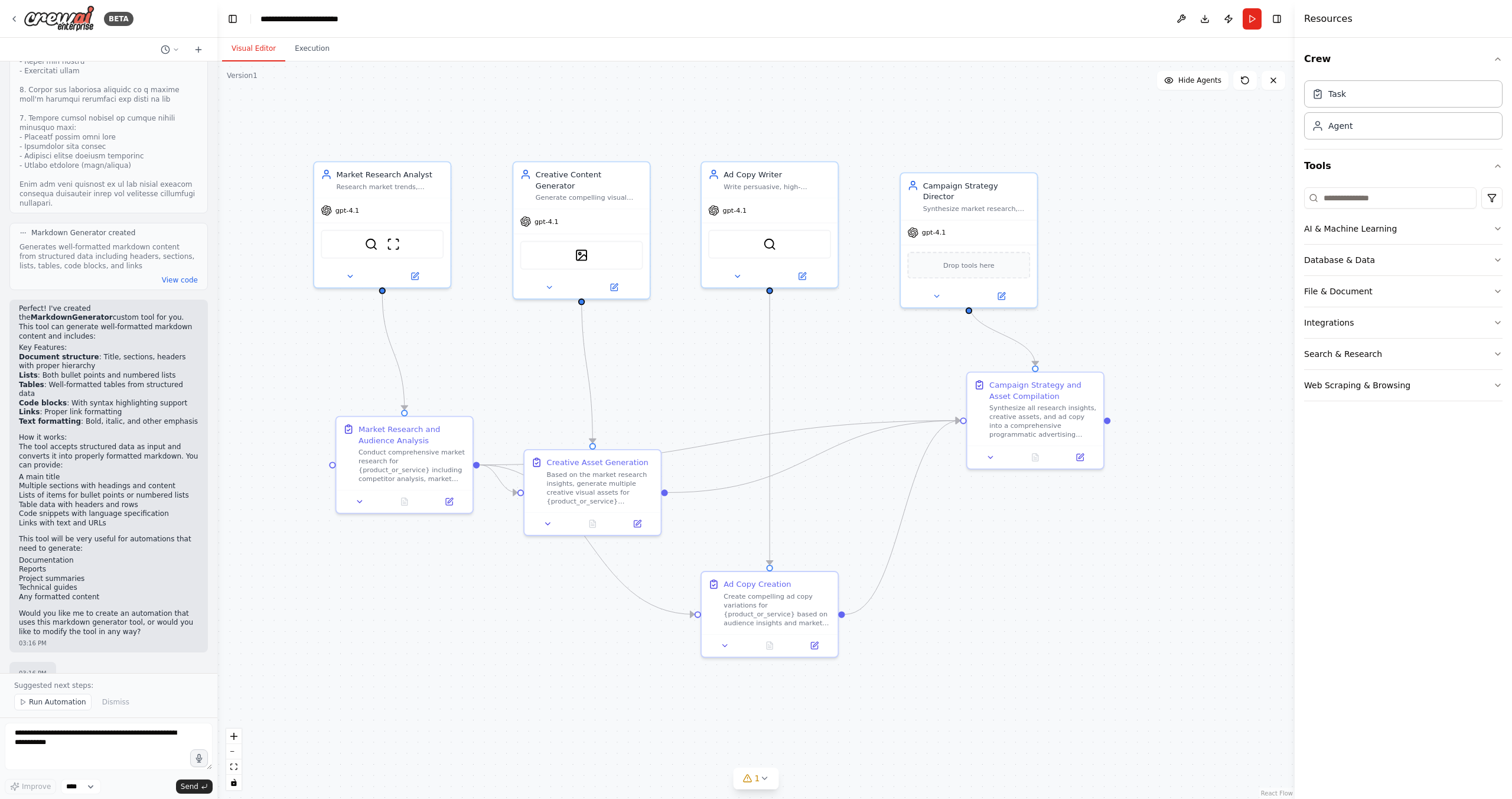
click at [113, 313] on strong "MarkdownGenerator" at bounding box center [71, 317] width 82 height 8
copy strong "MarkdownGenerator"
click at [1372, 205] on input at bounding box center [1390, 198] width 172 height 22
paste input "**********"
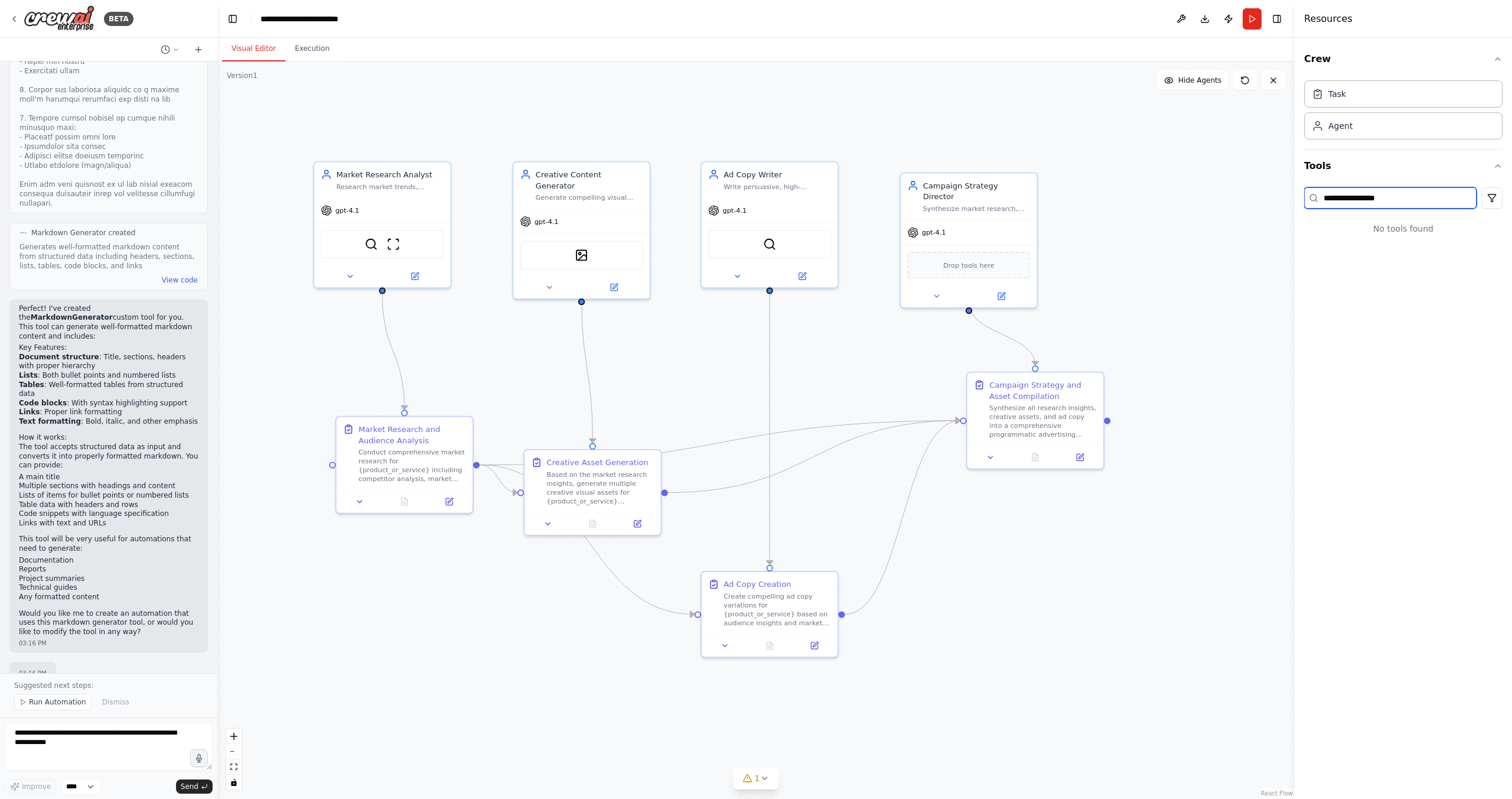
type input "**********"
click at [1399, 229] on div "No tools found" at bounding box center [1403, 228] width 198 height 30
click at [68, 728] on textarea at bounding box center [108, 746] width 208 height 48
click at [162, 275] on button "View code" at bounding box center [180, 280] width 36 height 10
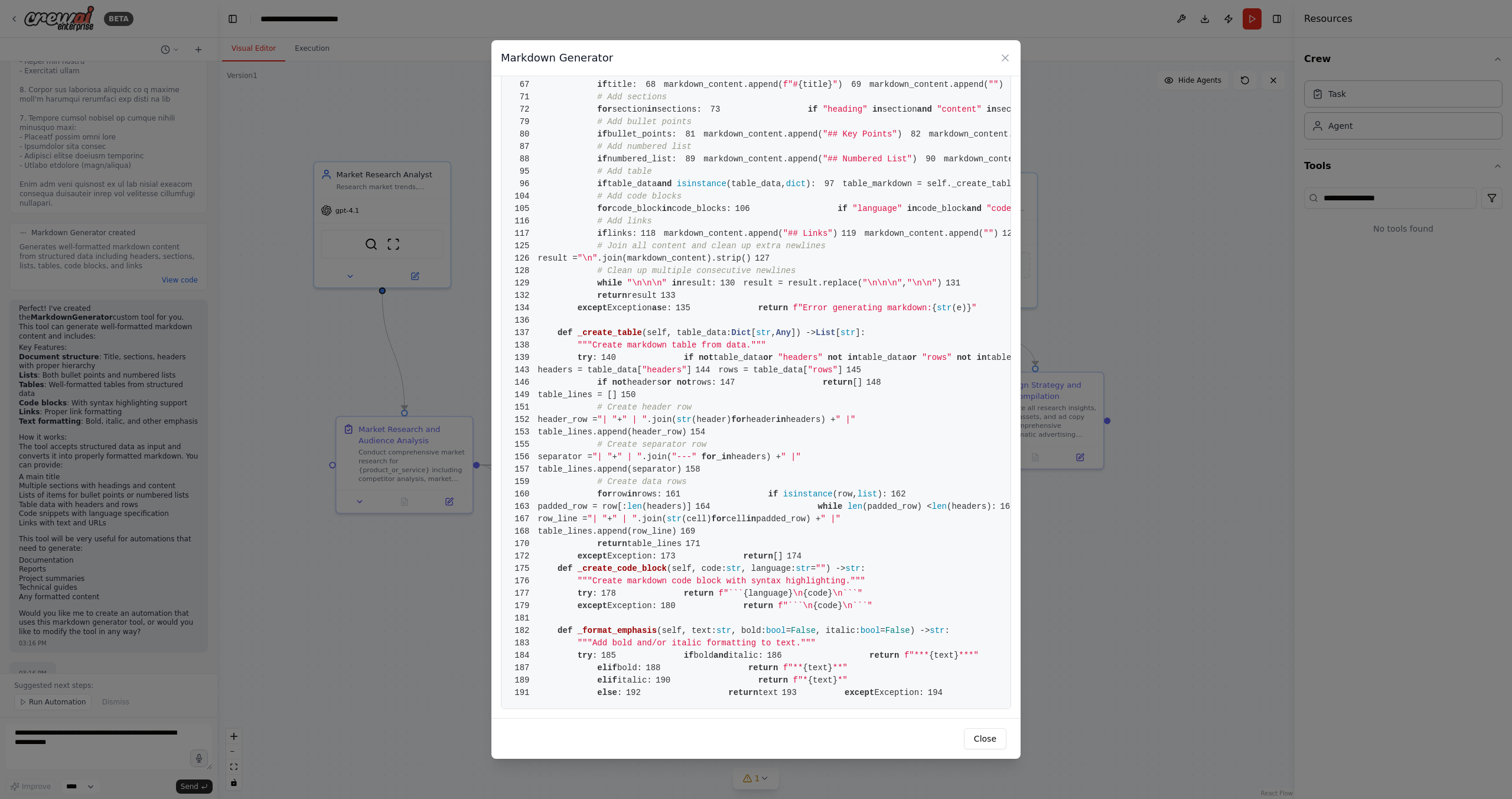
scroll to position [1813, 0]
click at [998, 62] on div "Markdown Generator" at bounding box center [756, 58] width 529 height 36
click at [1002, 59] on icon at bounding box center [1005, 58] width 12 height 12
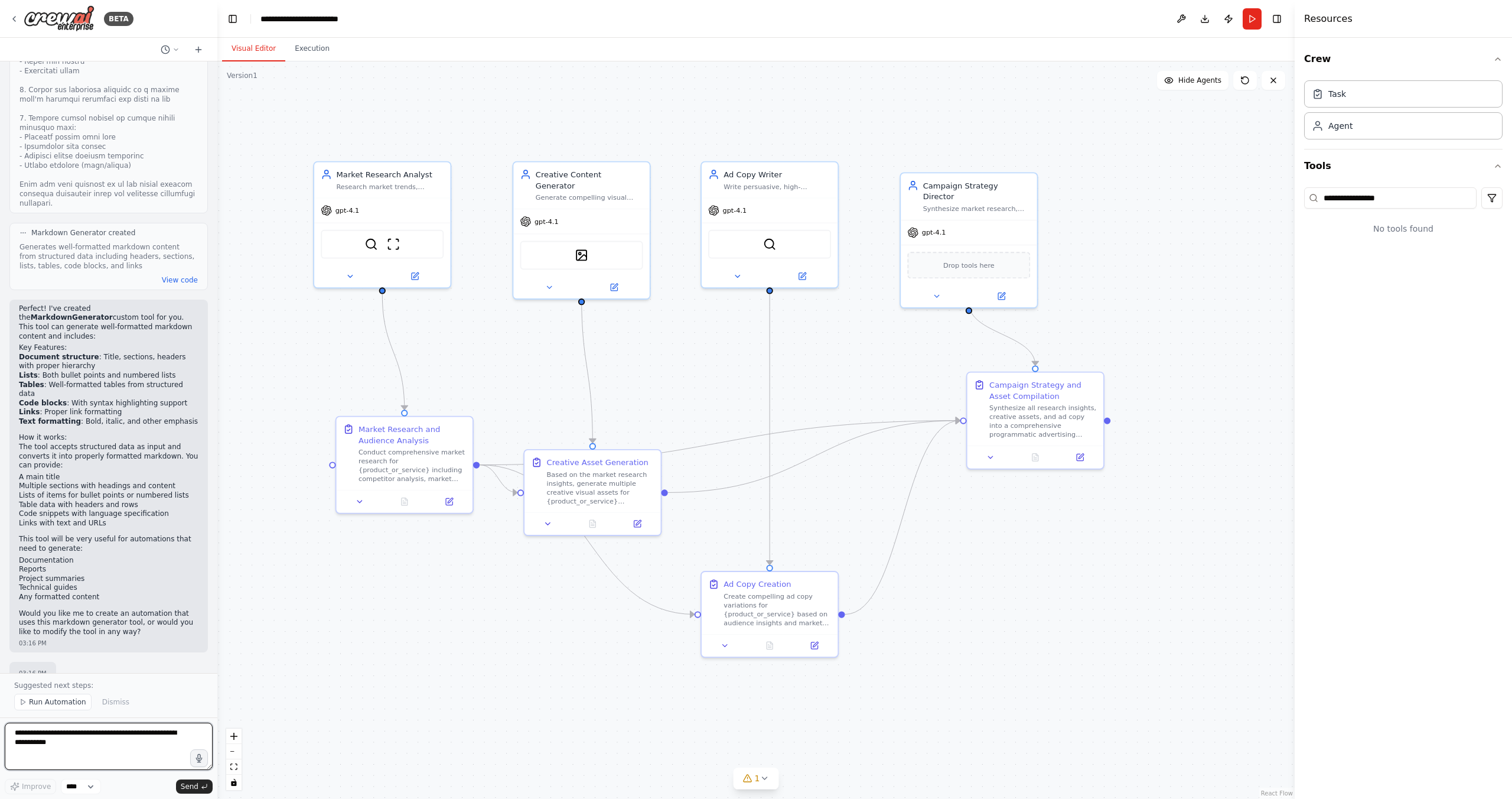
click at [74, 746] on textarea at bounding box center [108, 746] width 208 height 48
type textarea "**********"
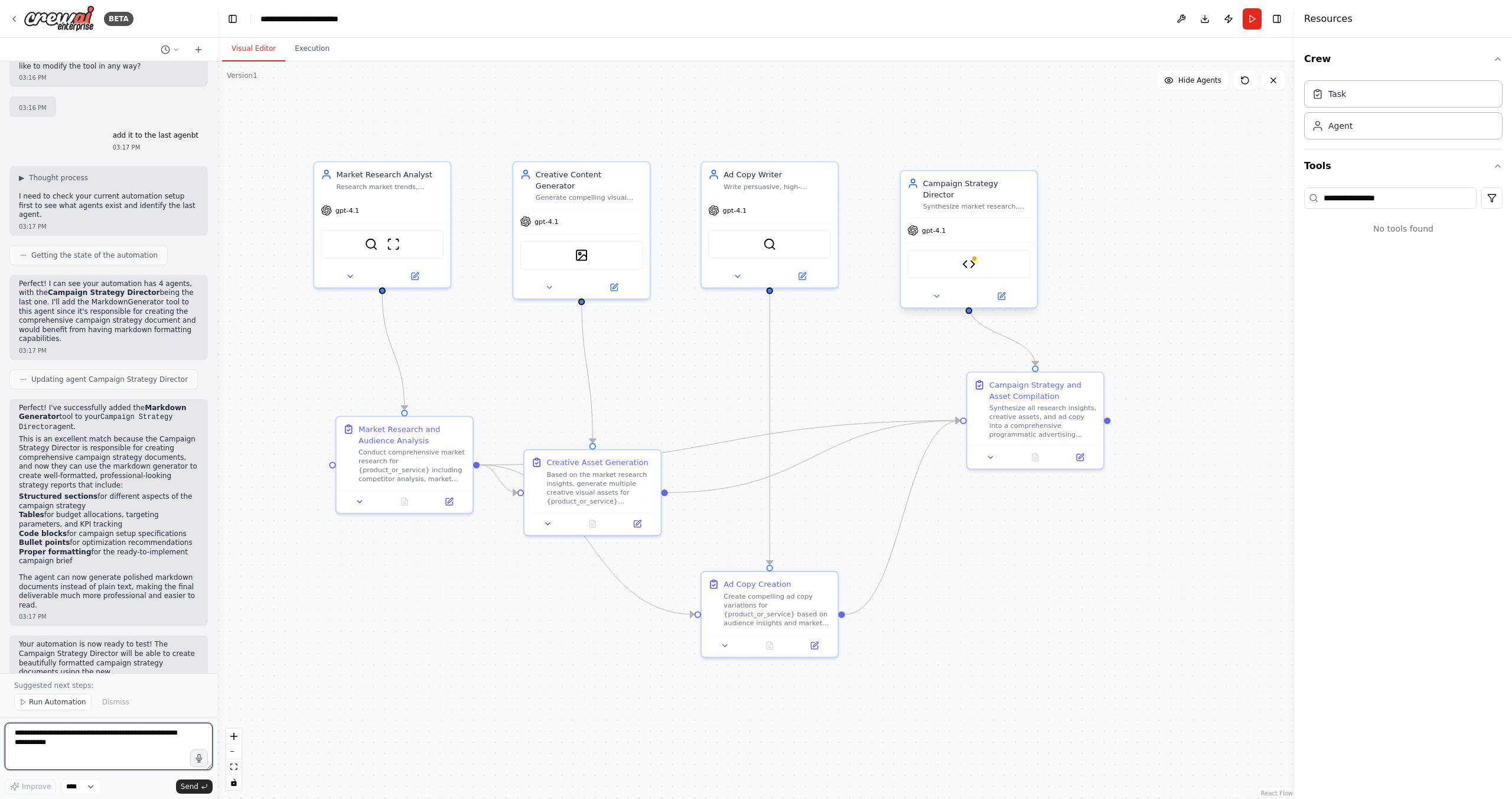
scroll to position [1058, 0]
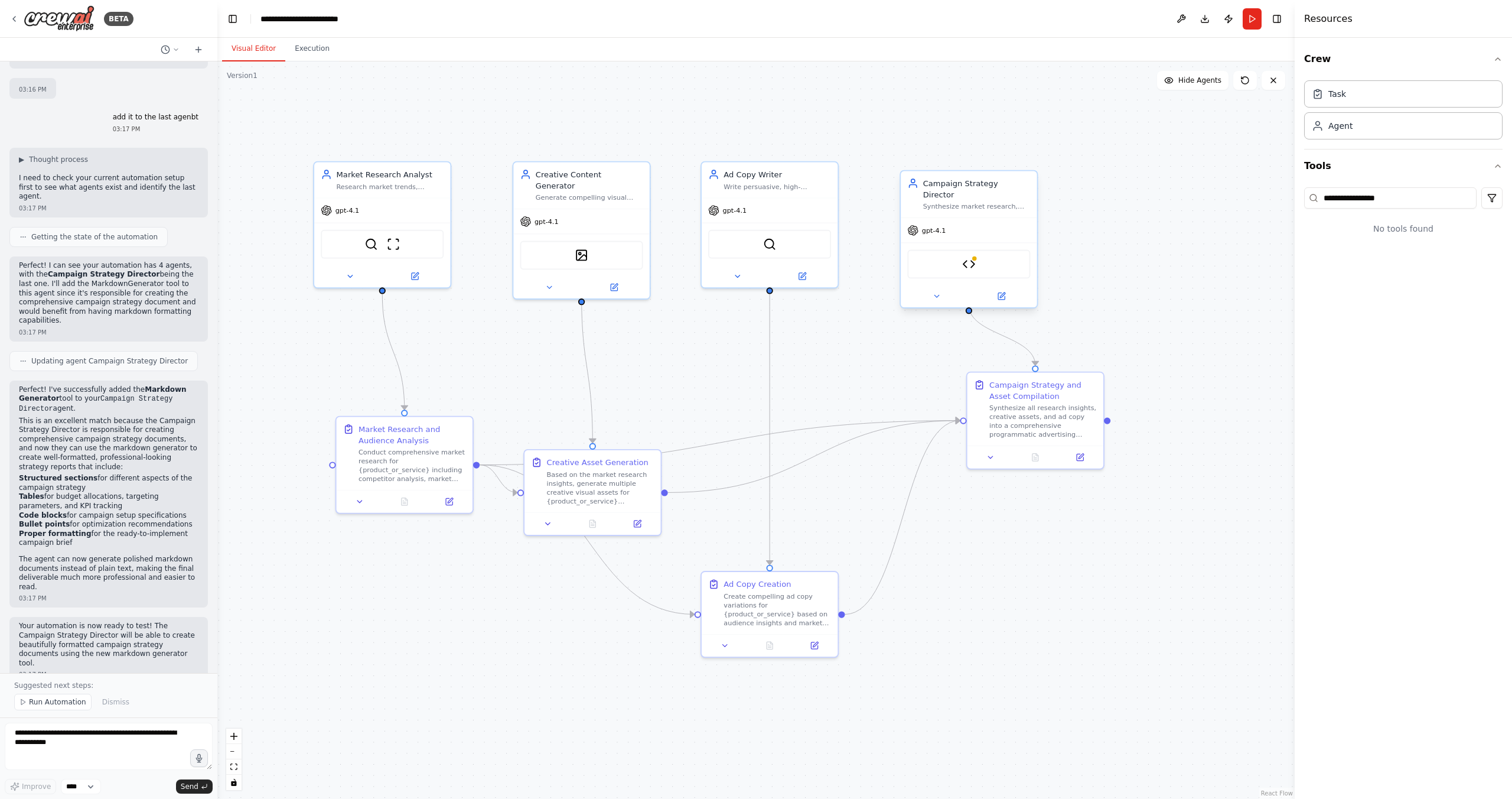
click at [981, 250] on div "Markdown Generator" at bounding box center [968, 264] width 122 height 29
click at [975, 258] on img at bounding box center [969, 264] width 13 height 13
click at [939, 292] on icon at bounding box center [936, 296] width 9 height 9
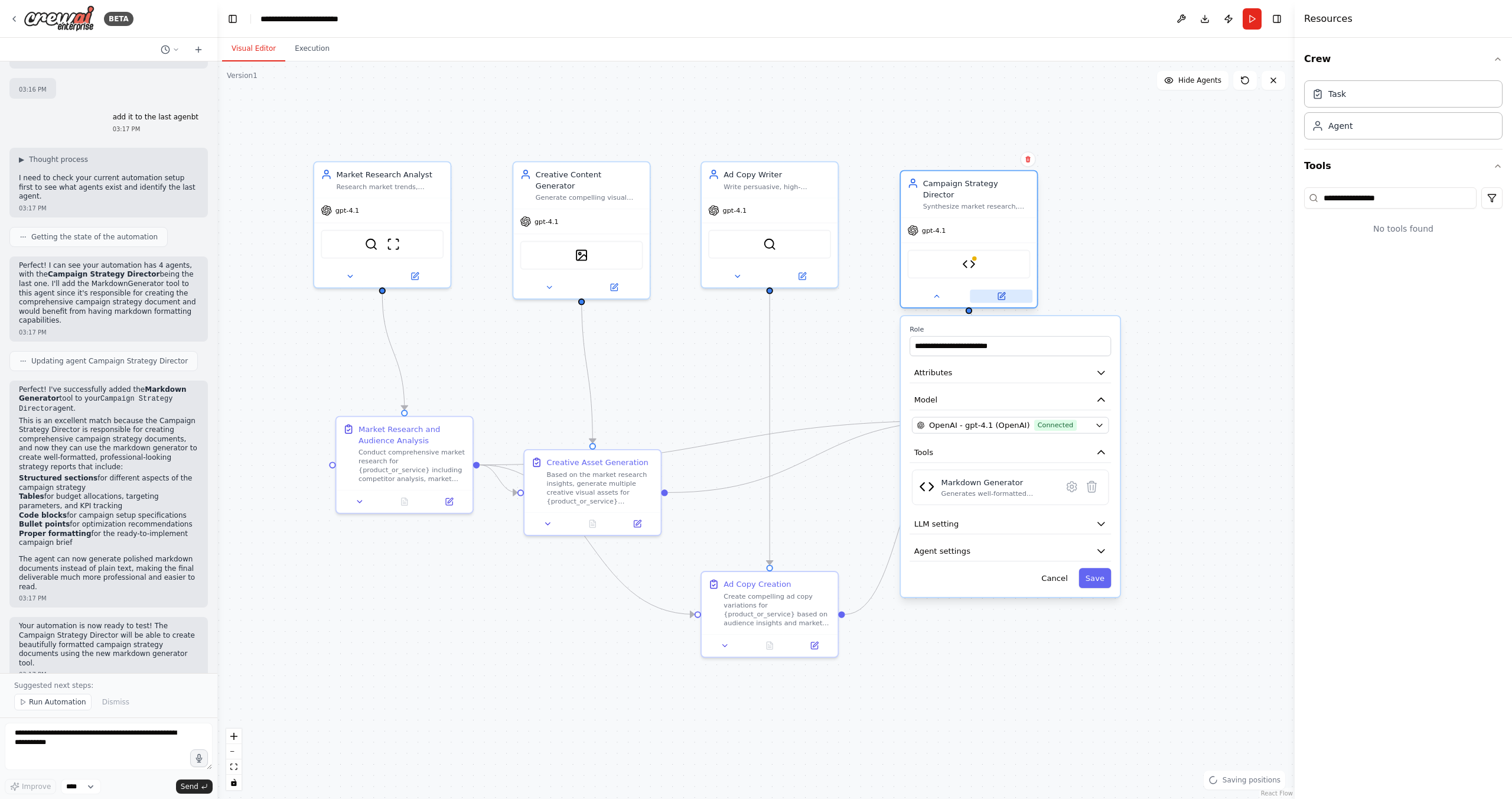
click at [1007, 290] on button at bounding box center [1001, 296] width 62 height 13
click at [1002, 293] on icon at bounding box center [1001, 296] width 7 height 7
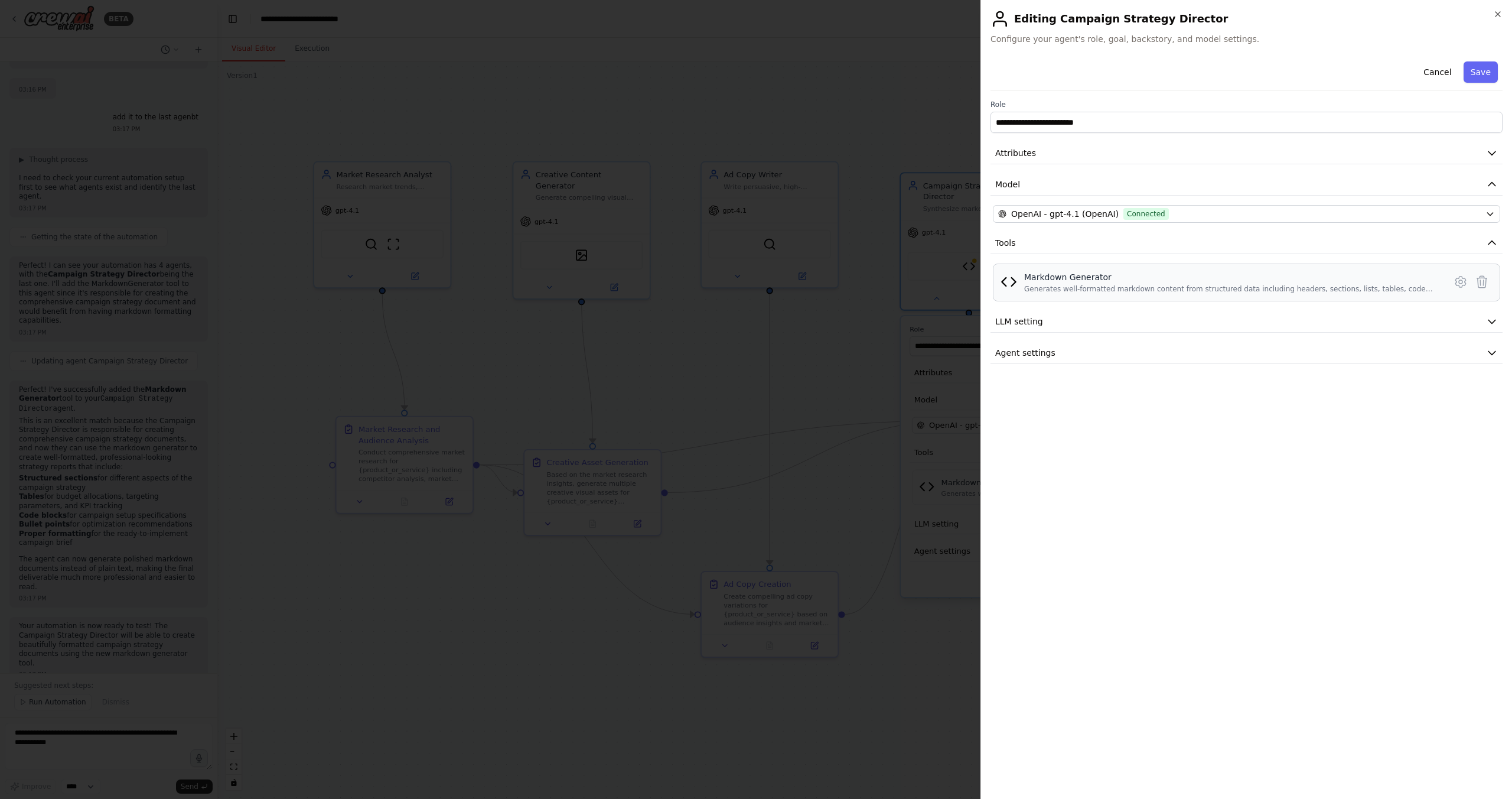
click at [1127, 287] on div "Generates well-formatted markdown content from structured data including header…" at bounding box center [1231, 289] width 414 height 10
click at [1459, 281] on icon at bounding box center [1460, 281] width 14 height 14
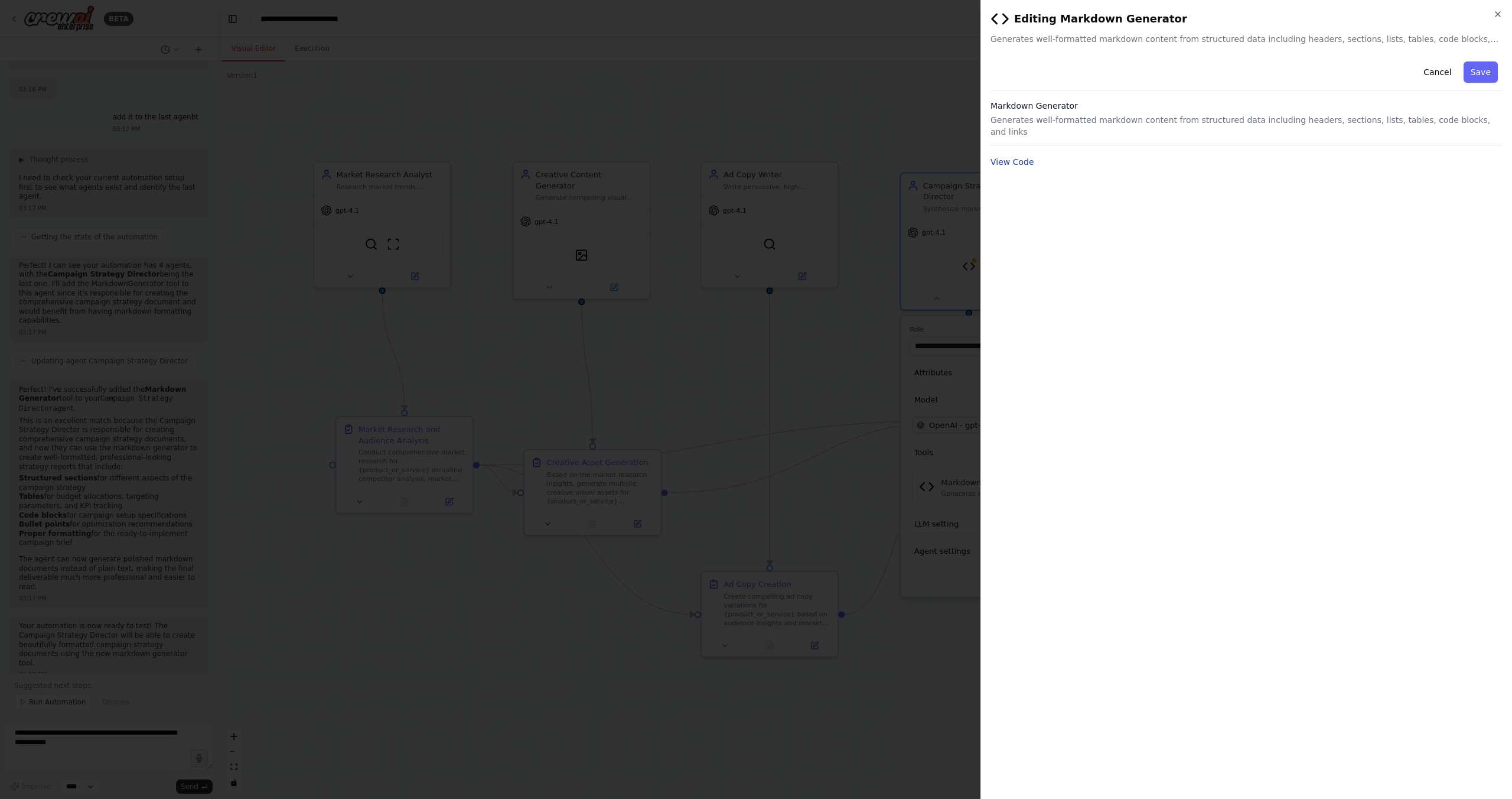
click at [1010, 156] on button "View Code" at bounding box center [1012, 162] width 44 height 12
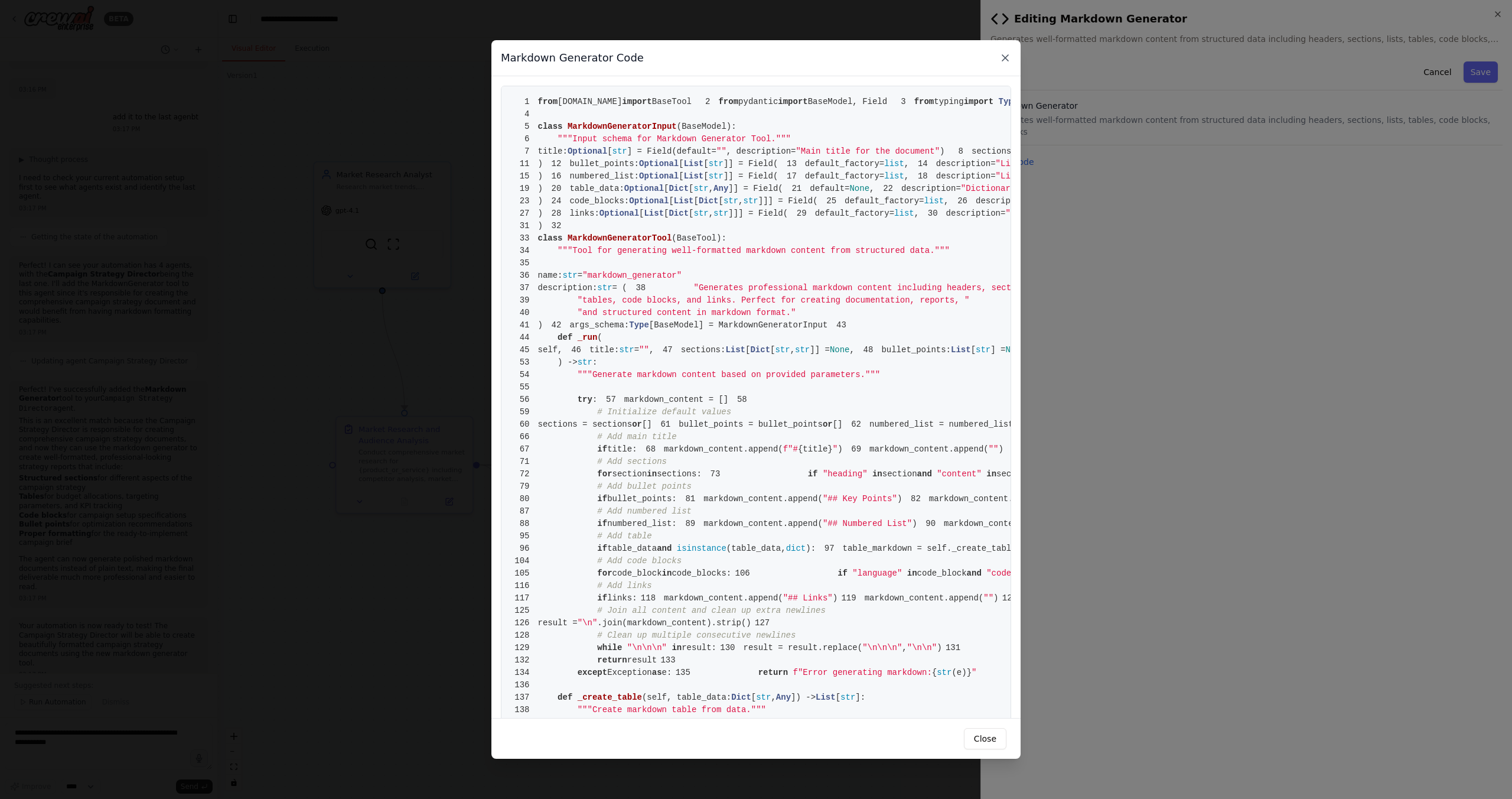
click at [1002, 60] on icon at bounding box center [1005, 58] width 6 height 6
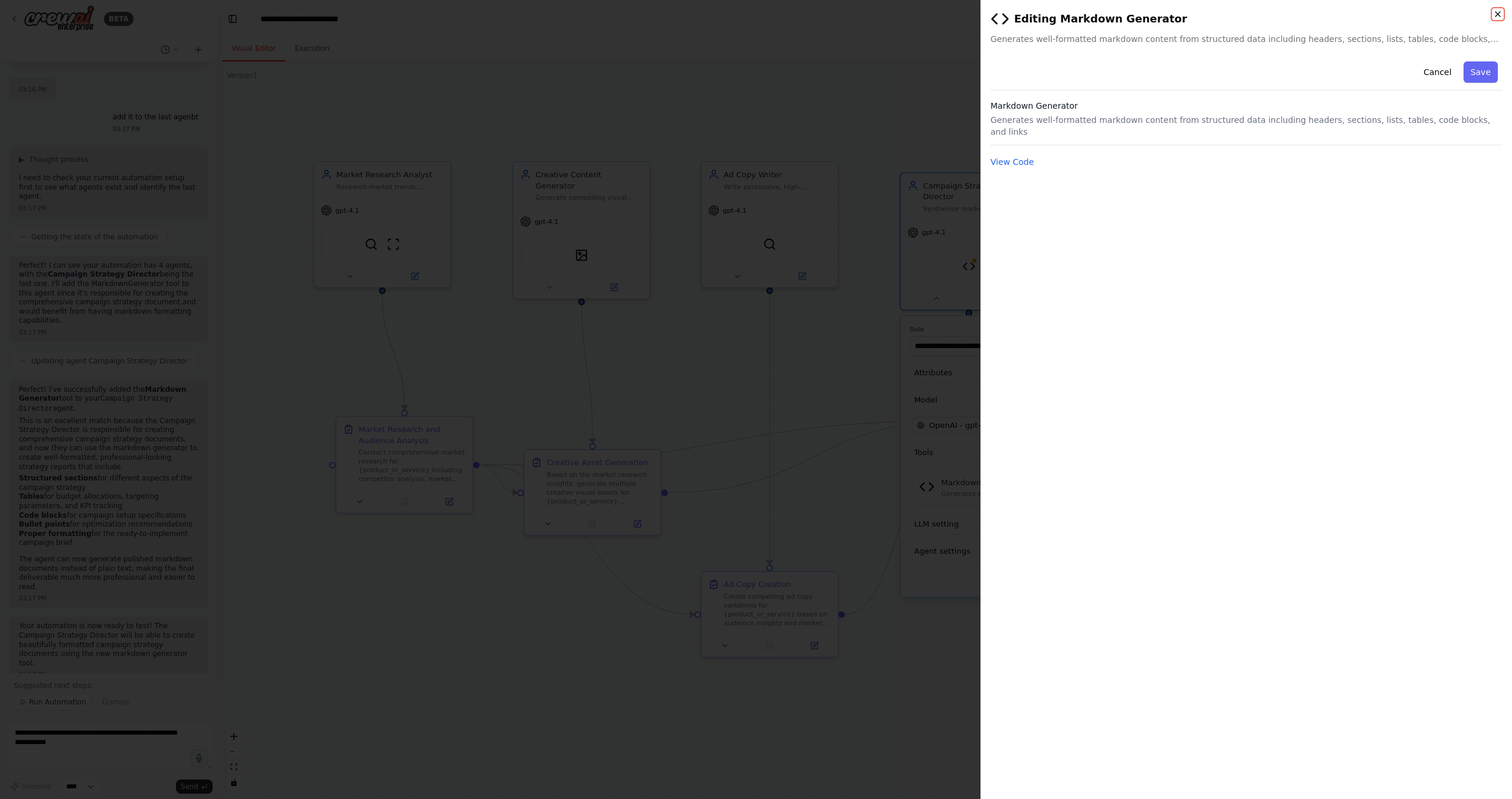
click at [1497, 13] on icon "button" at bounding box center [1497, 14] width 4 height 4
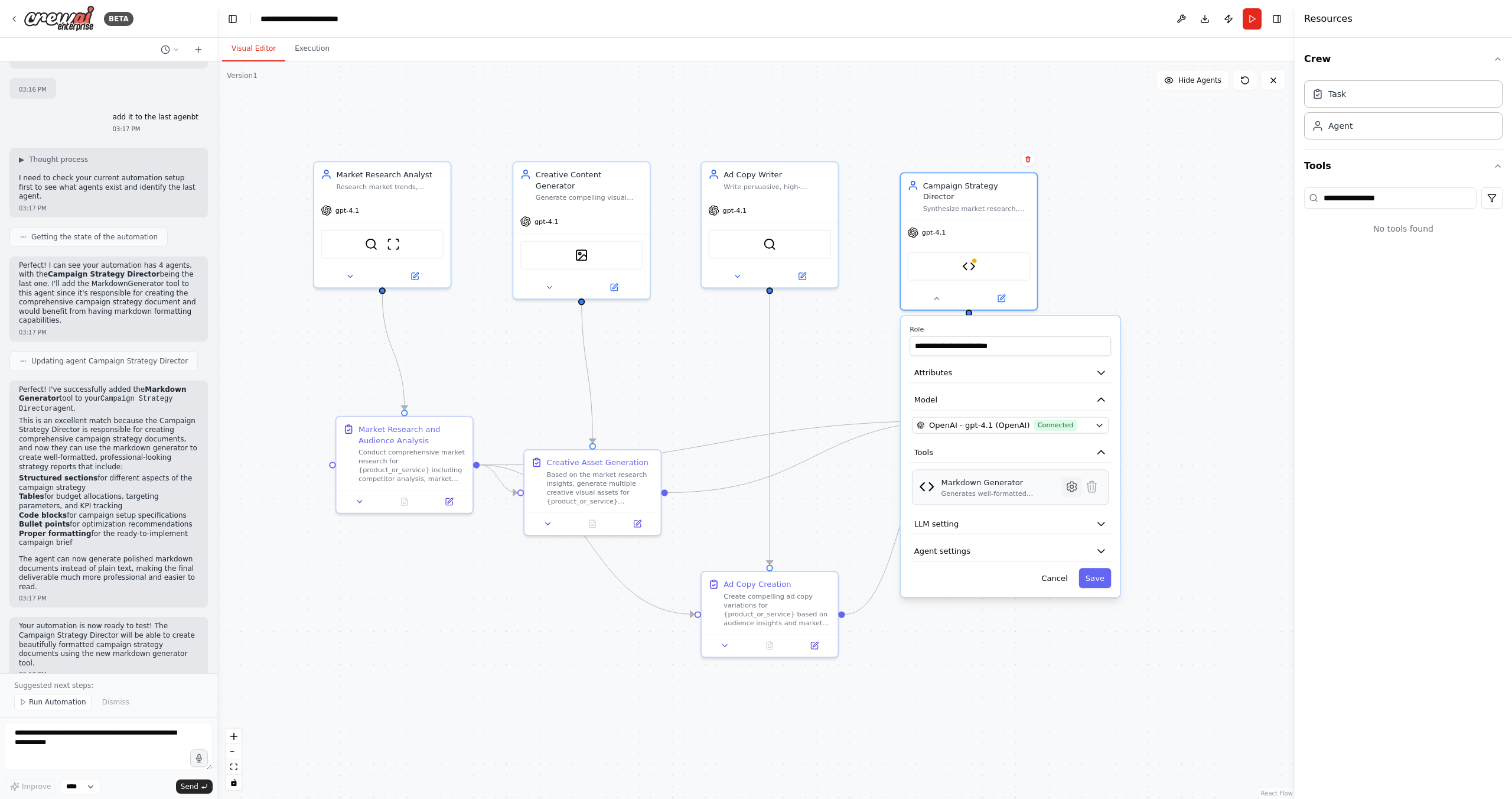
click at [1073, 480] on icon at bounding box center [1071, 486] width 13 height 13
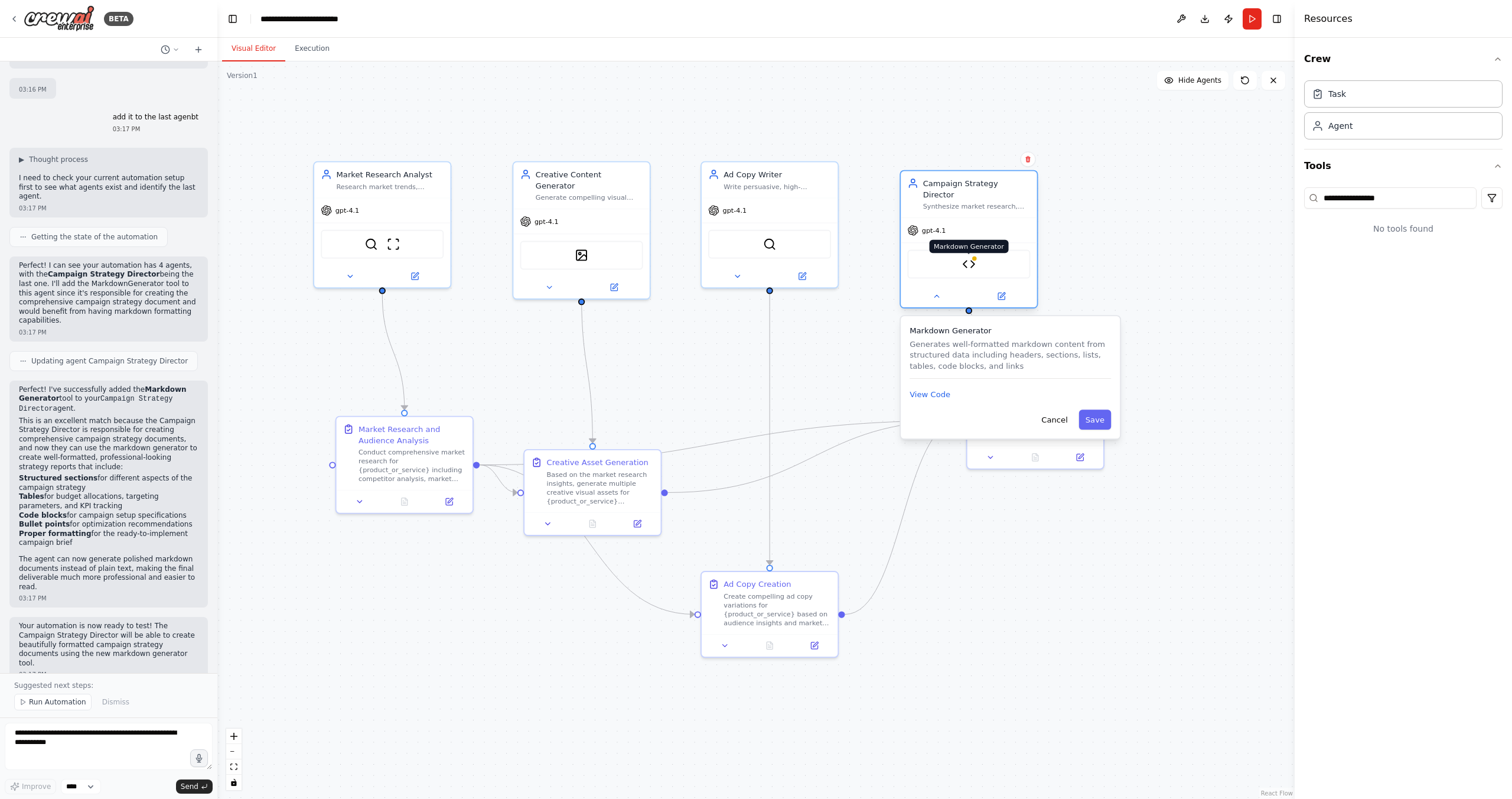
click at [972, 255] on div at bounding box center [974, 258] width 7 height 7
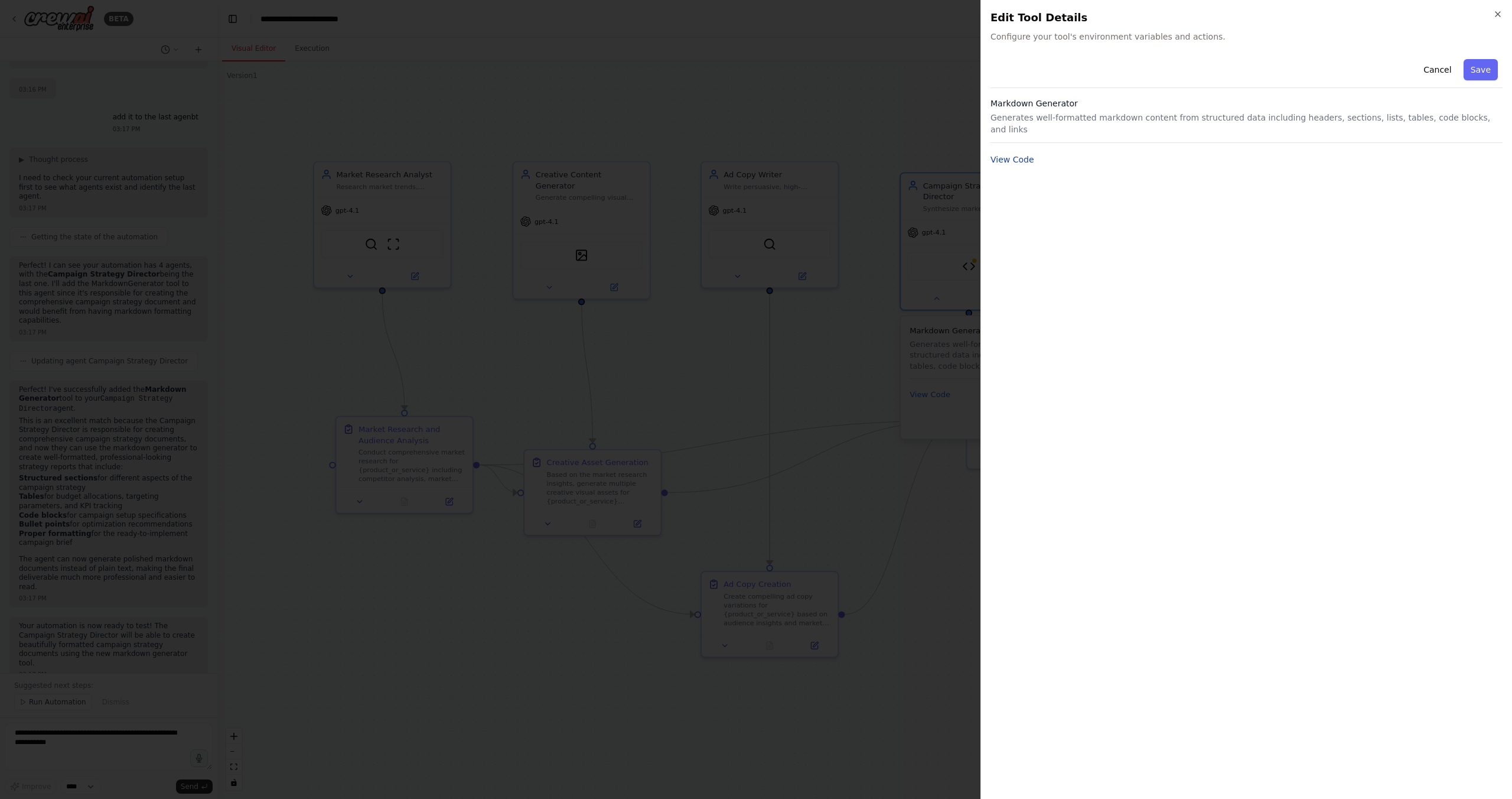
click at [1022, 154] on button "View Code" at bounding box center [1012, 160] width 44 height 12
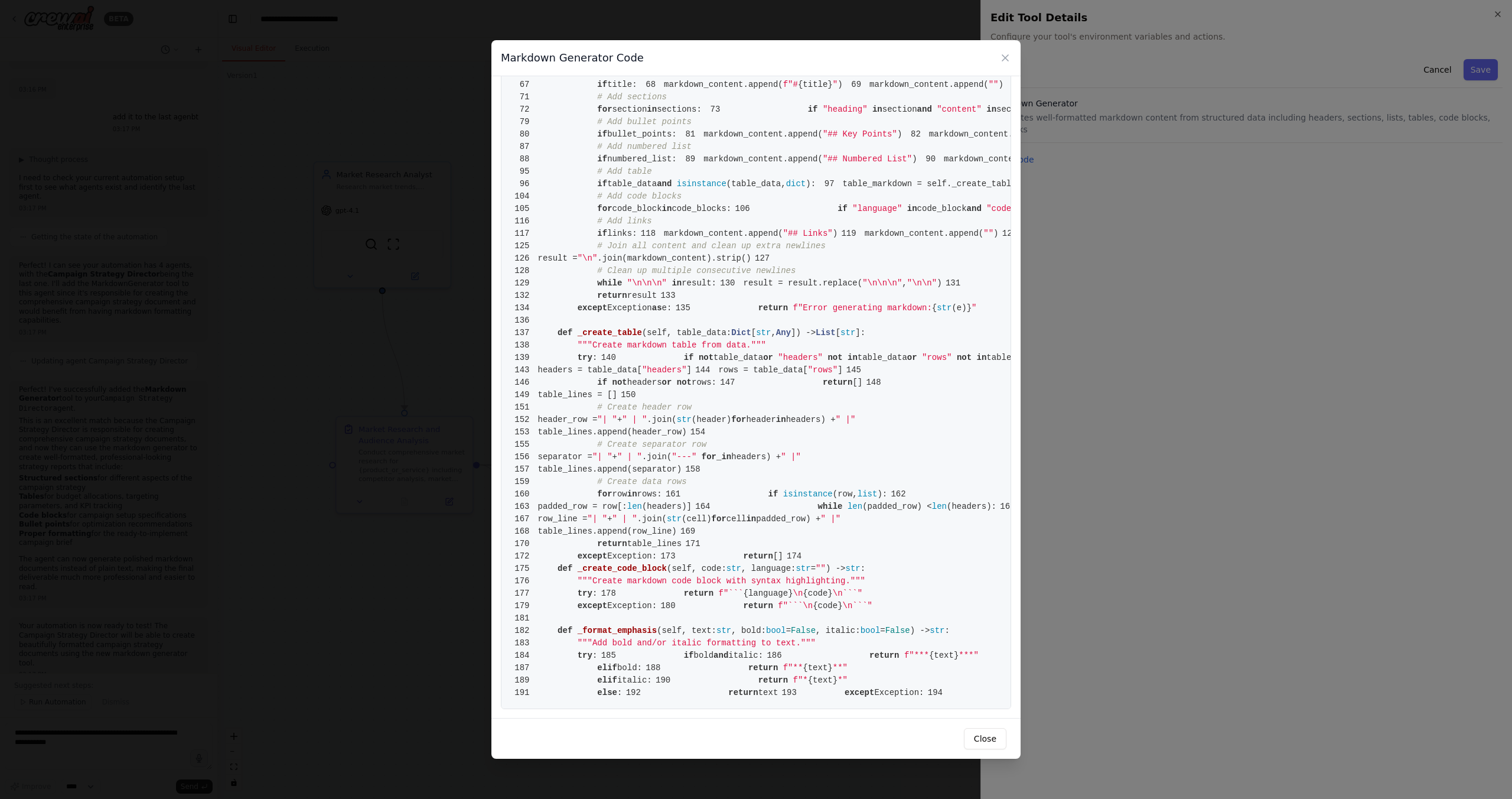
scroll to position [1813, 0]
click at [979, 732] on button "Close" at bounding box center [984, 738] width 42 height 22
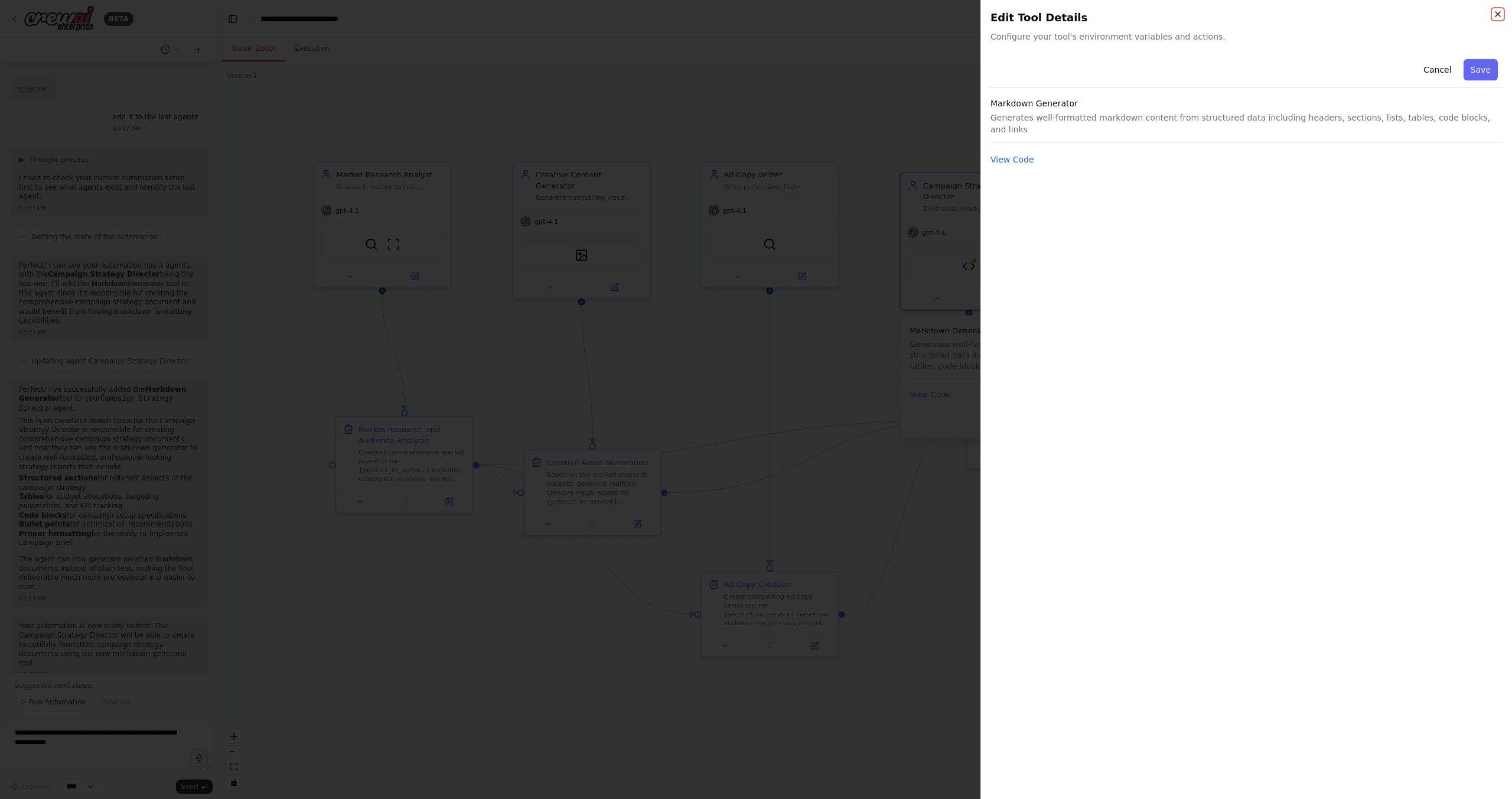
click at [1499, 12] on icon "button" at bounding box center [1497, 14] width 4 height 4
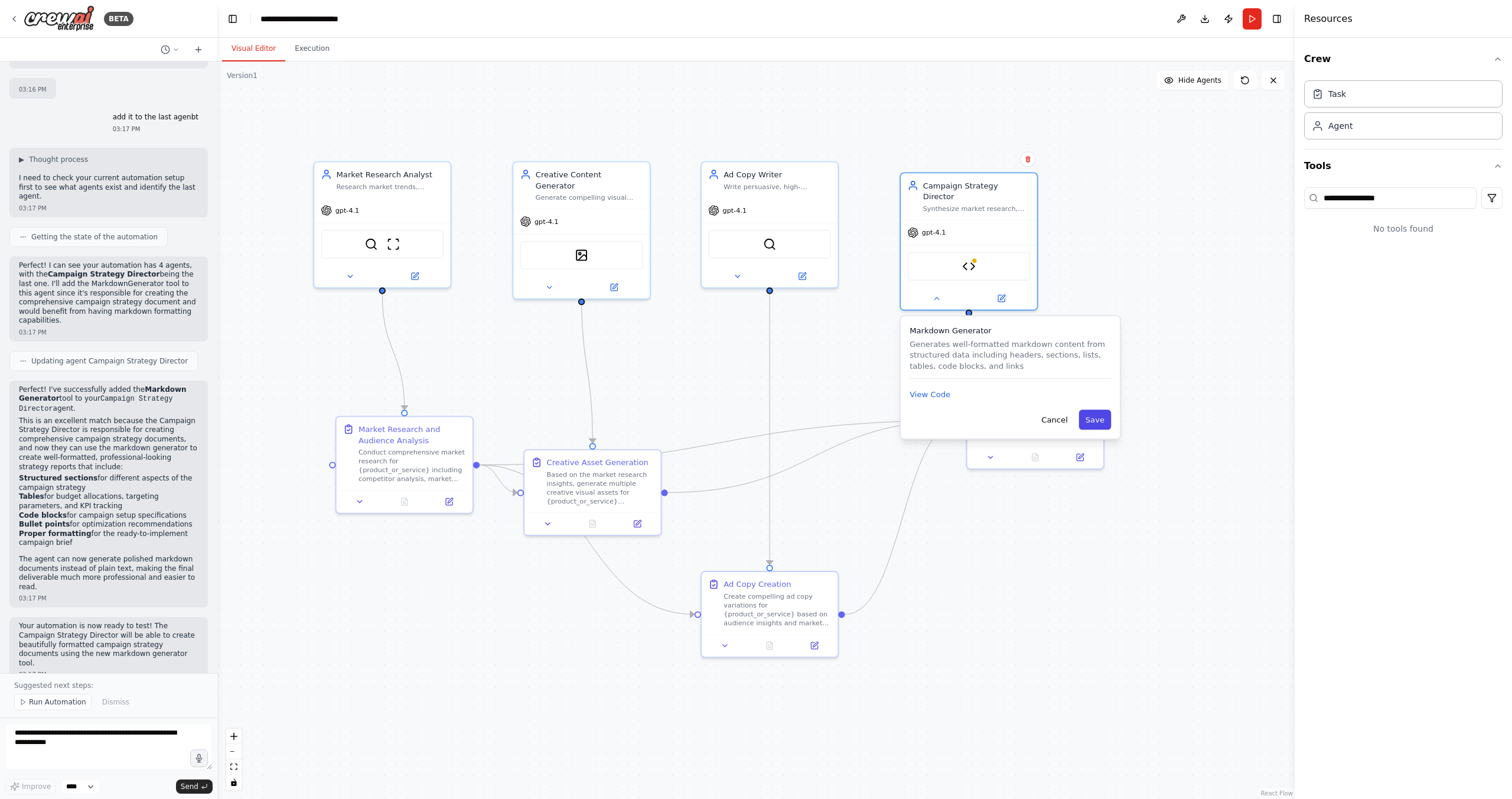
click at [1093, 410] on button "Save" at bounding box center [1095, 419] width 33 height 20
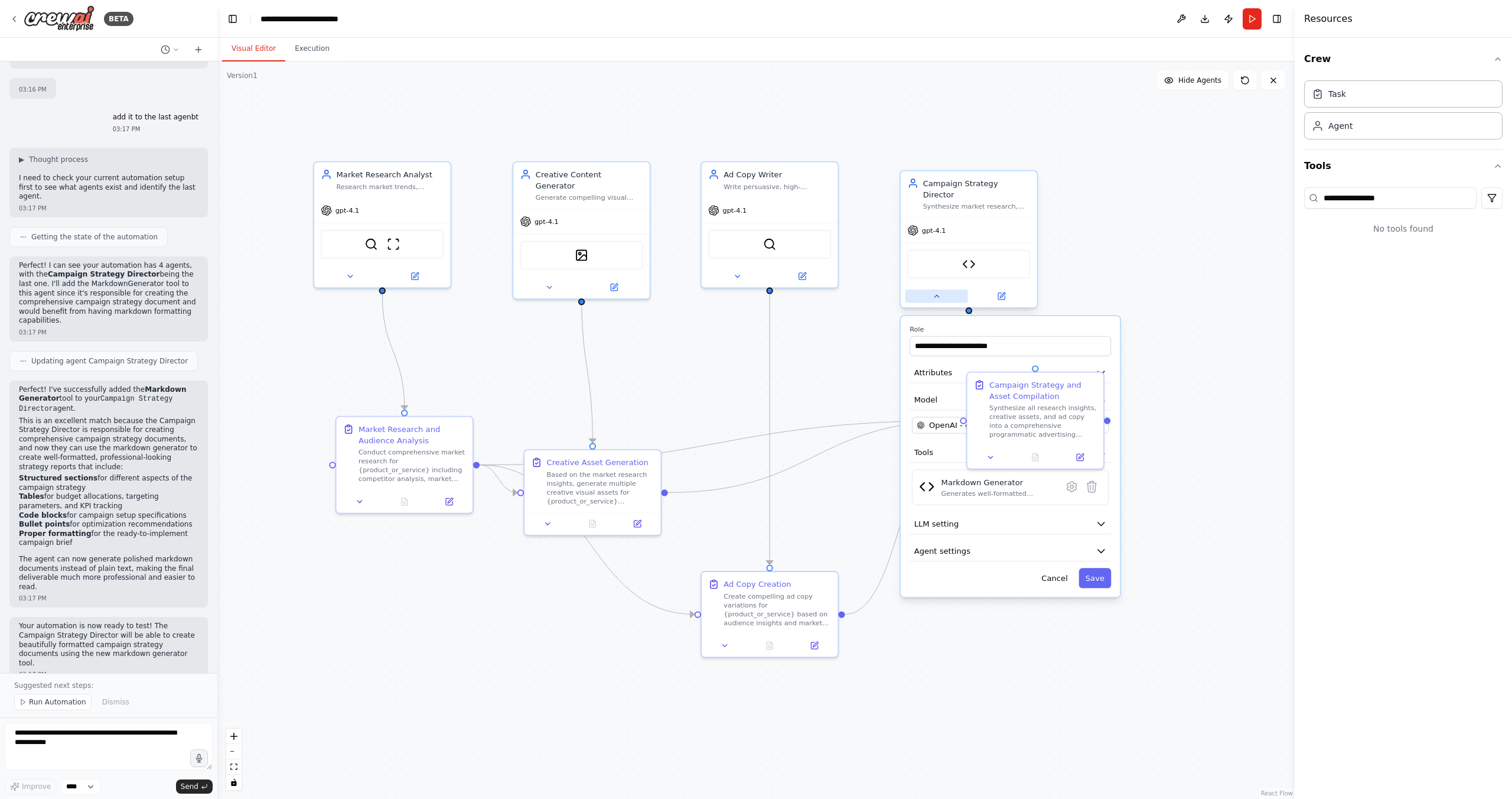
click at [943, 290] on button at bounding box center [937, 296] width 62 height 13
click at [1254, 18] on button "Run" at bounding box center [1251, 19] width 19 height 22
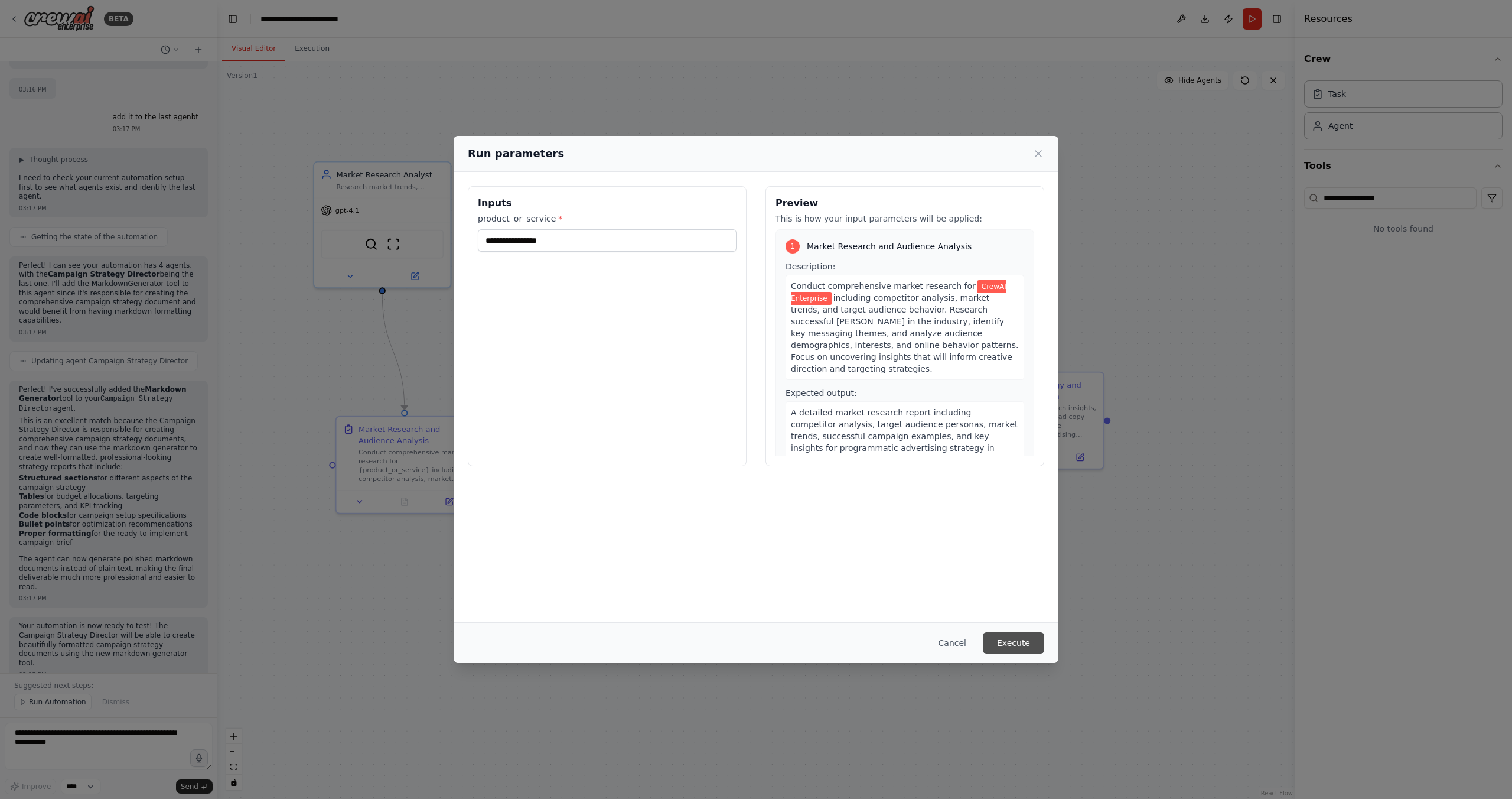
click at [1024, 641] on button "Execute" at bounding box center [1013, 642] width 62 height 22
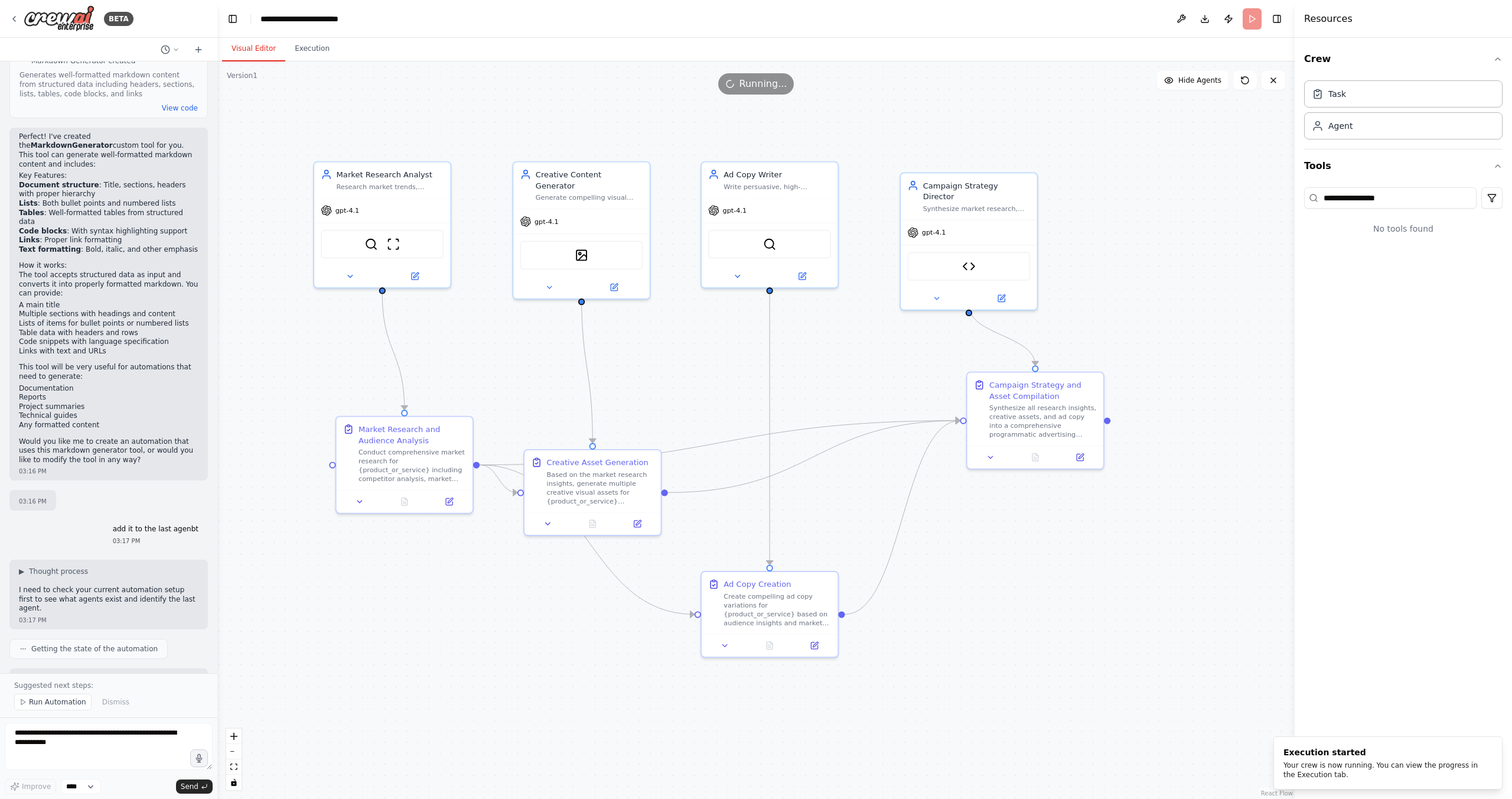
scroll to position [767, 0]
